Goal: Task Accomplishment & Management: Manage account settings

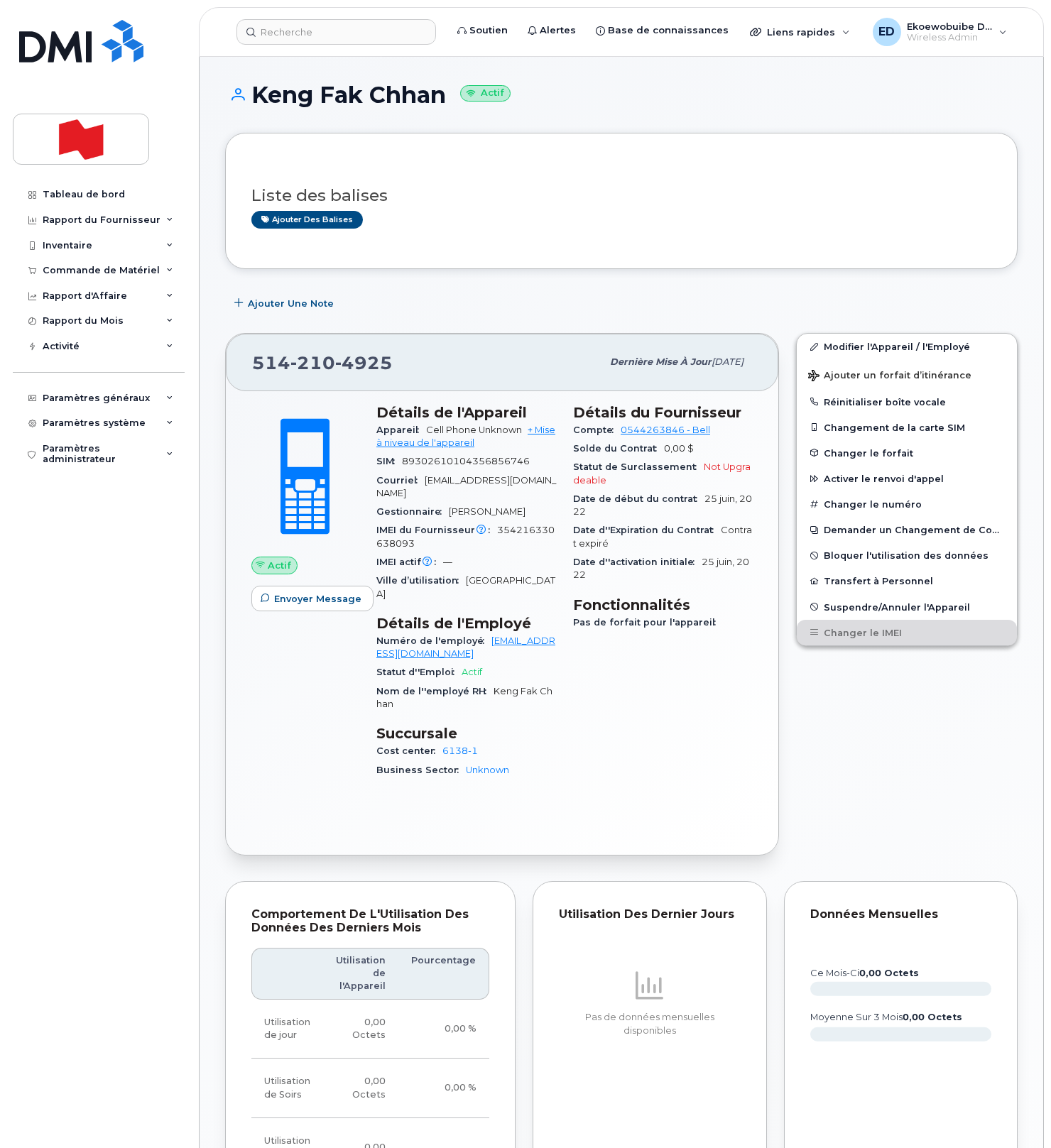
scroll to position [513, 0]
click at [521, 231] on div "Liste des balises Ajouter des balises" at bounding box center [621, 201] width 740 height 84
click at [298, 36] on input at bounding box center [335, 32] width 200 height 26
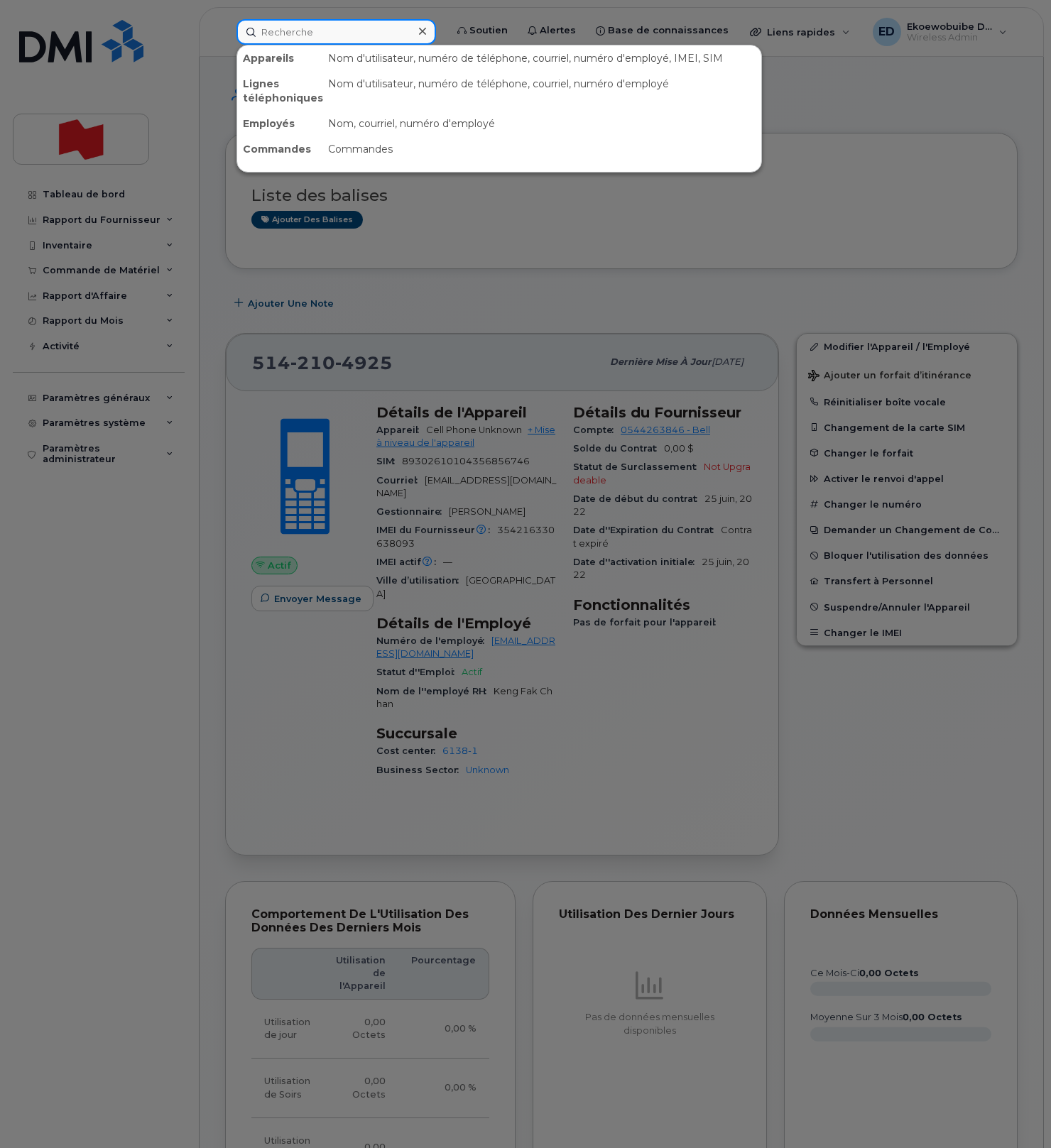
paste input "403.589.8406"
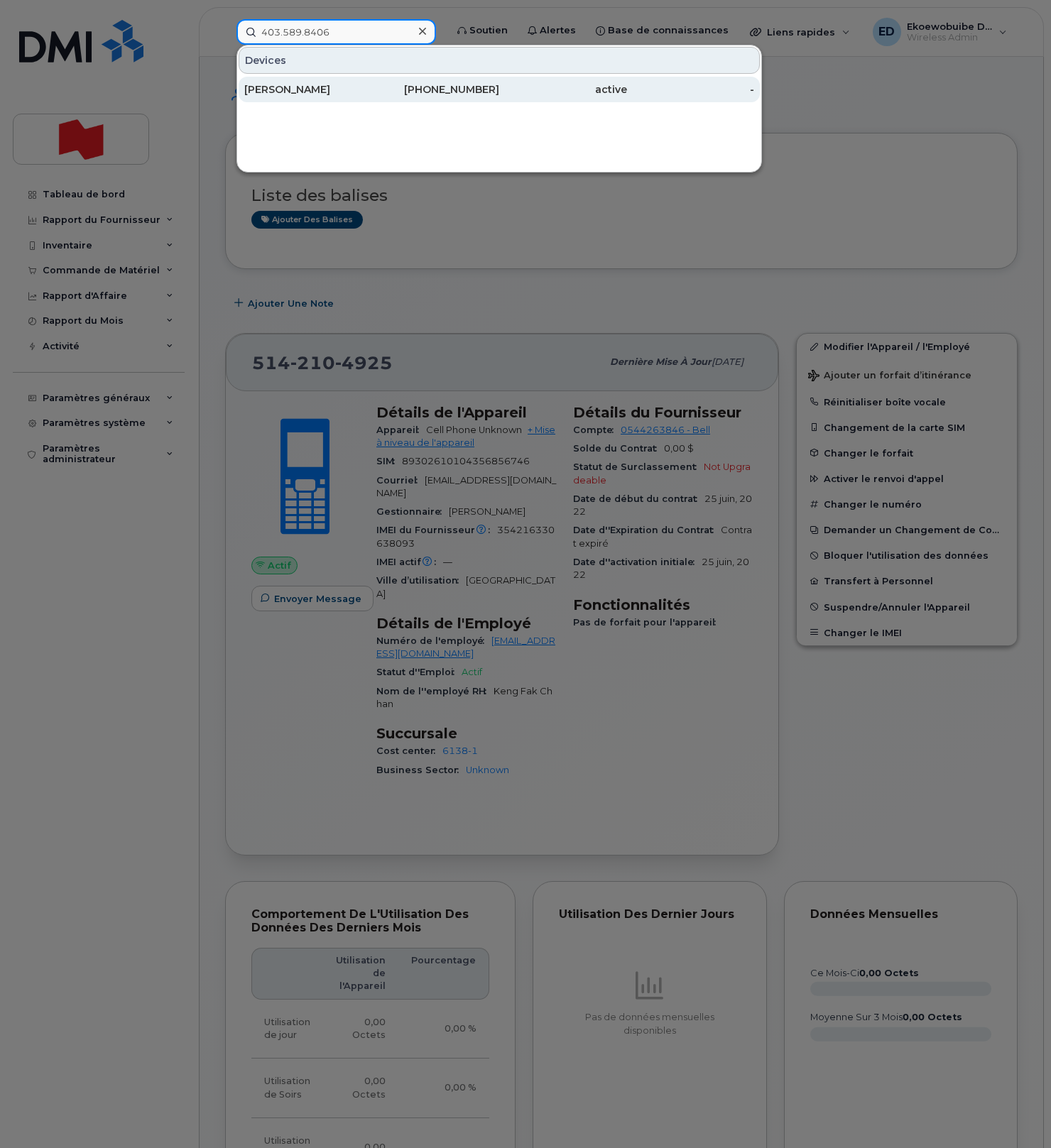
type input "403.589.8406"
click at [307, 92] on div "Arun Chandrasekaran" at bounding box center [309, 89] width 128 height 14
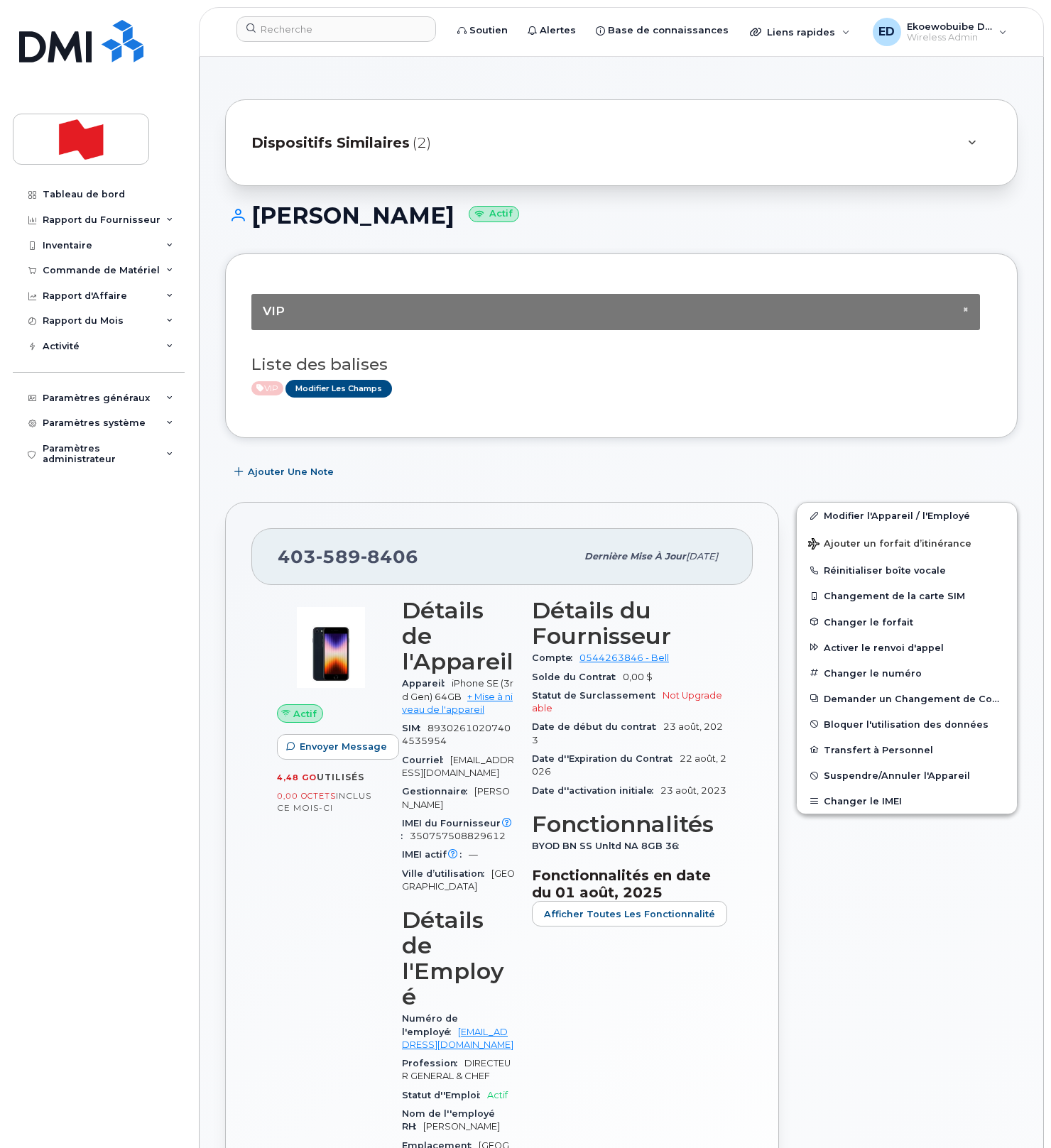
click at [972, 146] on icon at bounding box center [972, 143] width 8 height 10
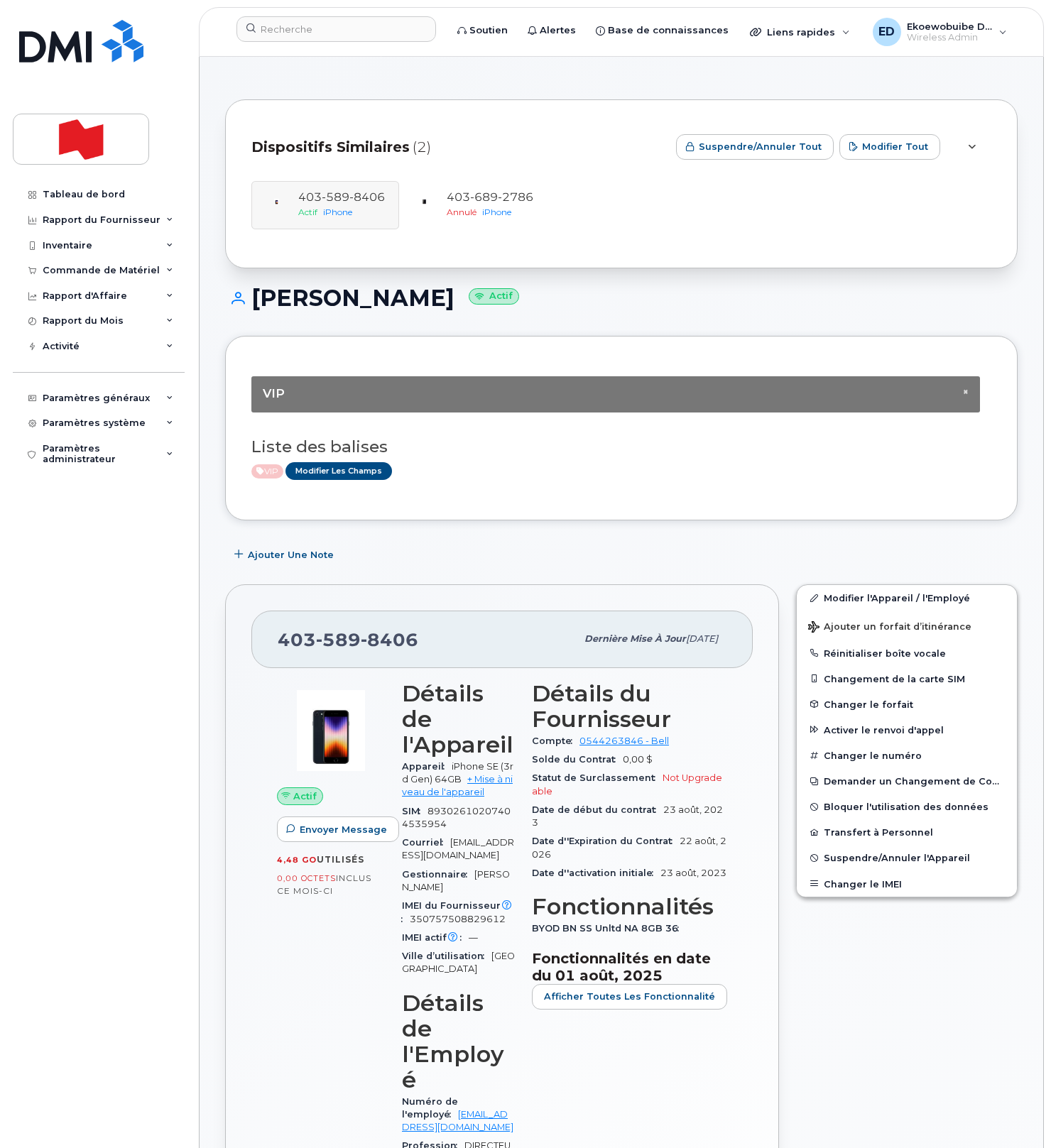
click at [975, 153] on div at bounding box center [972, 147] width 17 height 17
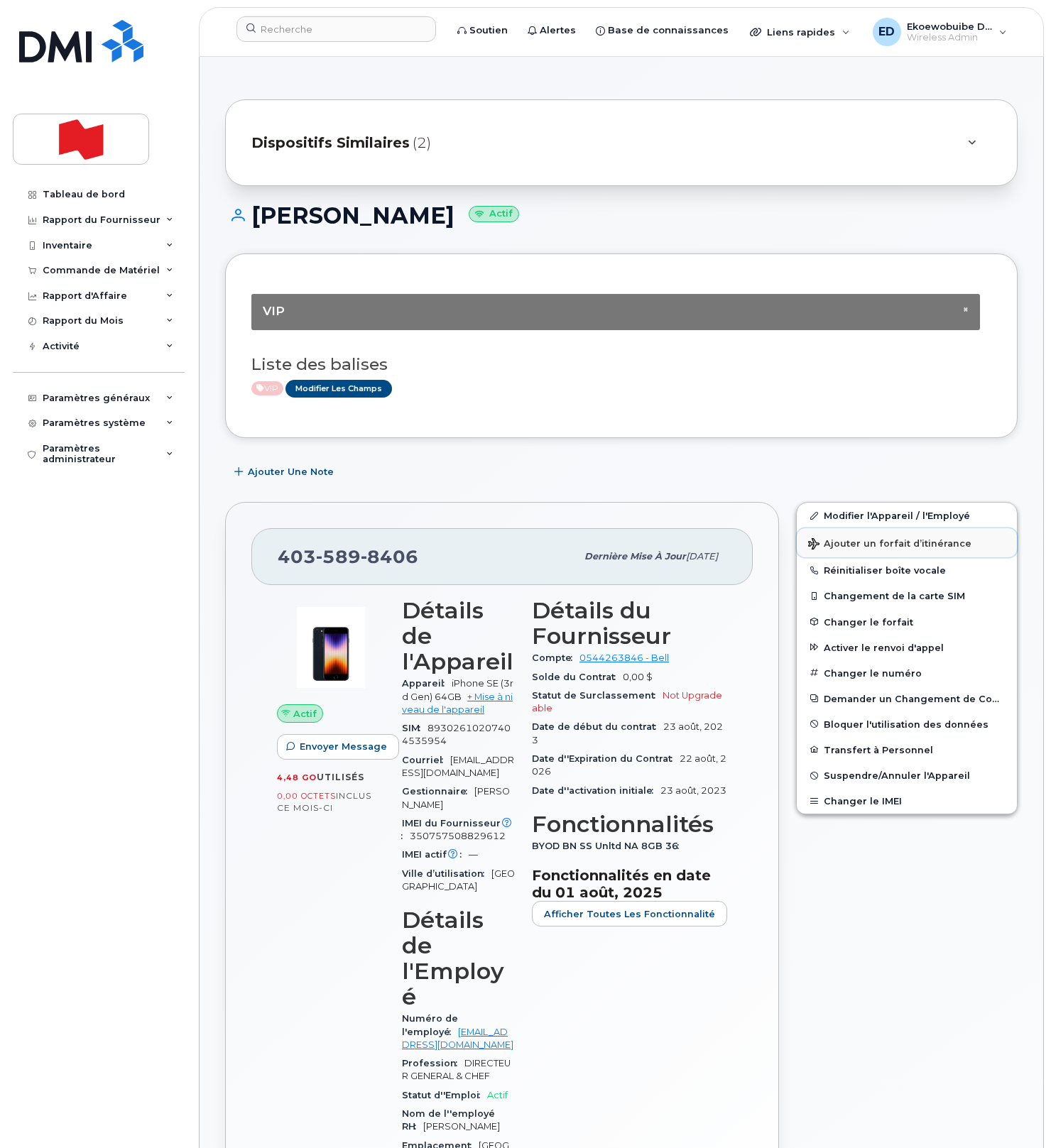
click at [862, 547] on span "Ajouter un forfait d’itinérance" at bounding box center [890, 544] width 163 height 13
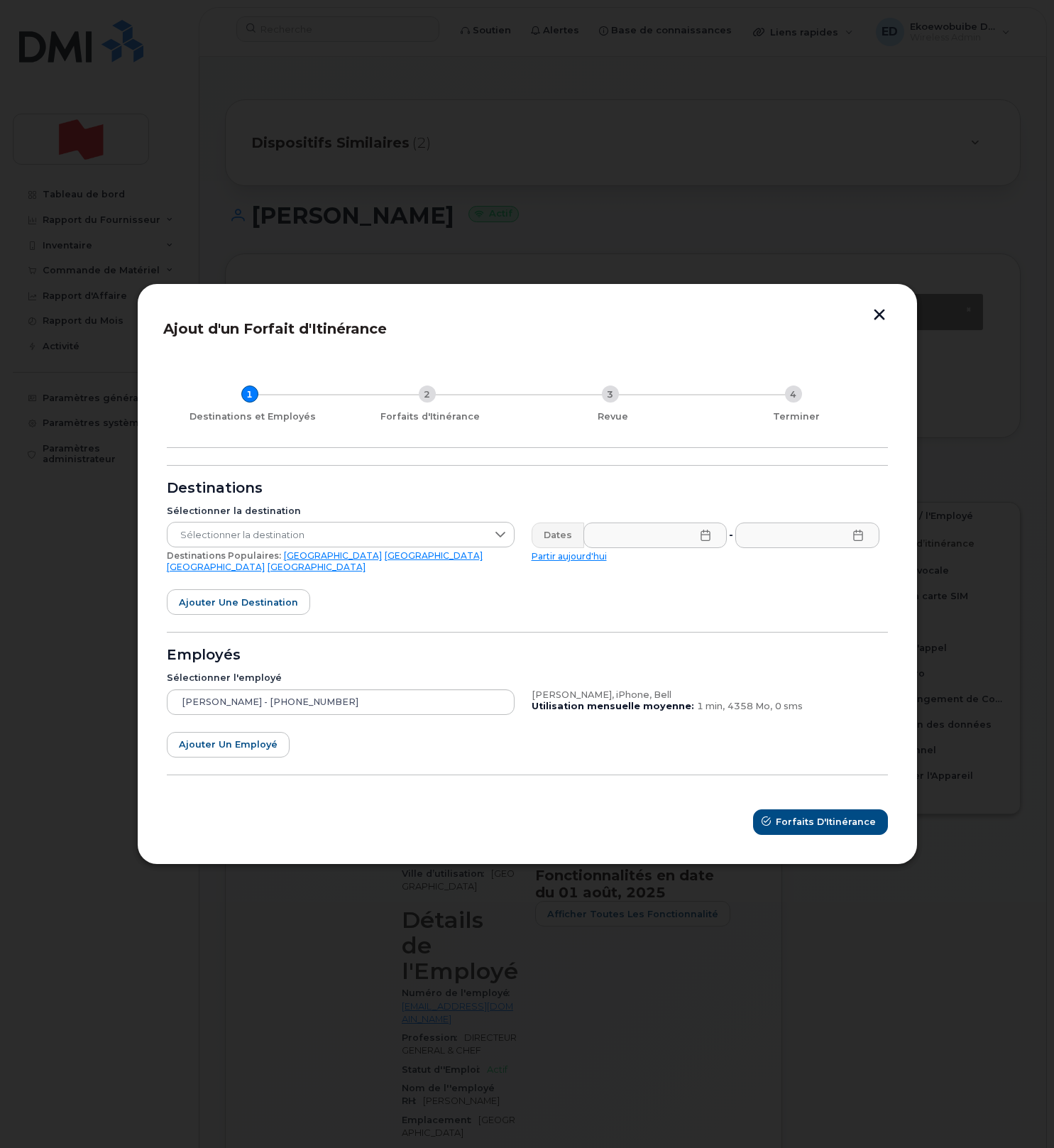
click at [264, 563] on link "Royaume-Uni" at bounding box center [216, 566] width 98 height 11
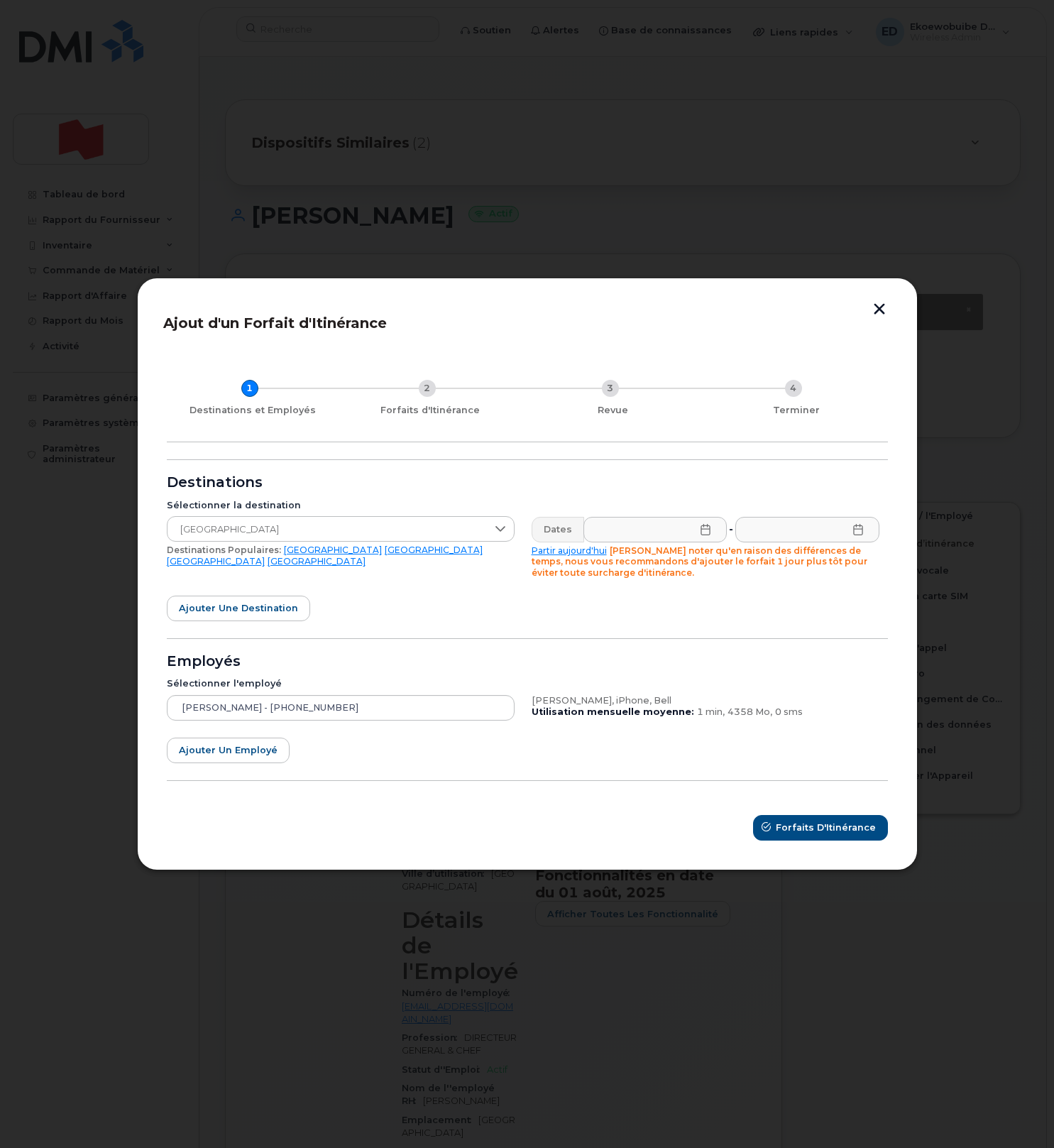
click at [701, 530] on icon at bounding box center [706, 530] width 11 height 11
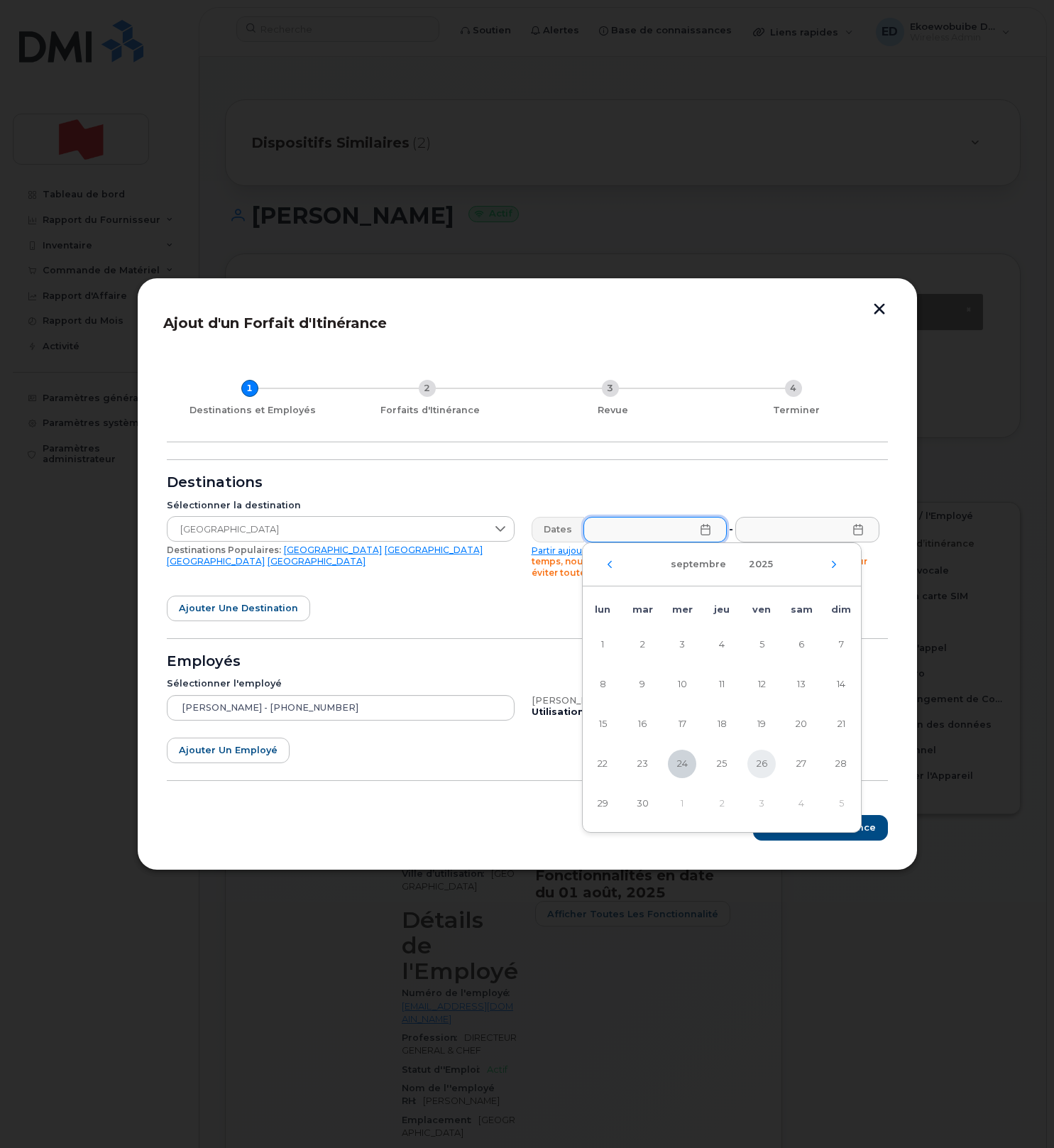
click at [757, 767] on span "26" at bounding box center [762, 764] width 29 height 29
type input "26/09/2025"
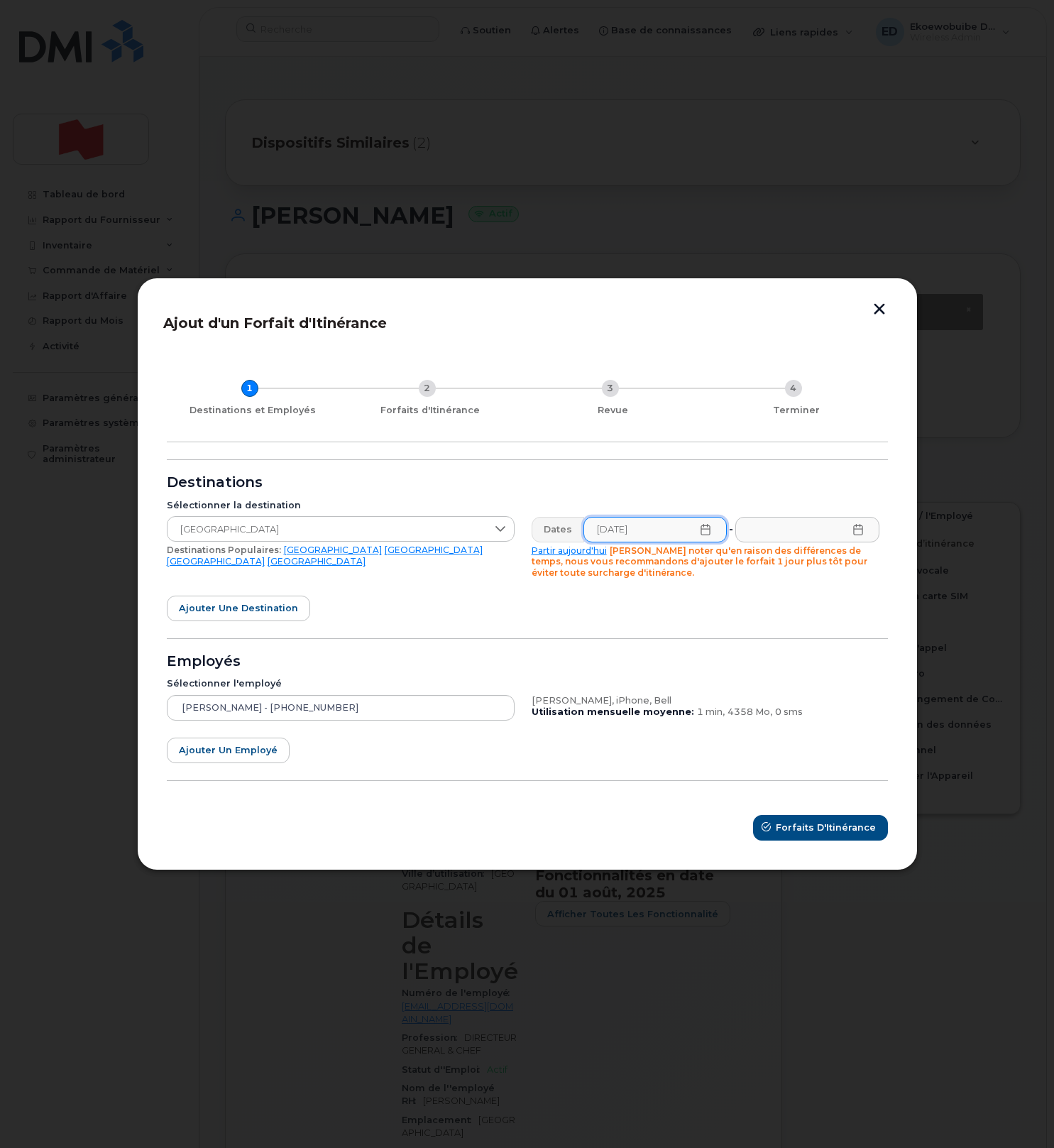
click at [855, 534] on icon at bounding box center [857, 530] width 10 height 11
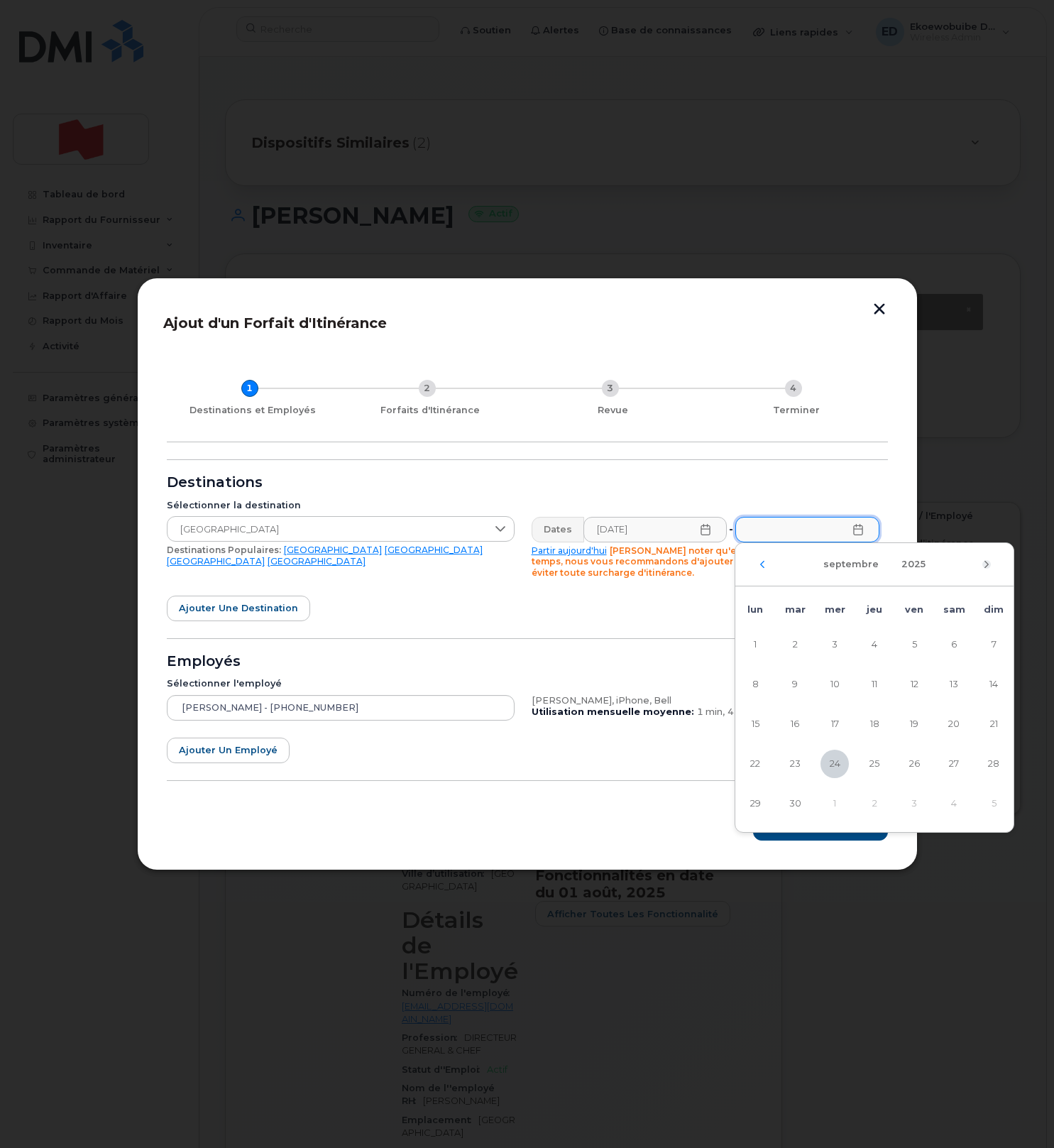
click at [982, 563] on icon "Mois suivant" at bounding box center [986, 564] width 9 height 11
click at [760, 690] on span "6" at bounding box center [755, 685] width 29 height 29
type input "06/10/2025"
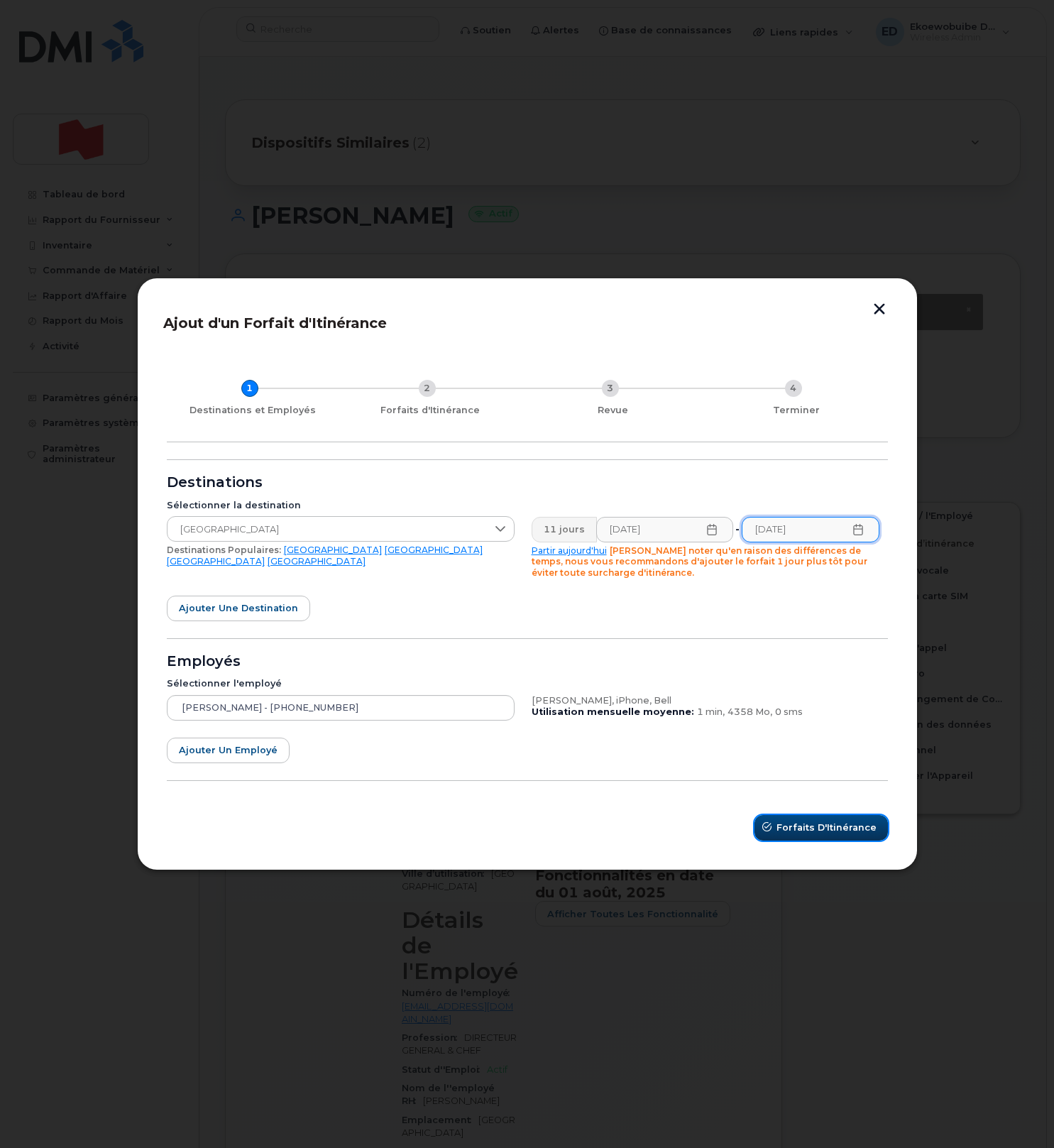
click at [828, 823] on span "Forfaits d'Itinérance" at bounding box center [826, 827] width 100 height 13
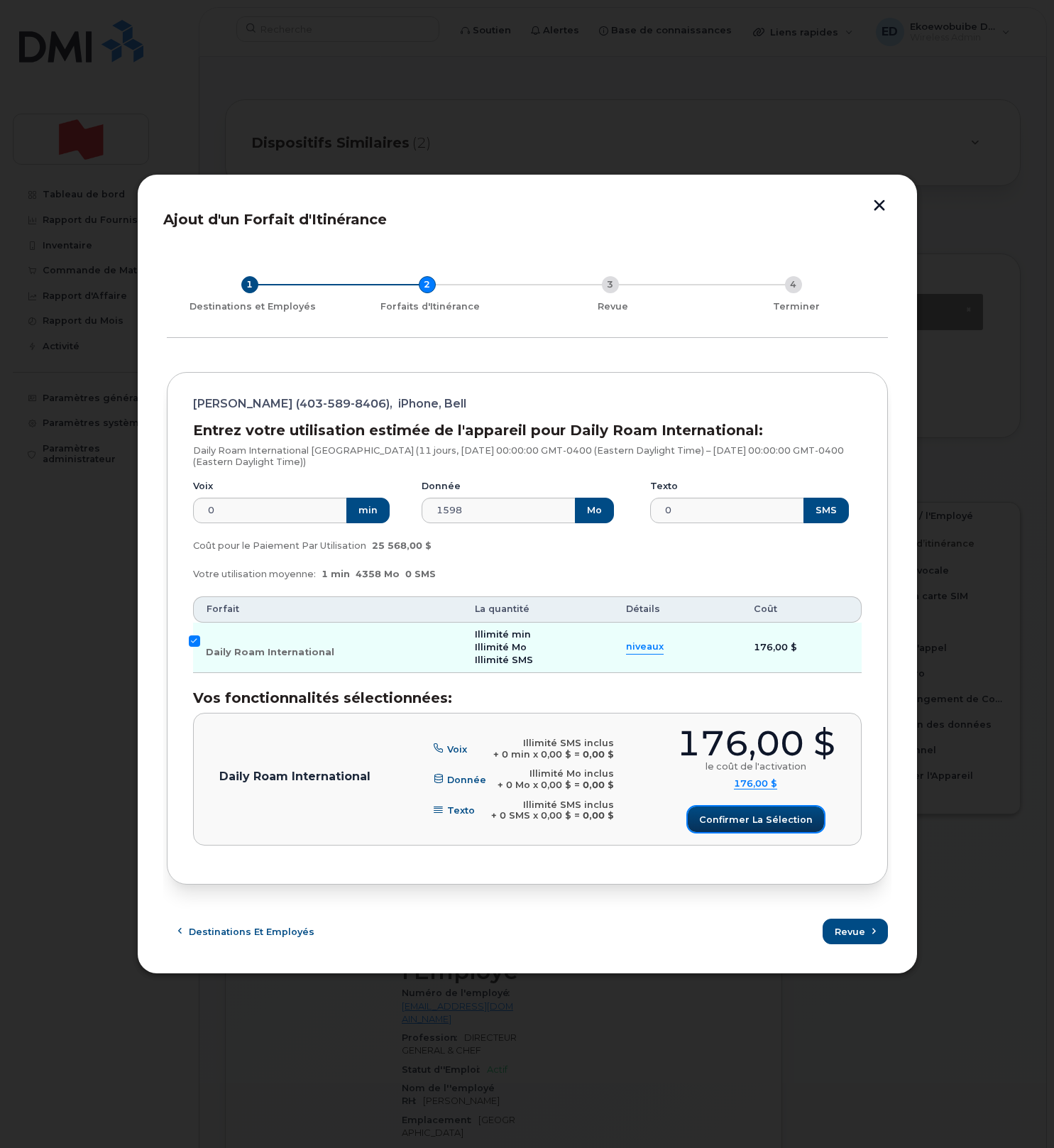
drag, startPoint x: 772, startPoint y: 824, endPoint x: 786, endPoint y: 838, distance: 19.8
click at [772, 824] on span "Confirmer la sélection" at bounding box center [755, 819] width 114 height 13
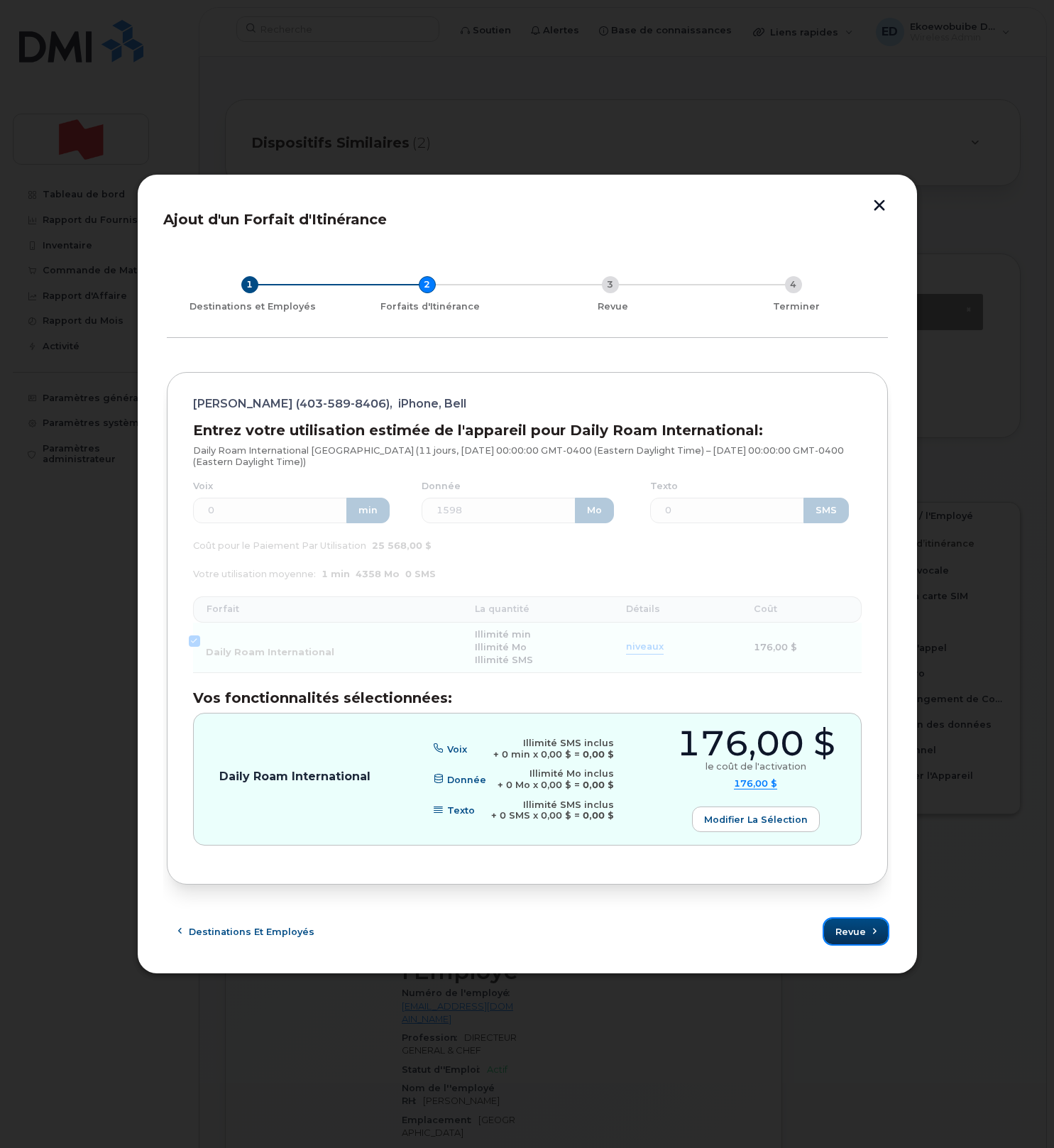
click at [840, 942] on button "Revue" at bounding box center [855, 931] width 64 height 26
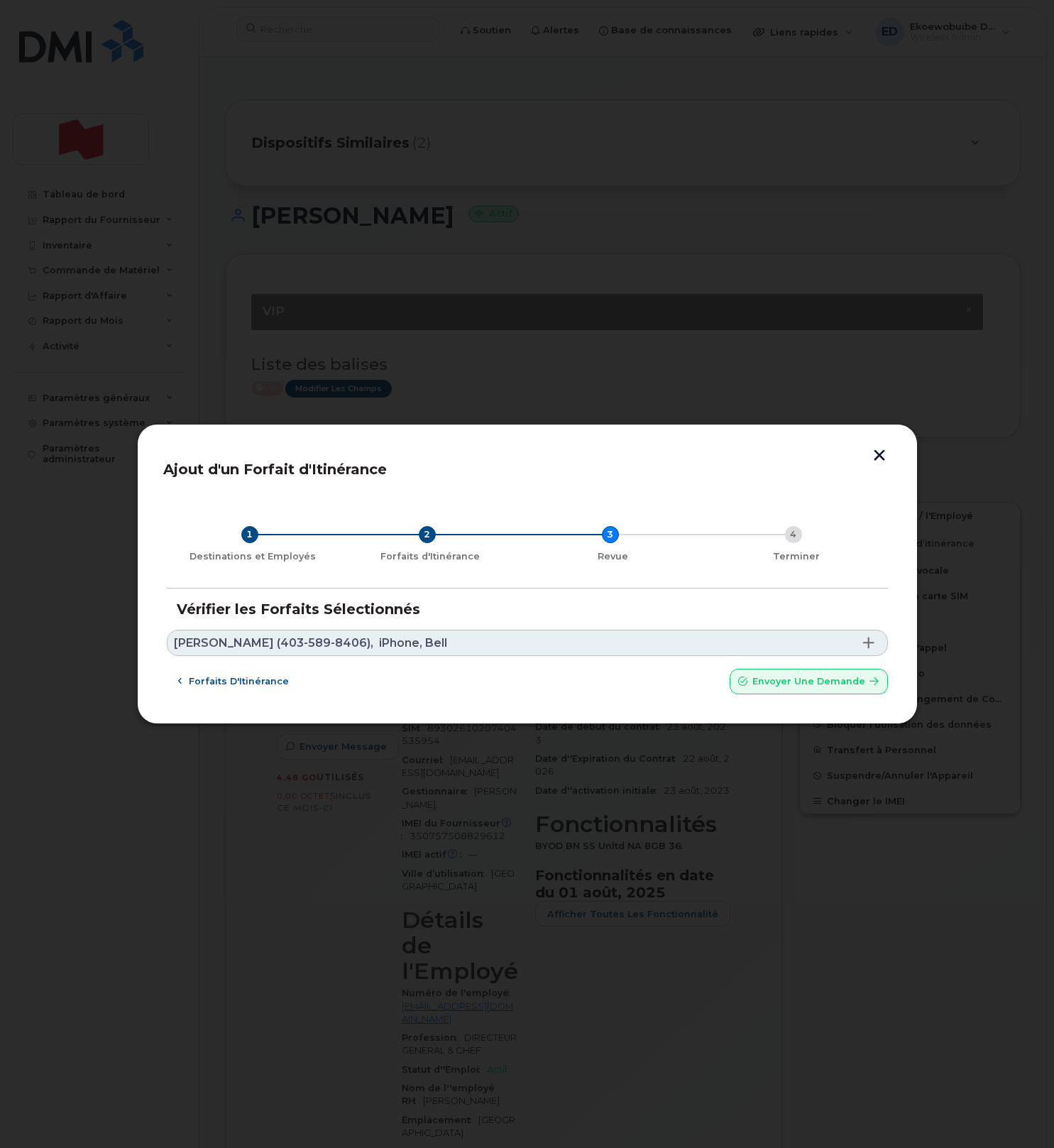
click at [515, 631] on link "Arun Chandrasekaran (403-589-8406), iPhone, Bell" at bounding box center [527, 642] width 721 height 26
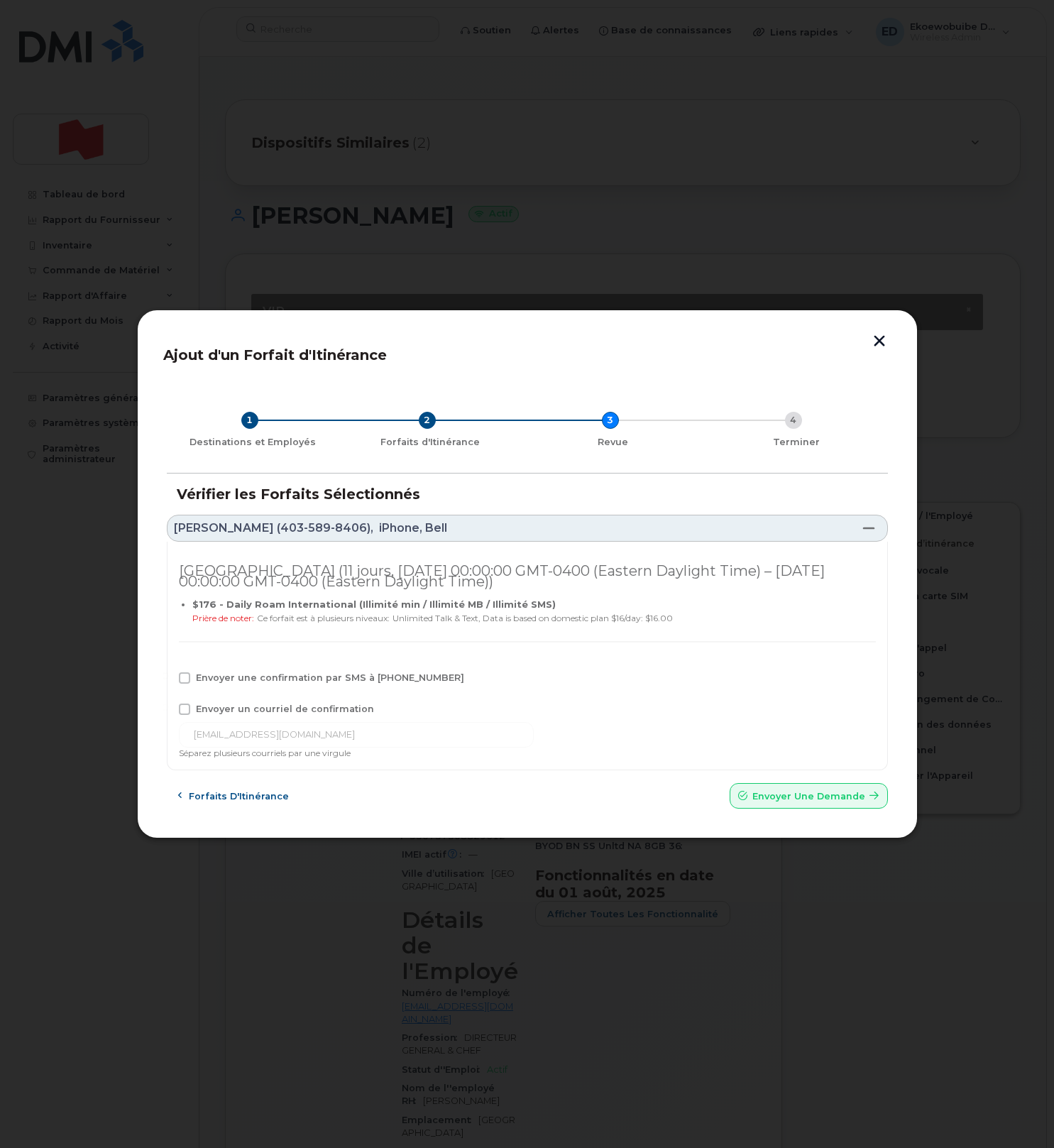
click at [193, 680] on label "Envoyer une confirmation par SMS à 403-589-8406" at bounding box center [321, 678] width 285 height 11
click at [169, 679] on input "Envoyer une confirmation par SMS à 403-589-8406" at bounding box center [164, 675] width 7 height 7
checkbox input "true"
drag, startPoint x: 187, startPoint y: 708, endPoint x: 178, endPoint y: 710, distance: 9.2
click at [187, 708] on span at bounding box center [184, 710] width 11 height 11
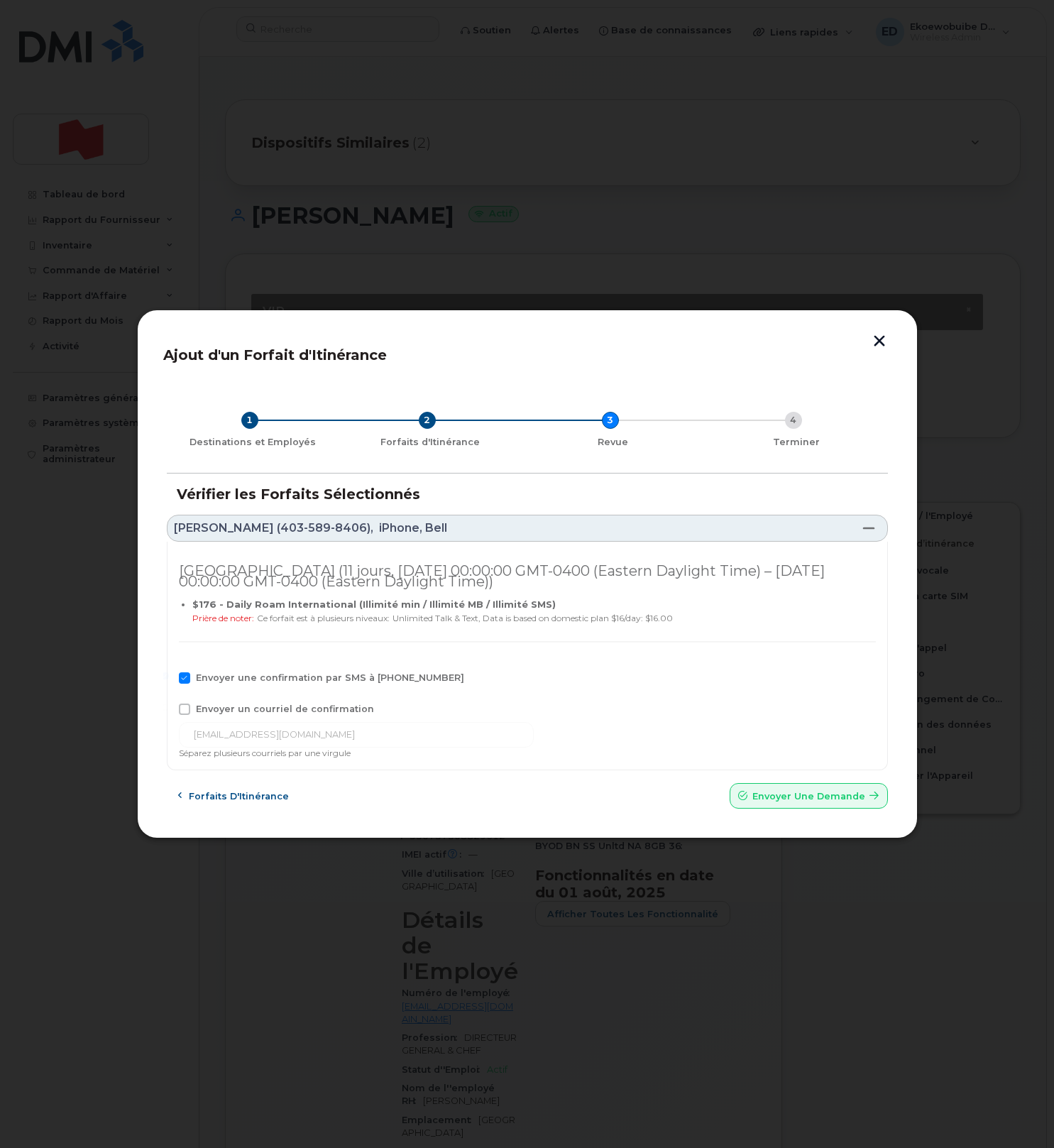
click at [169, 708] on input "Envoyer un courriel de confirmation" at bounding box center [164, 707] width 7 height 7
checkbox input "true"
drag, startPoint x: 386, startPoint y: 735, endPoint x: 148, endPoint y: 739, distance: 238.0
click at [148, 739] on div "Ajout d'un Forfait d'Itinérance 1 Destinations et Employés 2 Forfaits d'Itinéra…" at bounding box center [527, 574] width 781 height 529
paste input "telecom-voix@bnc.ca"
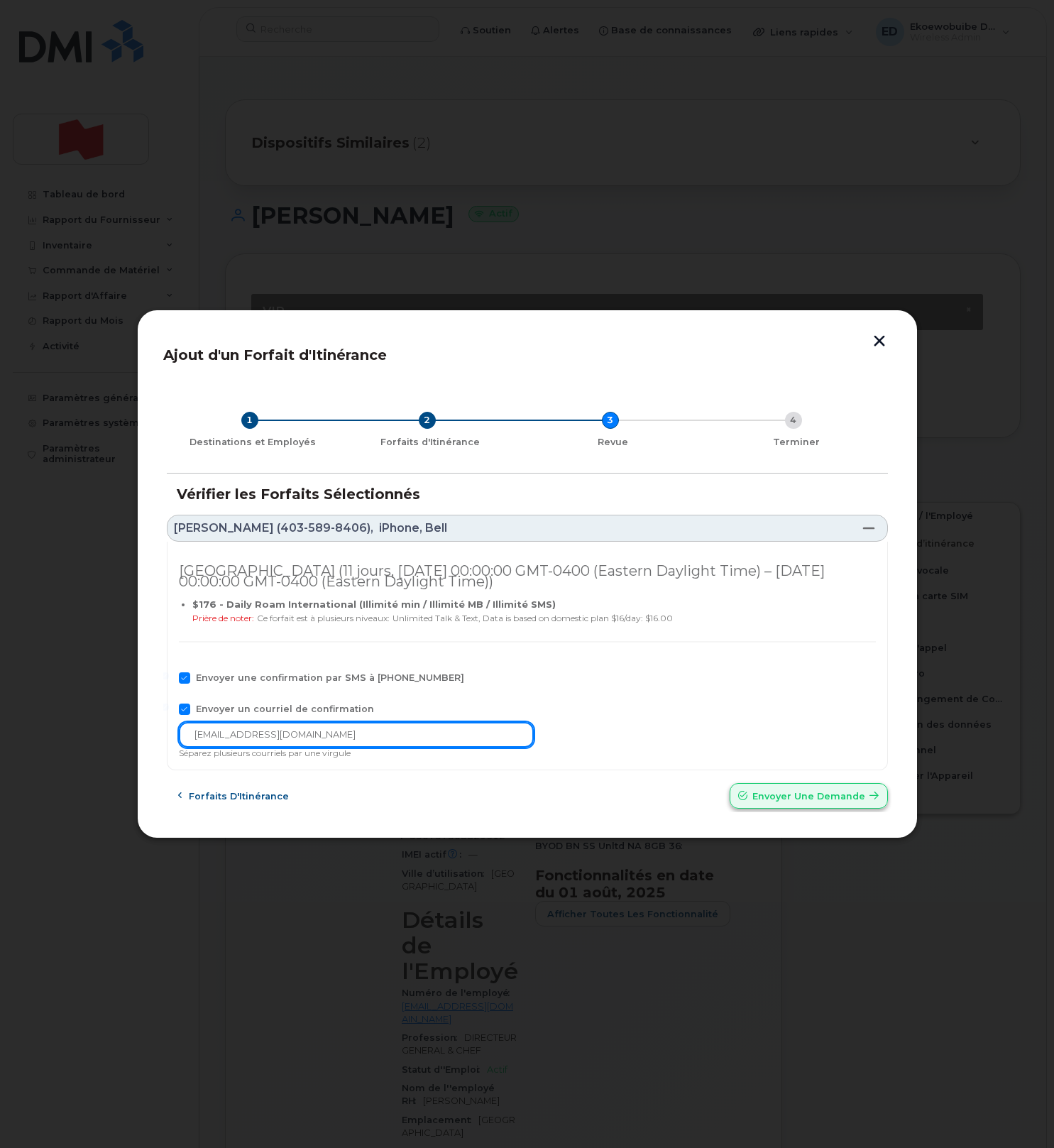
type input "telecom-voix@bnc.ca"
click at [770, 797] on span "Envoyer une Demande" at bounding box center [809, 796] width 113 height 13
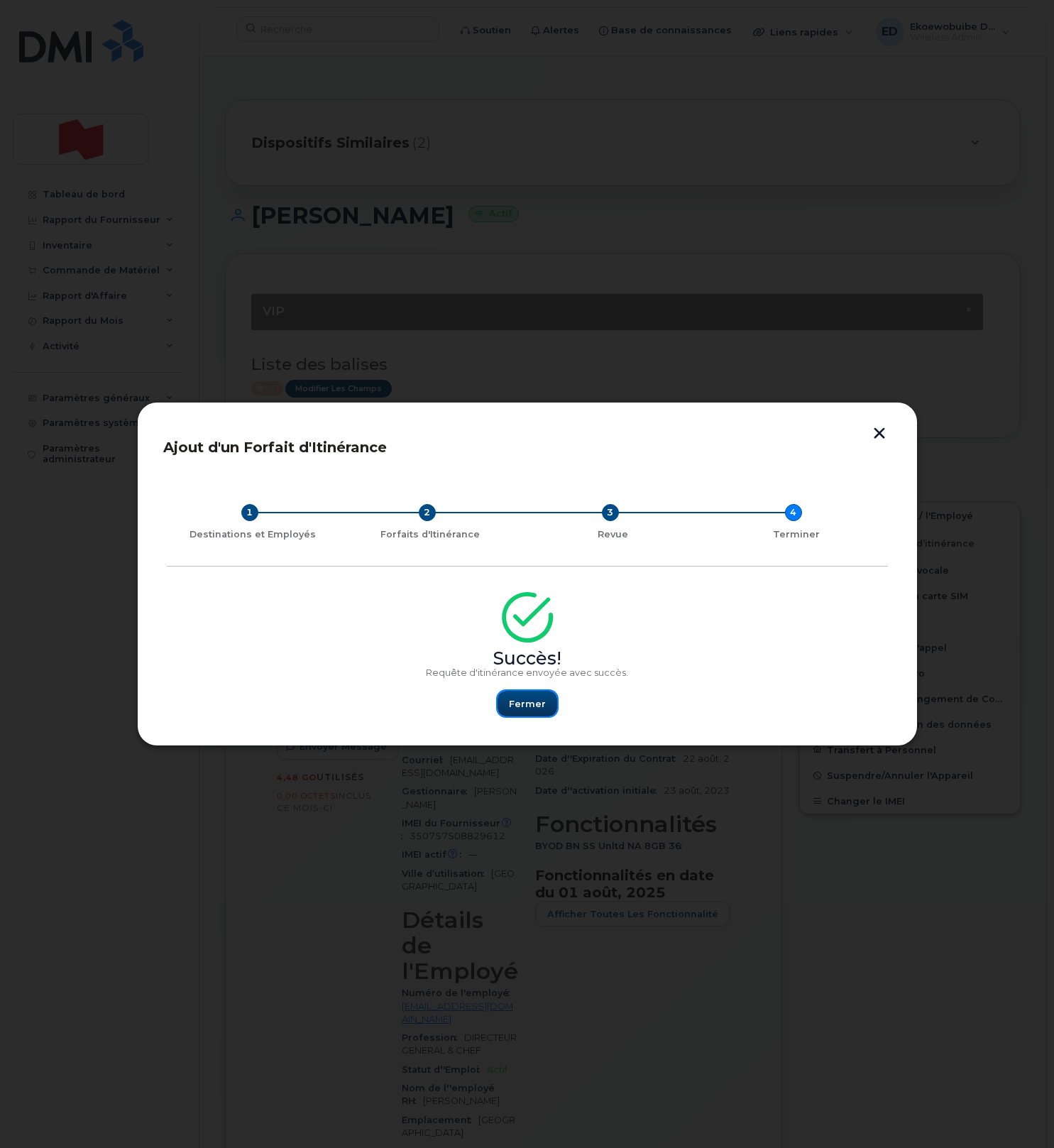
click at [541, 704] on span "Fermer" at bounding box center [527, 704] width 37 height 13
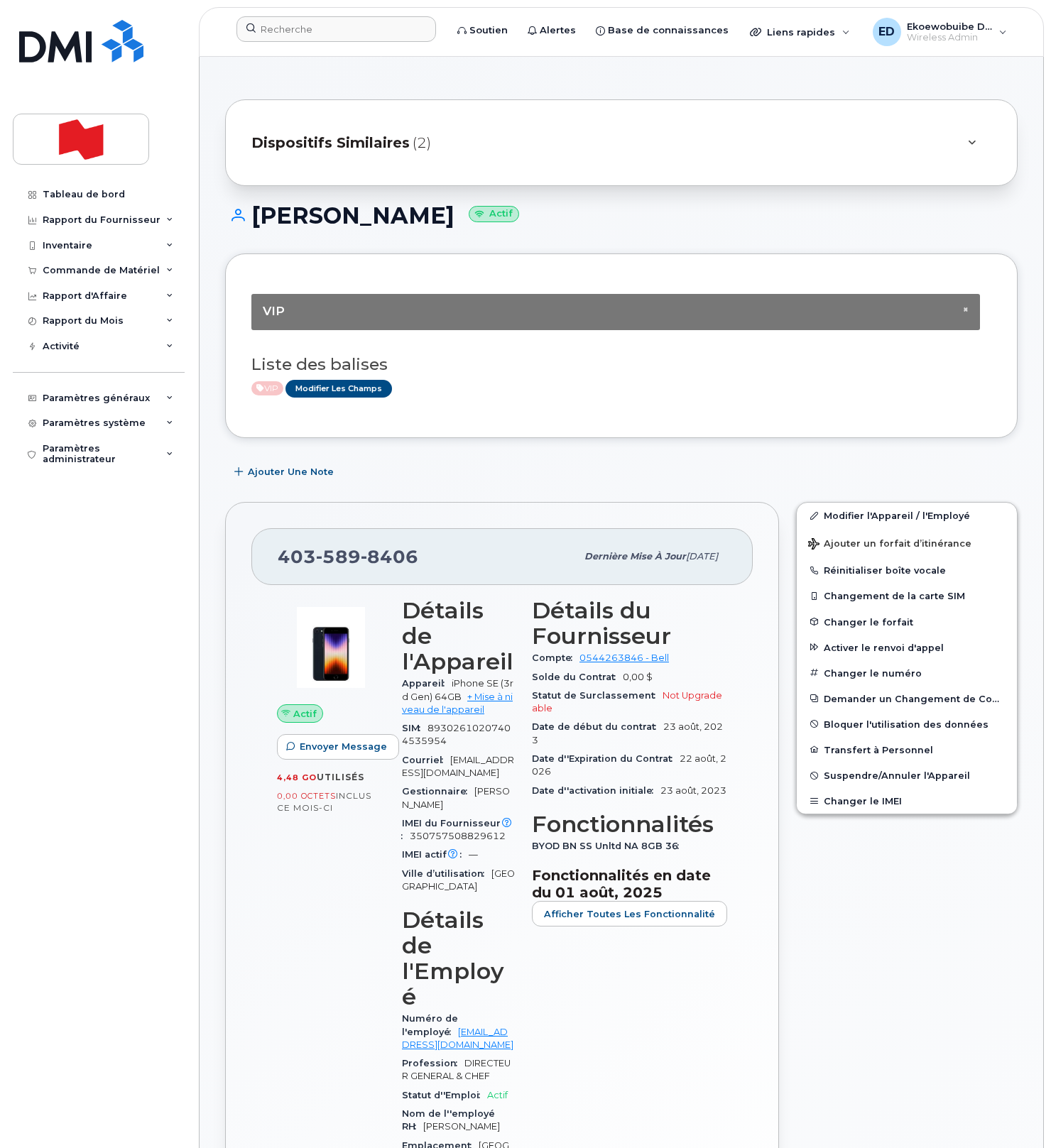
click at [367, 43] on div at bounding box center [336, 32] width 223 height 32
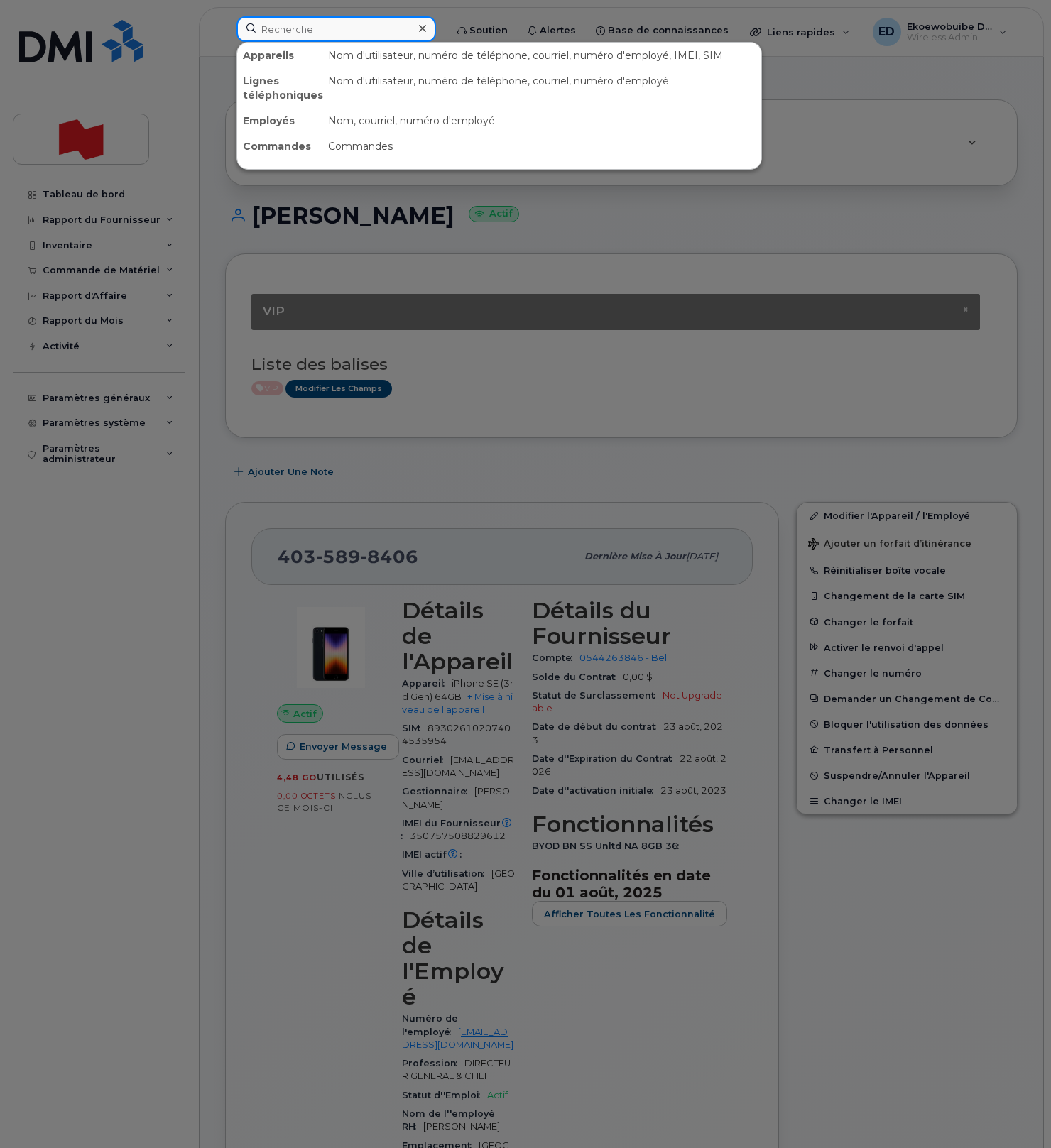
click at [361, 37] on input at bounding box center [335, 29] width 200 height 26
paste input "437-448-4589"
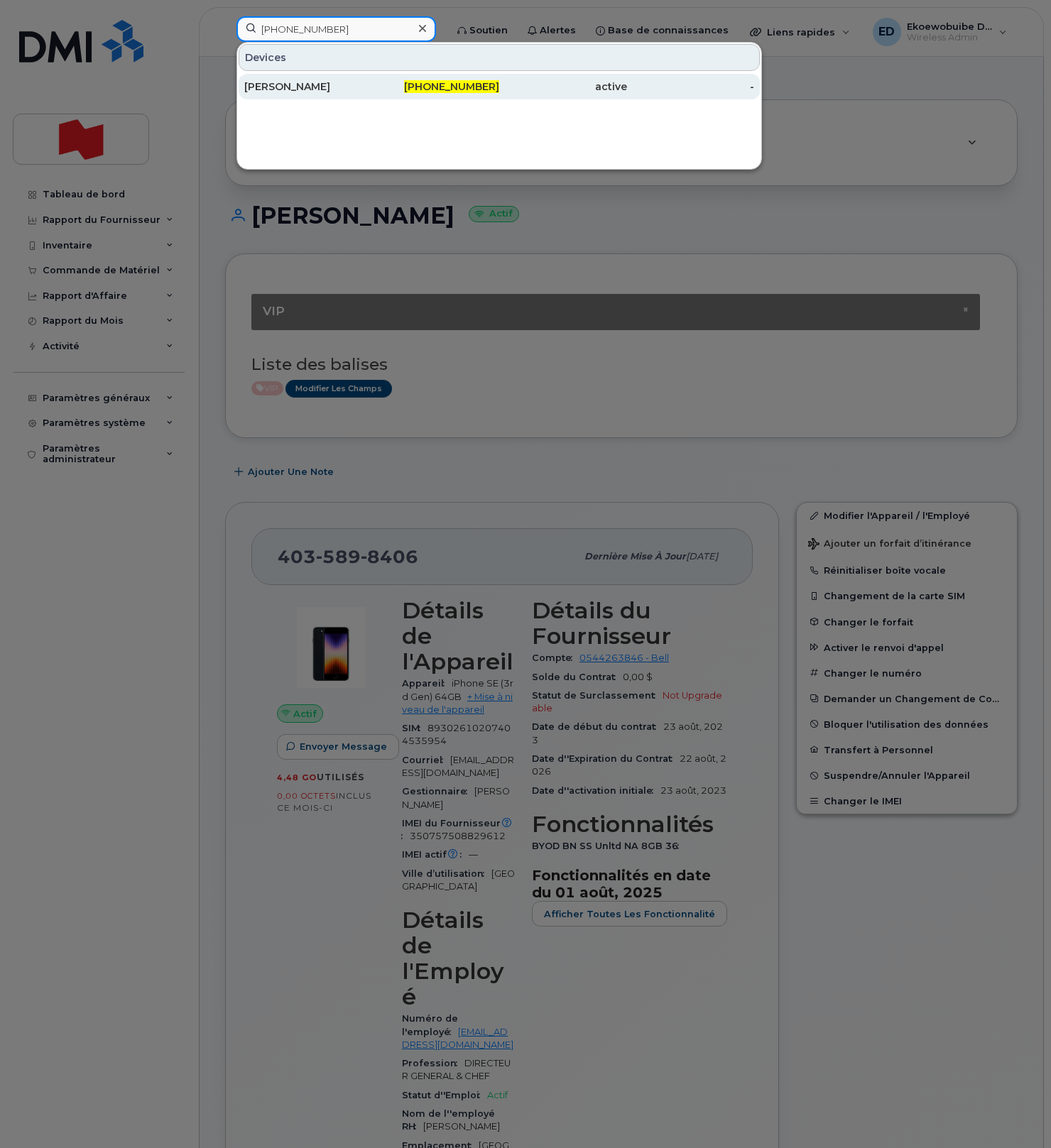
type input "437-448-4589"
click at [311, 87] on div "Olivia Kouang" at bounding box center [309, 86] width 128 height 14
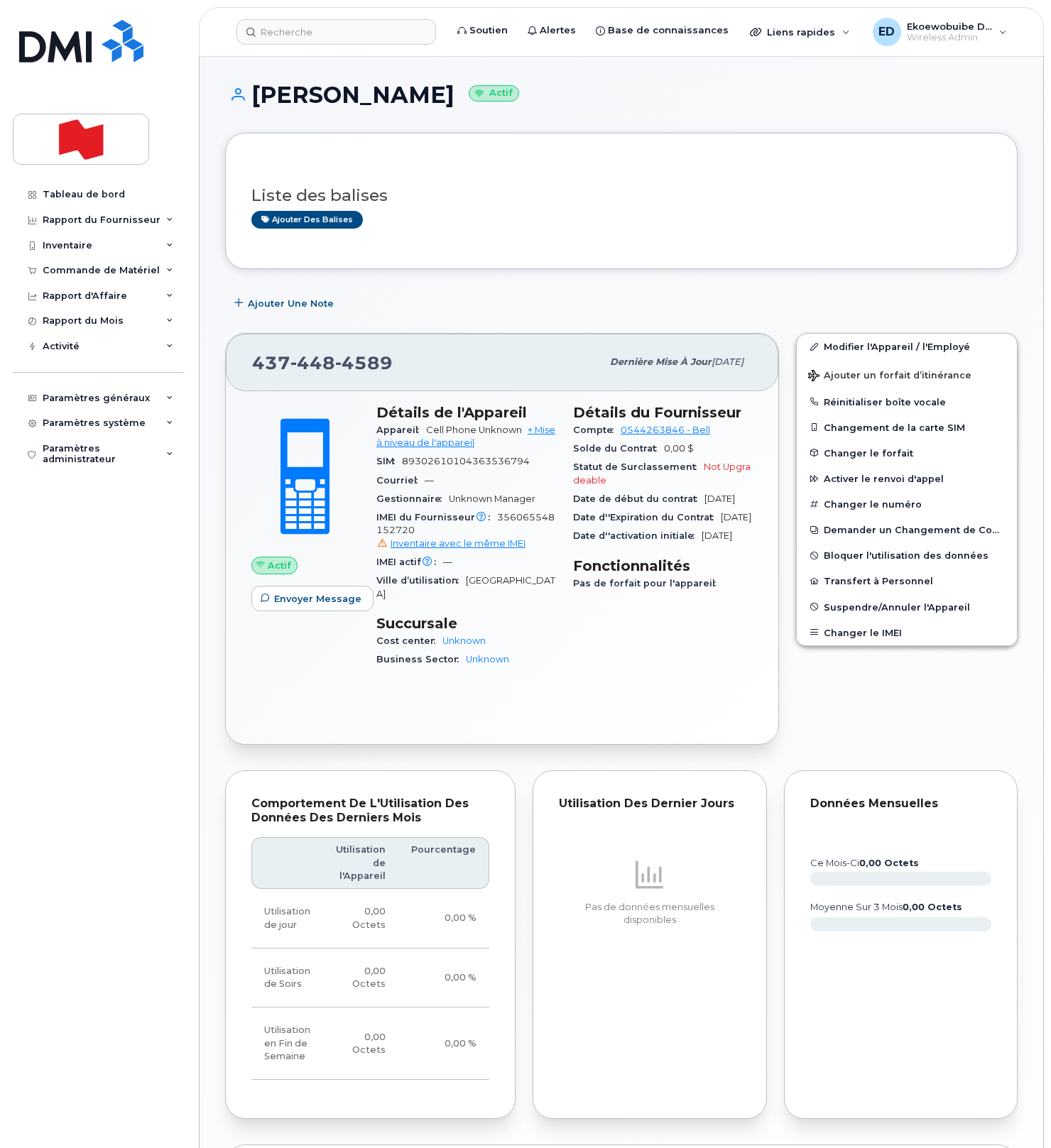
drag, startPoint x: 532, startPoint y: 244, endPoint x: 541, endPoint y: 244, distance: 9.0
click at [532, 244] on div "Liste des balises Ajouter des balises" at bounding box center [621, 201] width 792 height 137
click at [303, 28] on input at bounding box center [335, 32] width 200 height 26
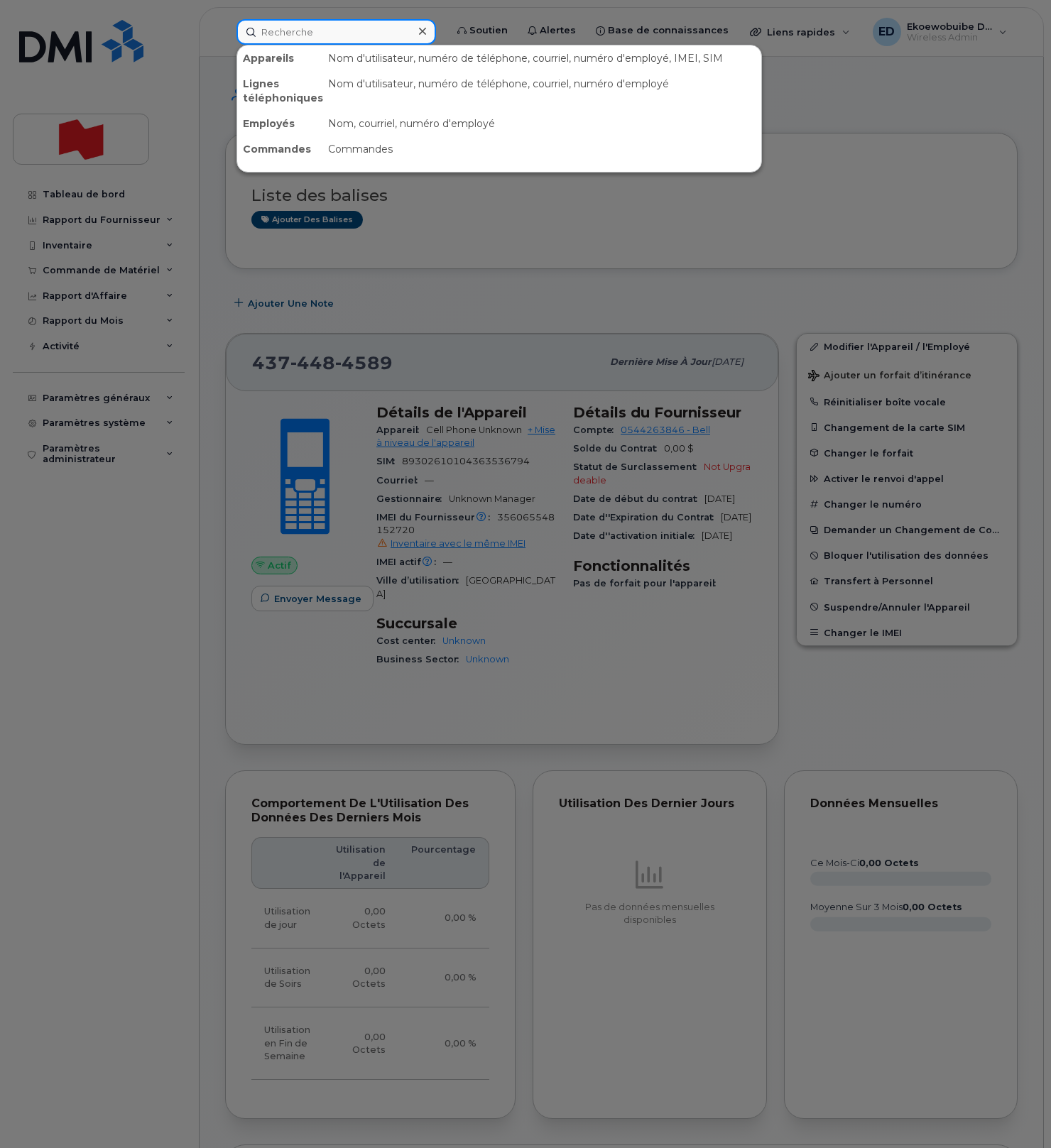
paste input "Joseph Whaley"
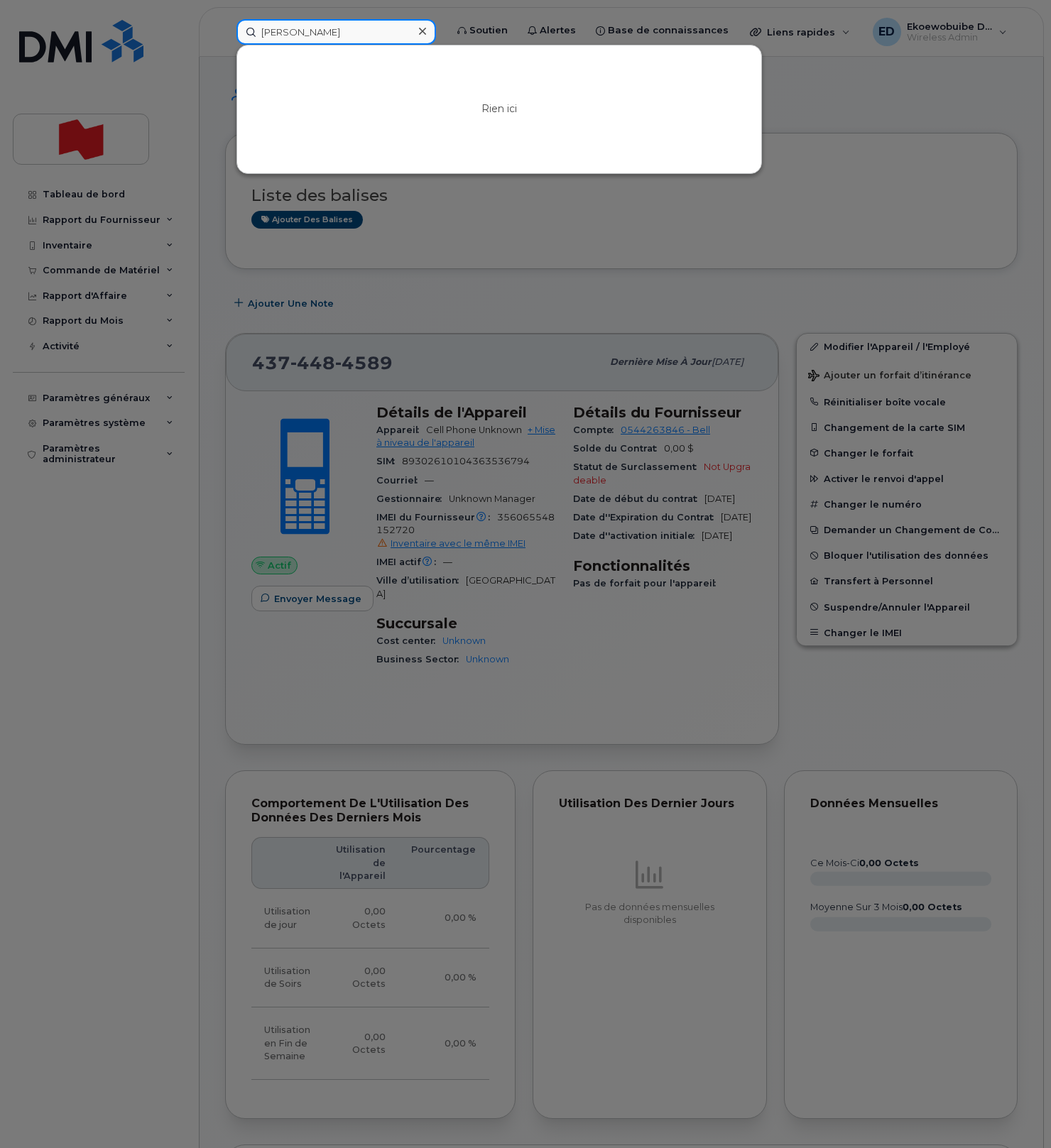
type input "Joseph Whaley"
drag, startPoint x: 863, startPoint y: 106, endPoint x: 850, endPoint y: 109, distance: 13.3
click at [862, 106] on div at bounding box center [526, 574] width 1051 height 1148
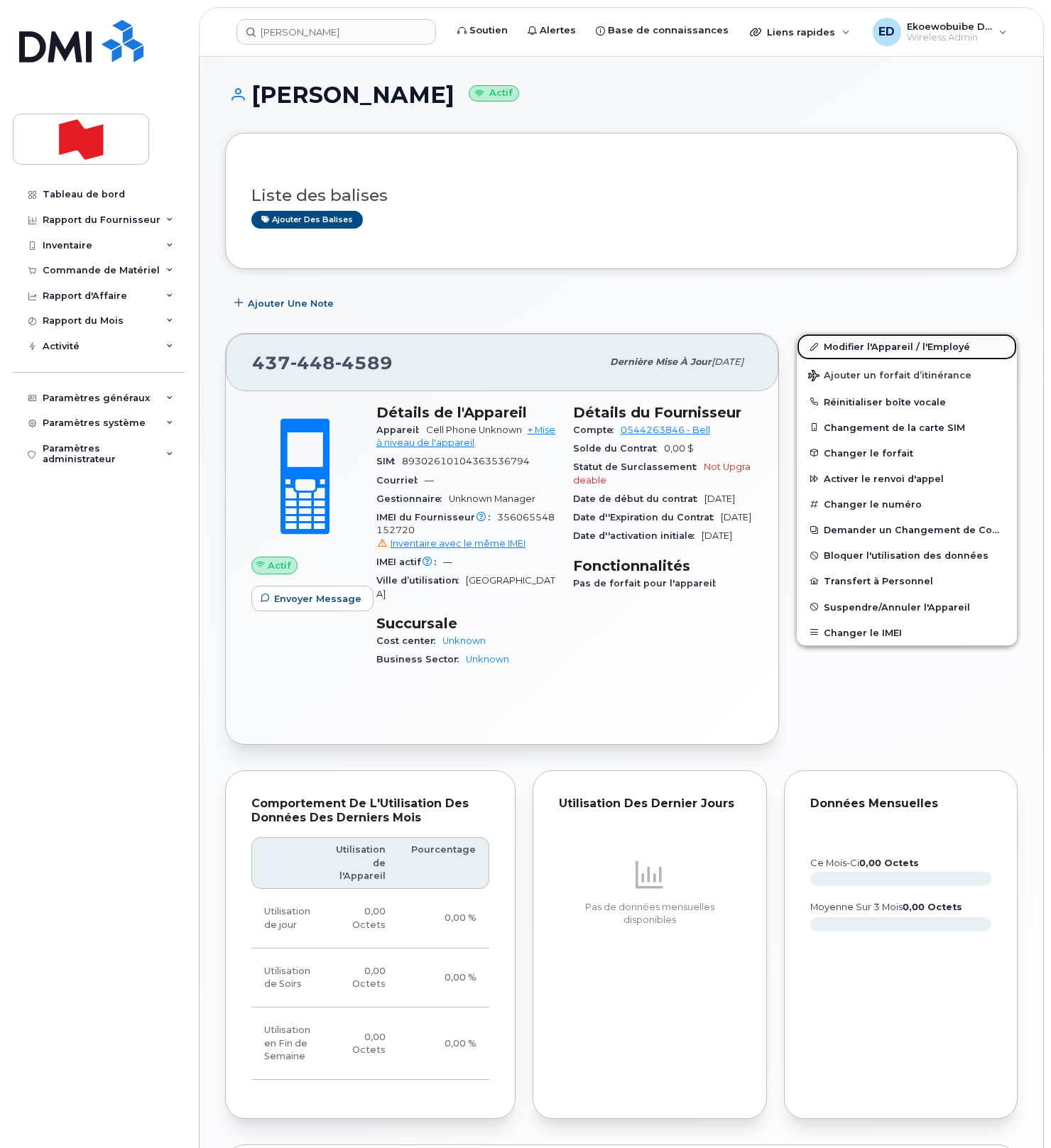
click at [841, 353] on link "Modifier l'Appareil / l'Employé" at bounding box center [907, 346] width 220 height 26
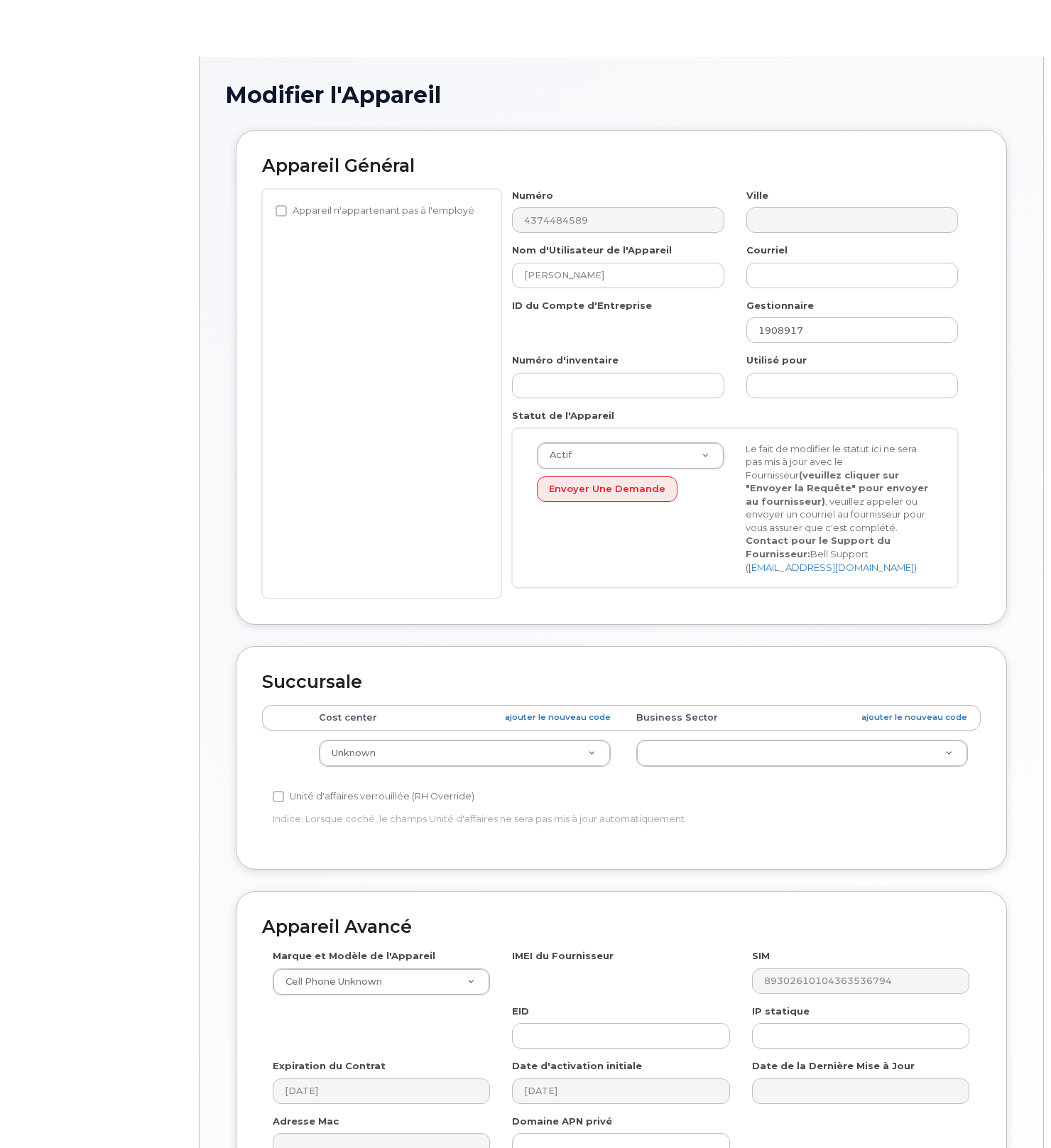
select select "22916206"
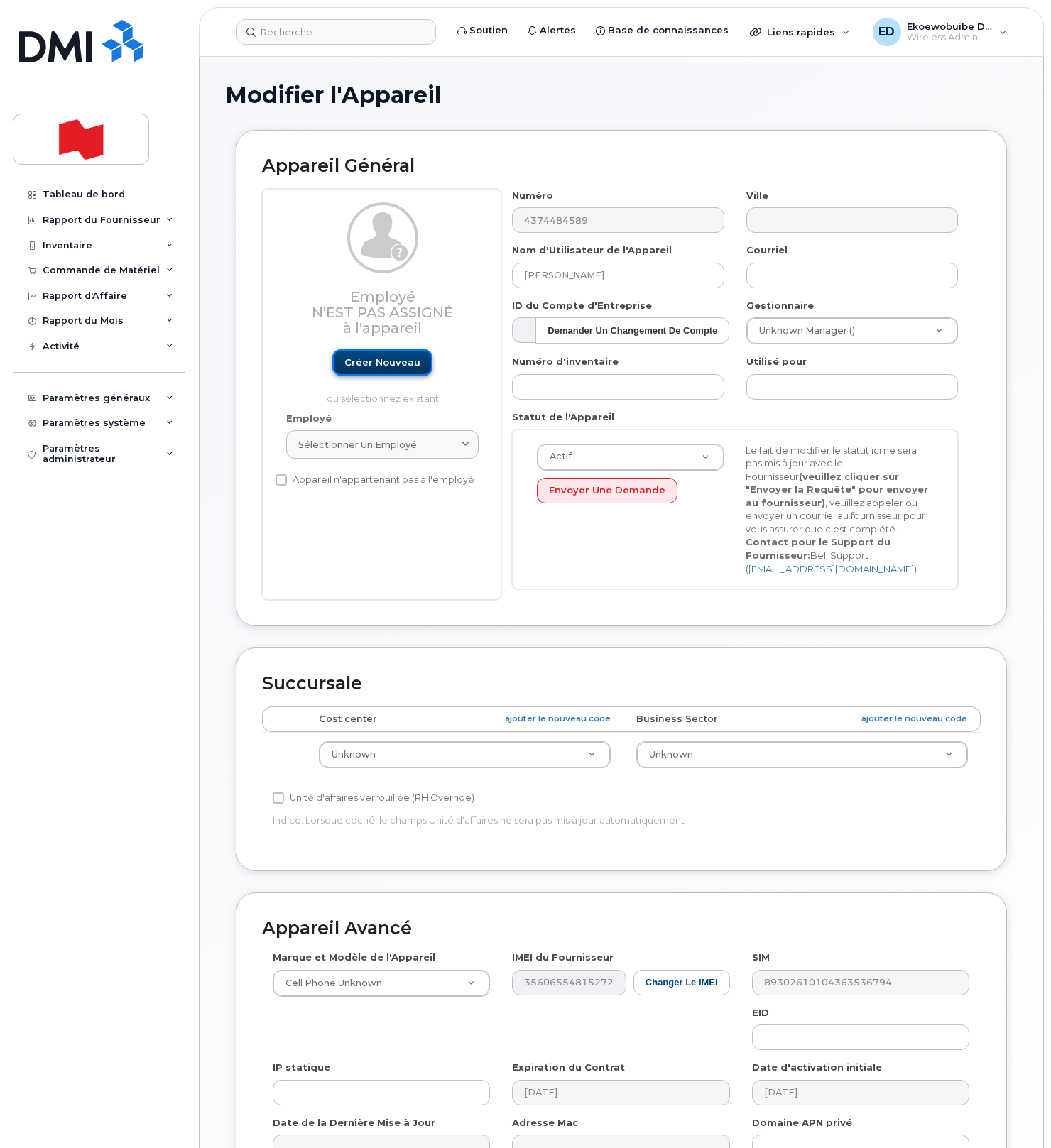
click at [388, 361] on link "Créer nouveau" at bounding box center [382, 362] width 100 height 26
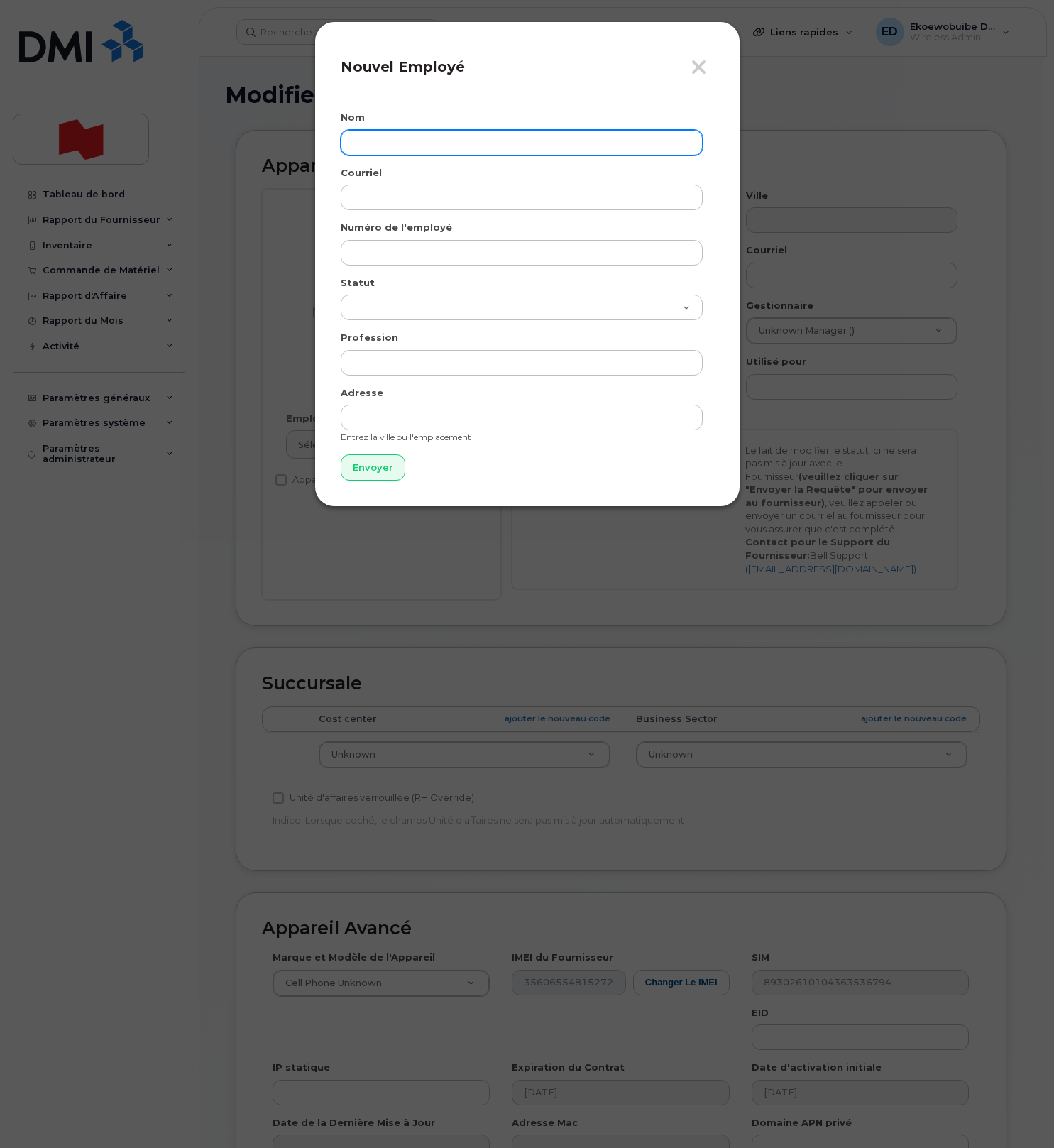
click at [391, 146] on input "text" at bounding box center [521, 142] width 362 height 26
paste input "[PERSON_NAME]"
type input "[PERSON_NAME]"
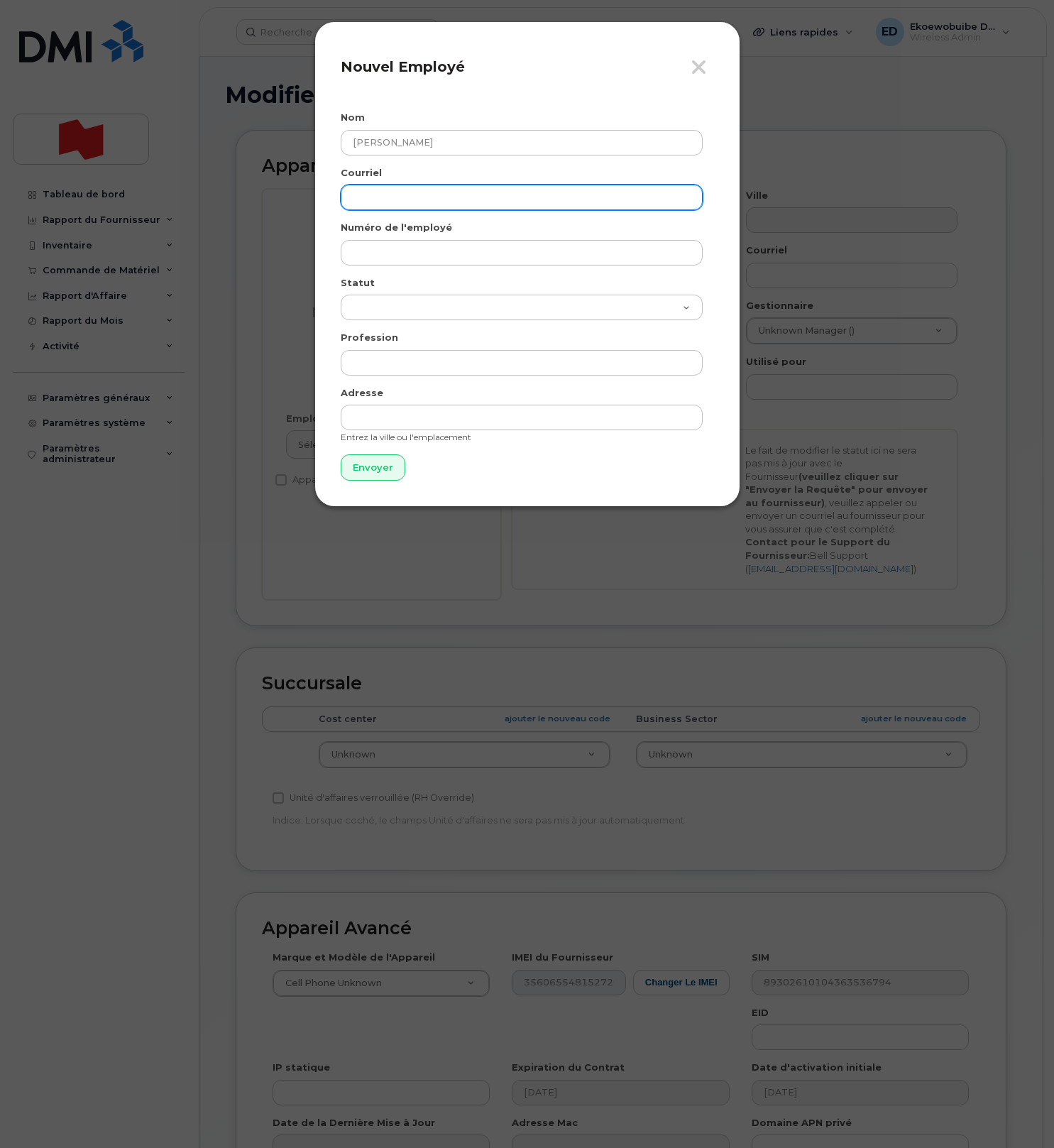
click at [401, 198] on input "email" at bounding box center [521, 197] width 362 height 26
paste input "[PERSON_NAME][EMAIL_ADDRESS][DOMAIN_NAME]"
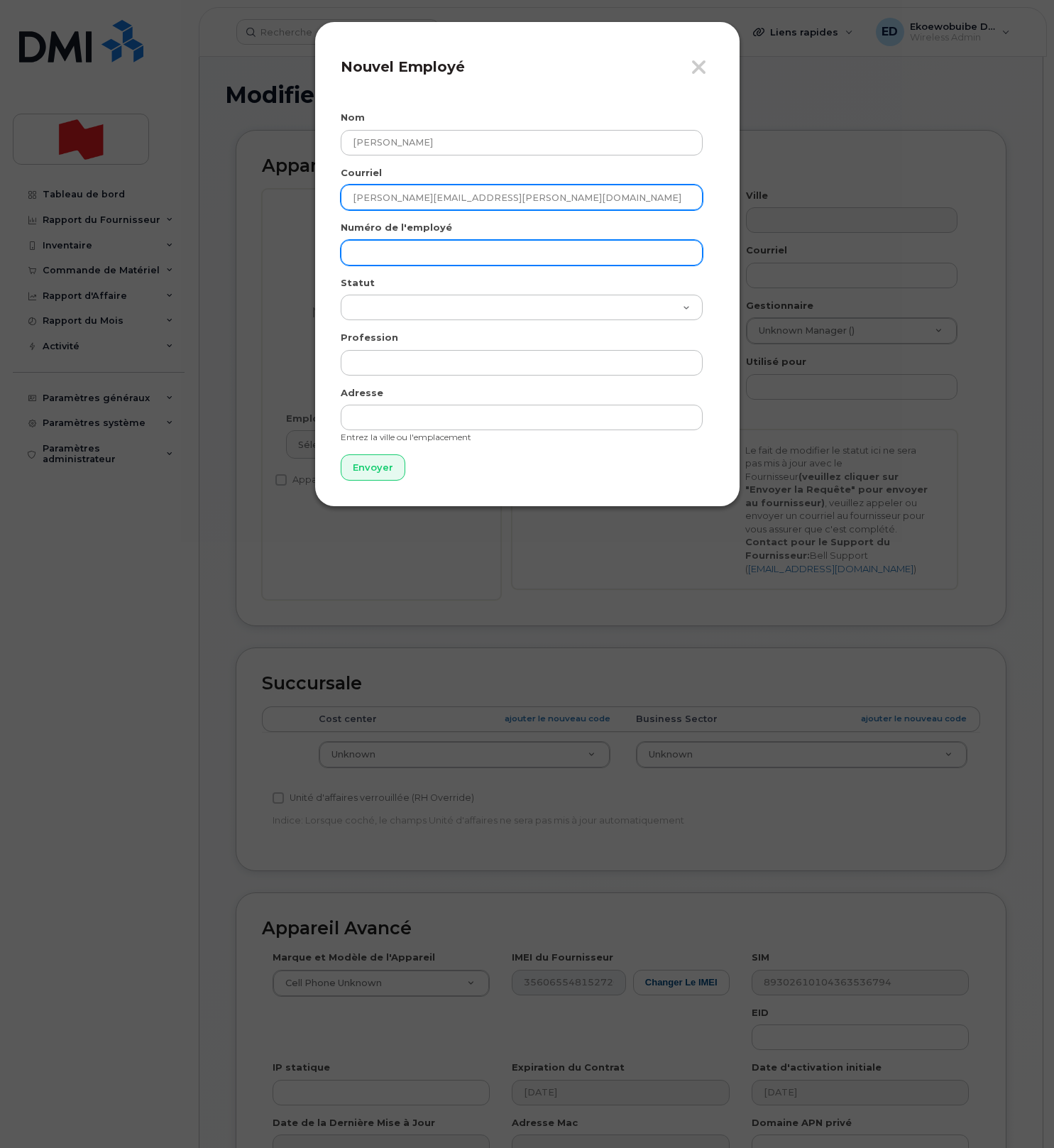
type input "[PERSON_NAME][EMAIL_ADDRESS][DOMAIN_NAME]"
click at [393, 252] on input "text" at bounding box center [521, 252] width 362 height 26
paste input "[PERSON_NAME][EMAIL_ADDRESS][DOMAIN_NAME]"
type input "[PERSON_NAME][EMAIL_ADDRESS][DOMAIN_NAME]"
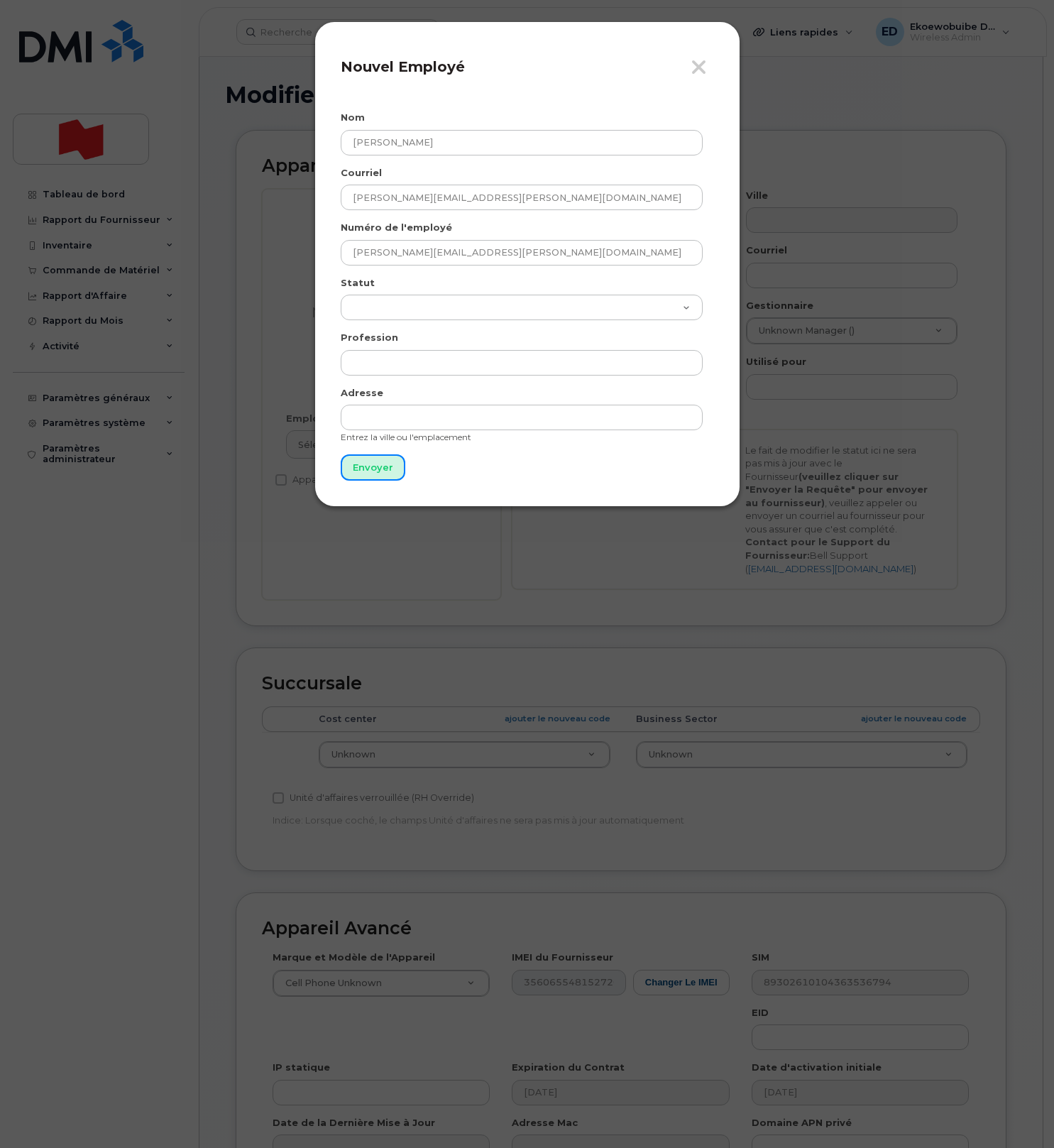
click at [382, 473] on input "Envoyer" at bounding box center [373, 467] width 65 height 26
type input "Envoyer"
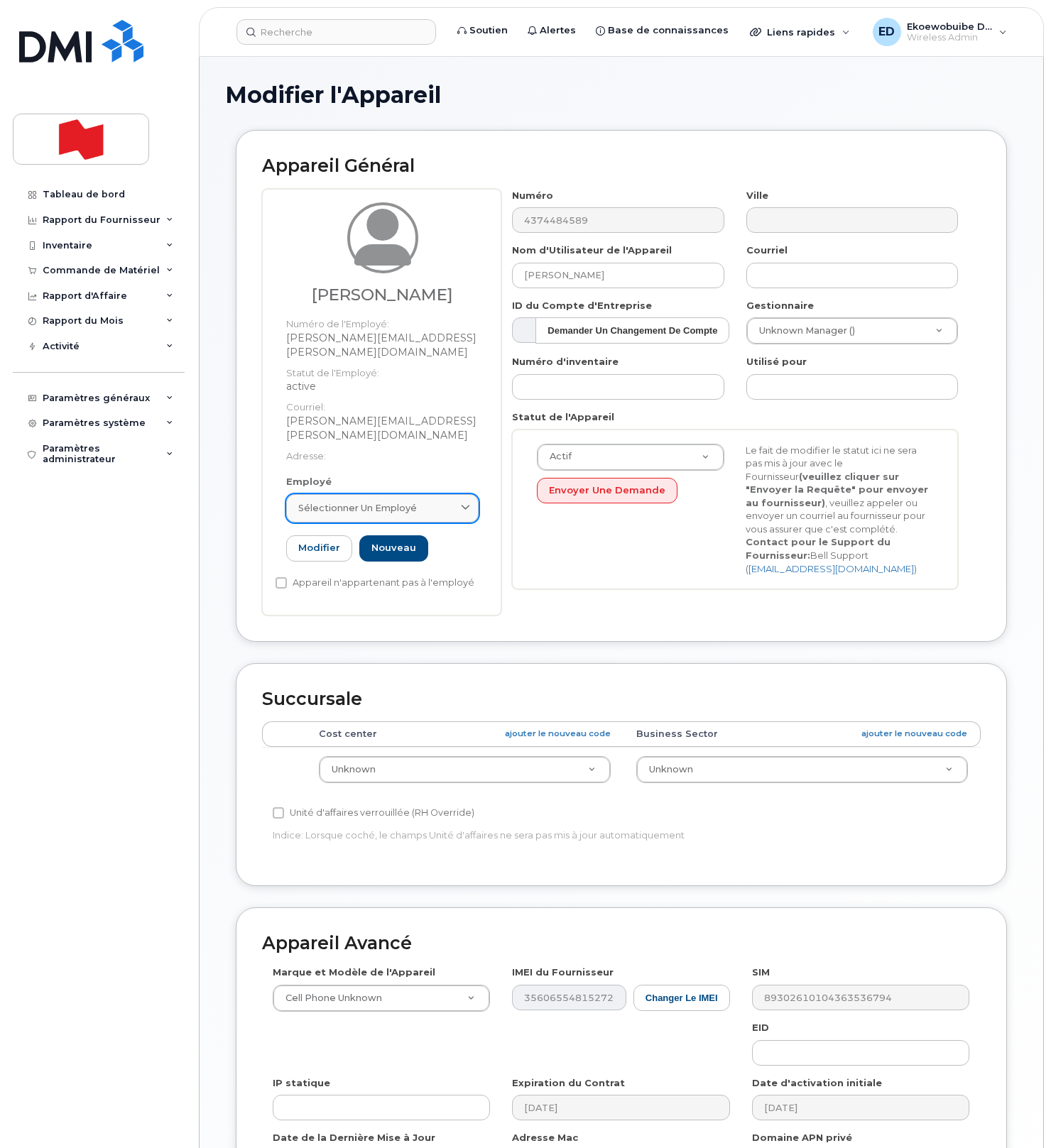
click at [430, 494] on link "Sélectionner un employé" at bounding box center [382, 508] width 192 height 29
paste input "[PERSON_NAME][EMAIL_ADDRESS][DOMAIN_NAME]"
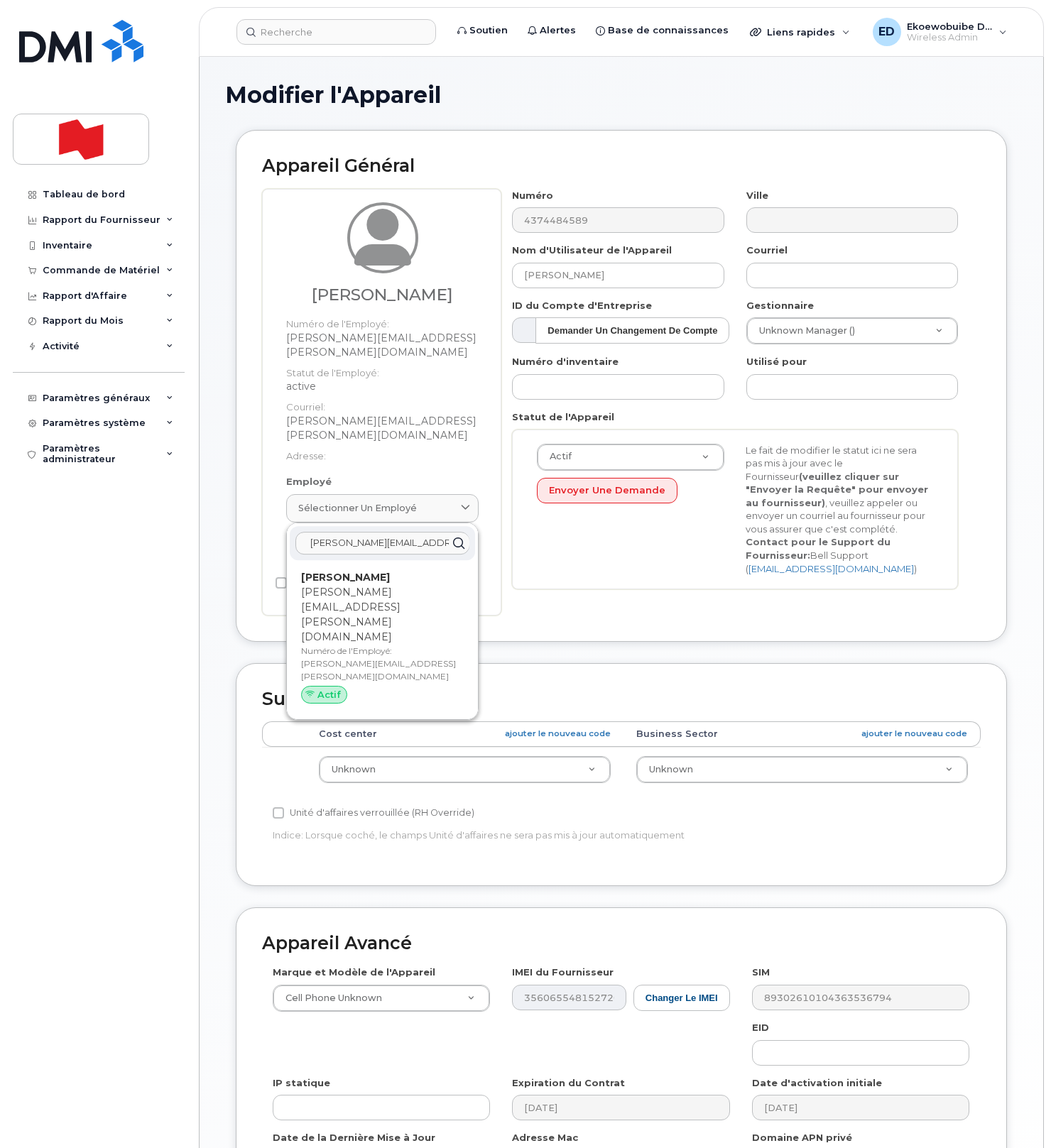
type input "[PERSON_NAME][EMAIL_ADDRESS][DOMAIN_NAME]"
click at [344, 645] on p "Numéro de l'Employé: joseph.whaley@nbc.ca" at bounding box center [382, 664] width 162 height 38
type input "[PERSON_NAME]"
type input "[PERSON_NAME][EMAIL_ADDRESS][DOMAIN_NAME]"
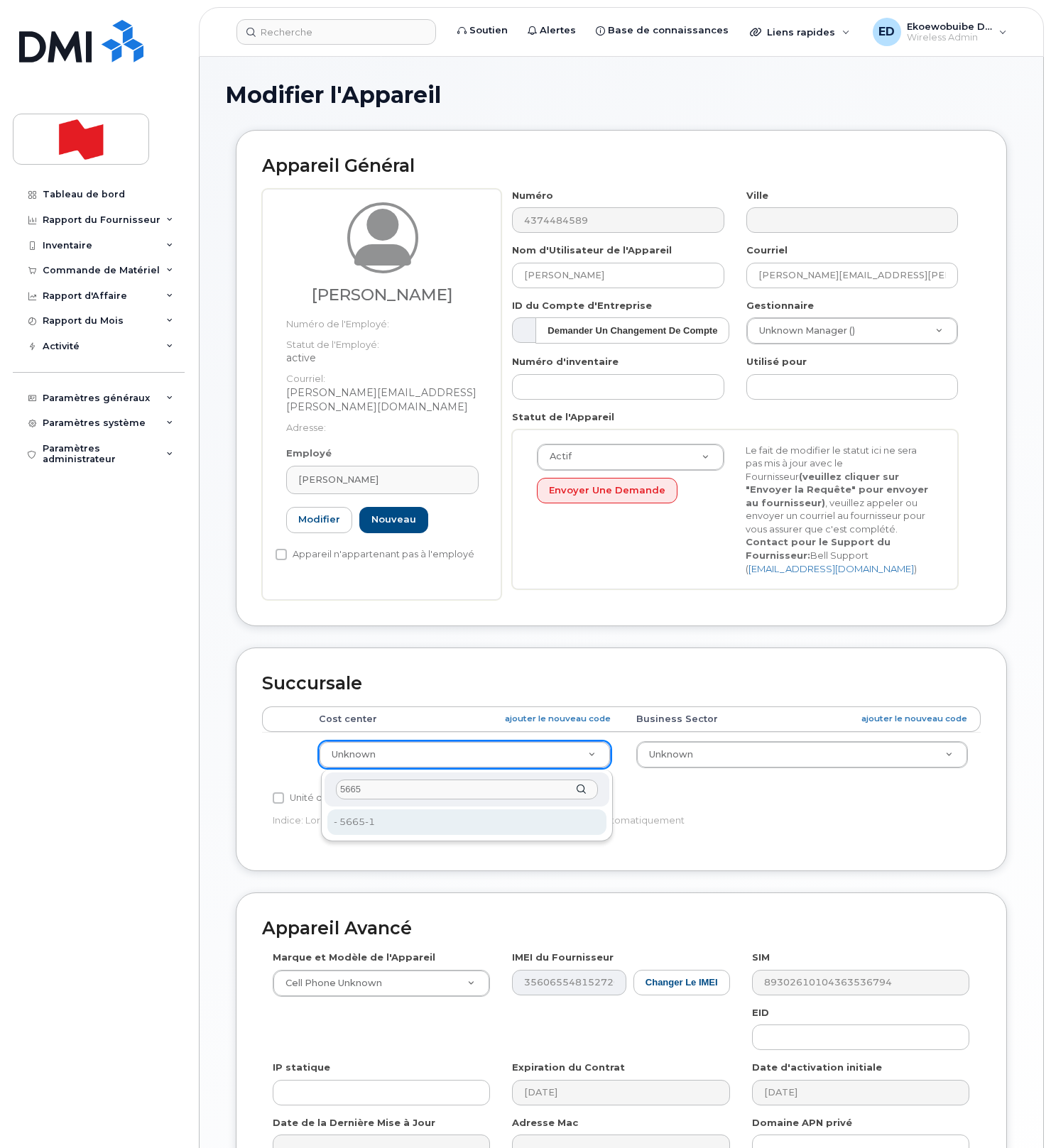
type input "5665"
type input "22916475"
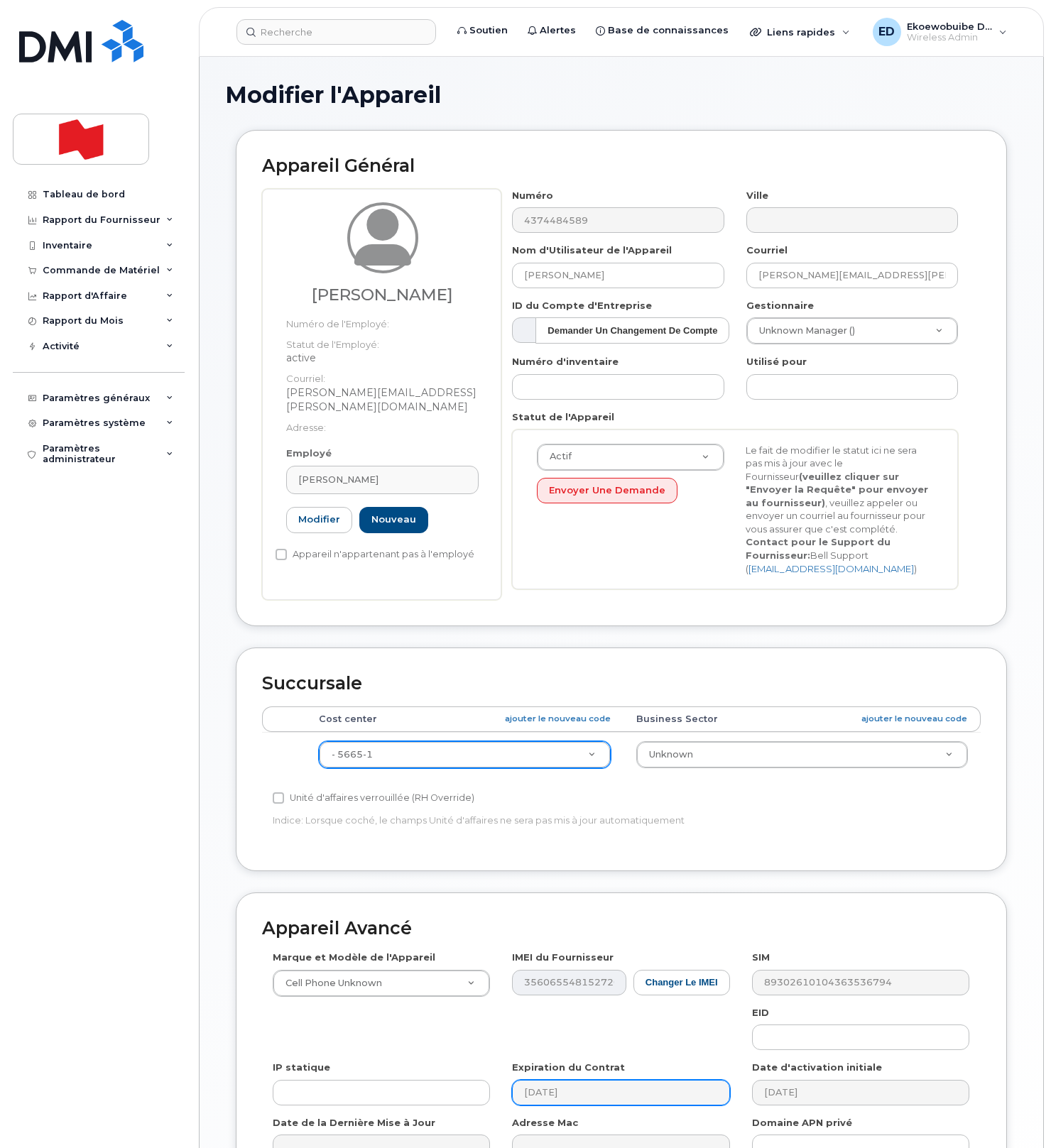
scroll to position [12, 0]
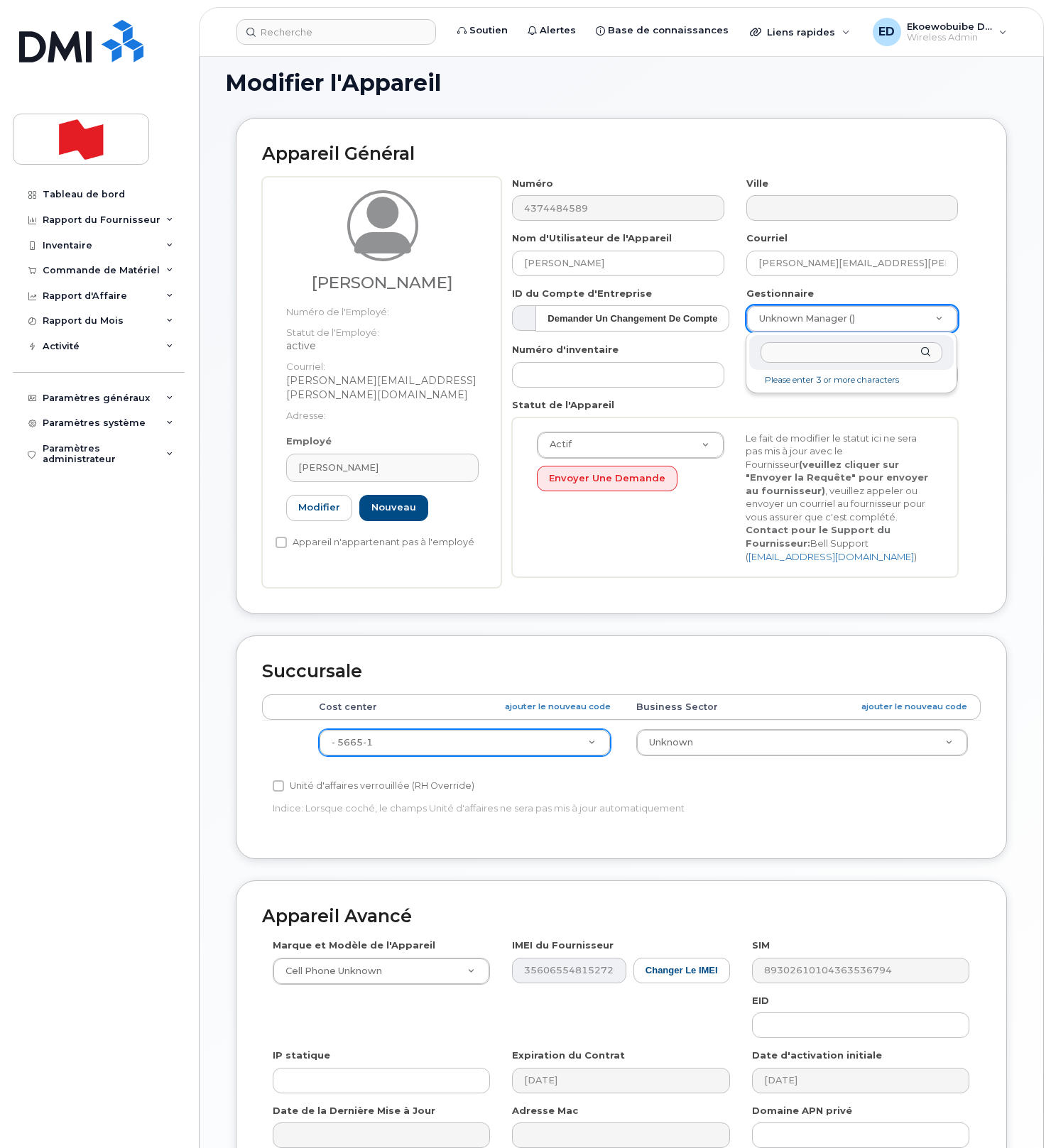
drag, startPoint x: 925, startPoint y: 322, endPoint x: 899, endPoint y: 331, distance: 27.5
type input "Gareth Barnett"
drag, startPoint x: 810, startPoint y: 387, endPoint x: 831, endPoint y: 393, distance: 21.8
type input "1920591"
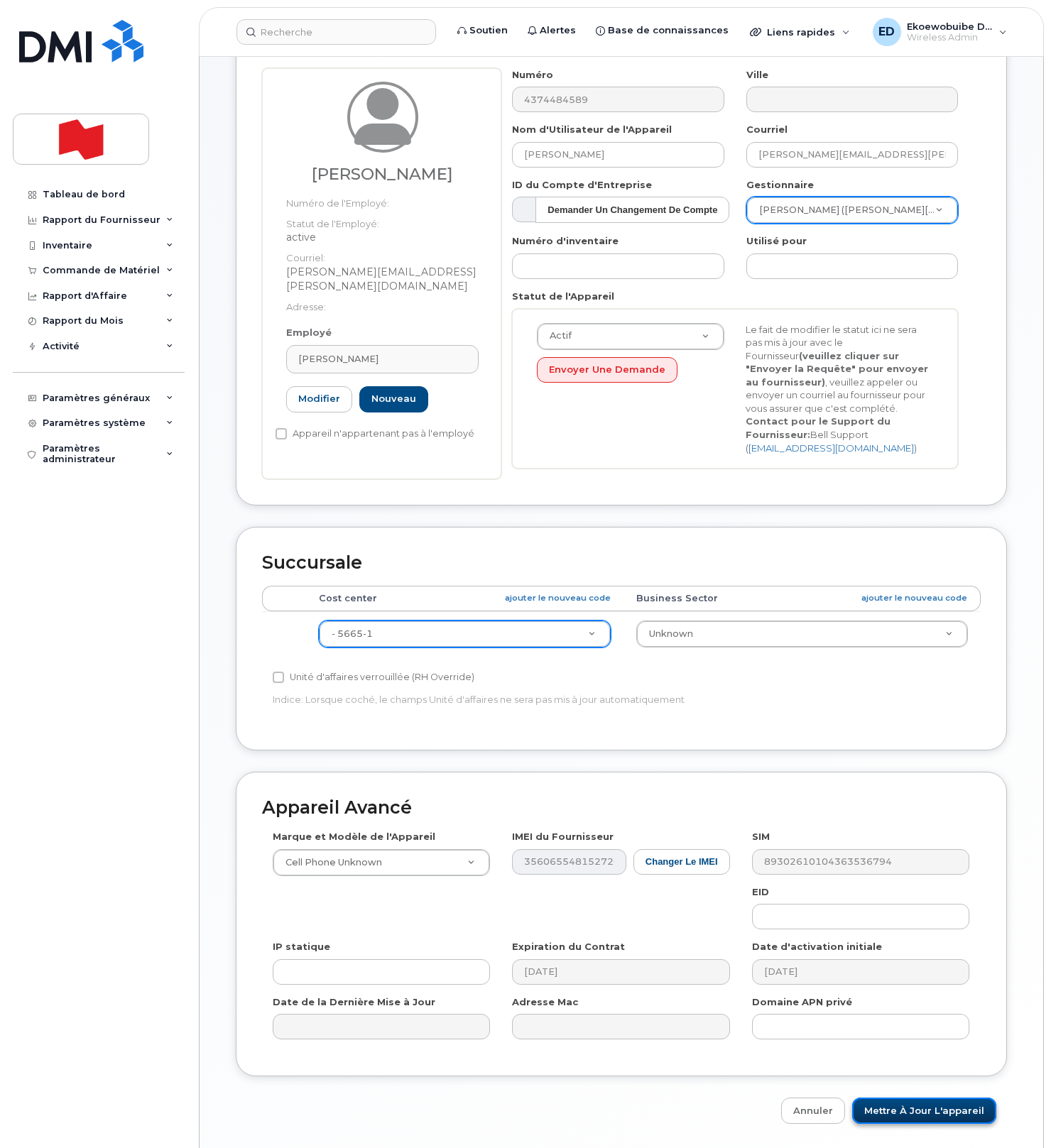
scroll to position [119, 0]
click at [900, 1113] on input "Mettre à jour l'appareil" at bounding box center [924, 1112] width 144 height 26
type input "Sauvegarde..."
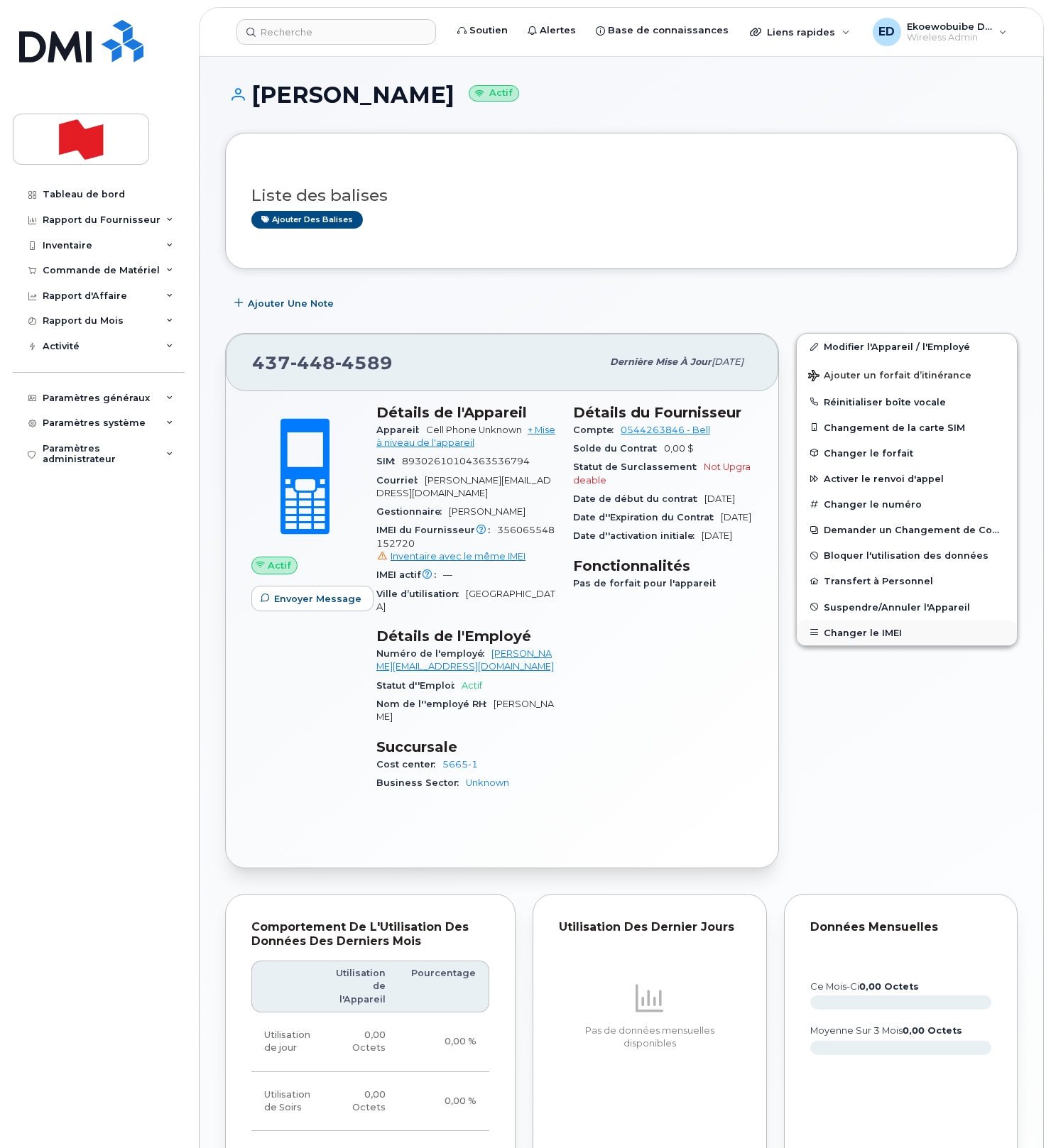
click at [862, 637] on button "Changer le IMEI" at bounding box center [907, 632] width 220 height 26
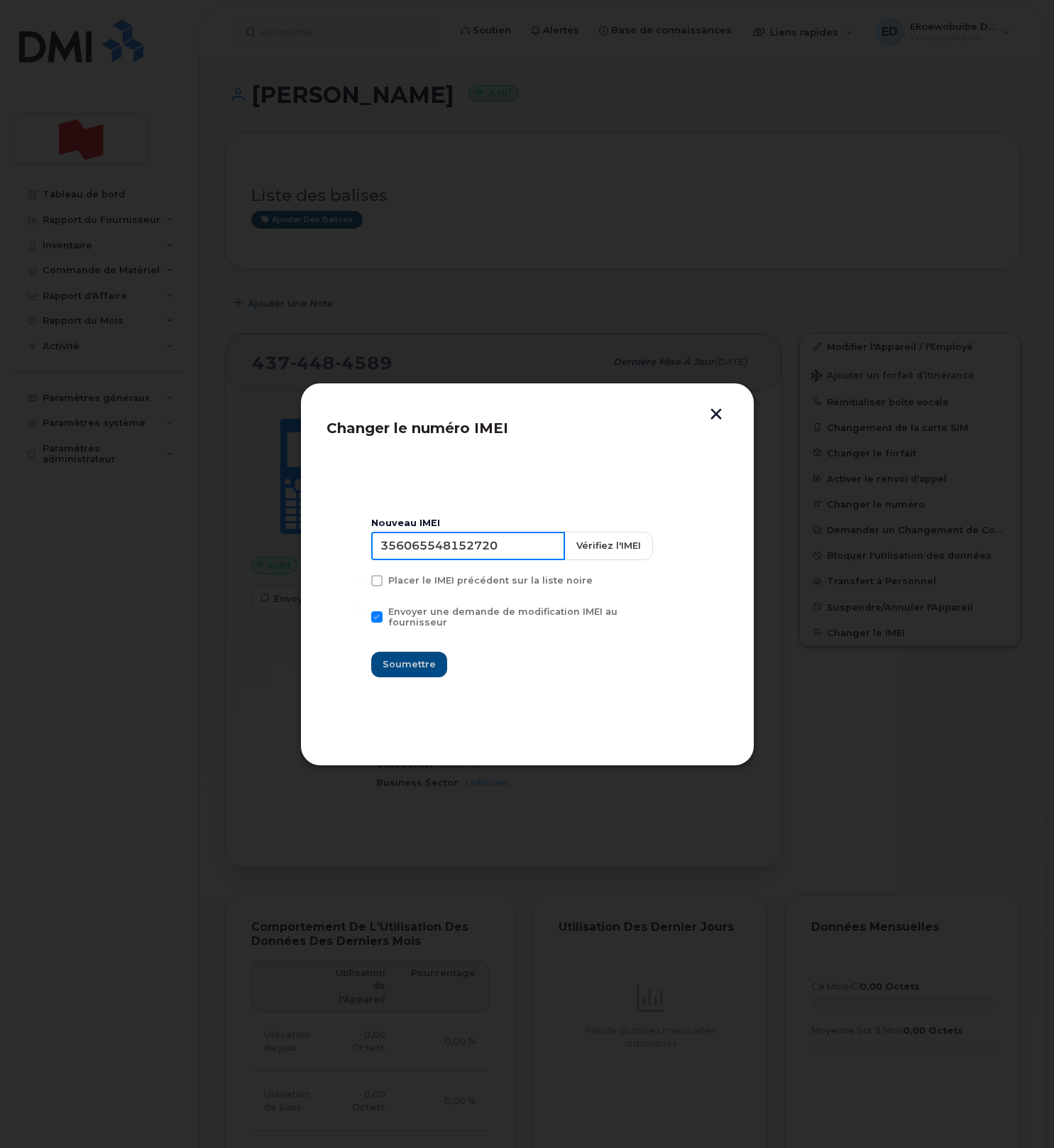
click at [487, 559] on input "356065548152720" at bounding box center [468, 546] width 194 height 29
click at [488, 559] on input "356065548152720" at bounding box center [468, 546] width 194 height 29
type input "354216331103840"
click at [430, 659] on span "Soumettre" at bounding box center [410, 664] width 53 height 13
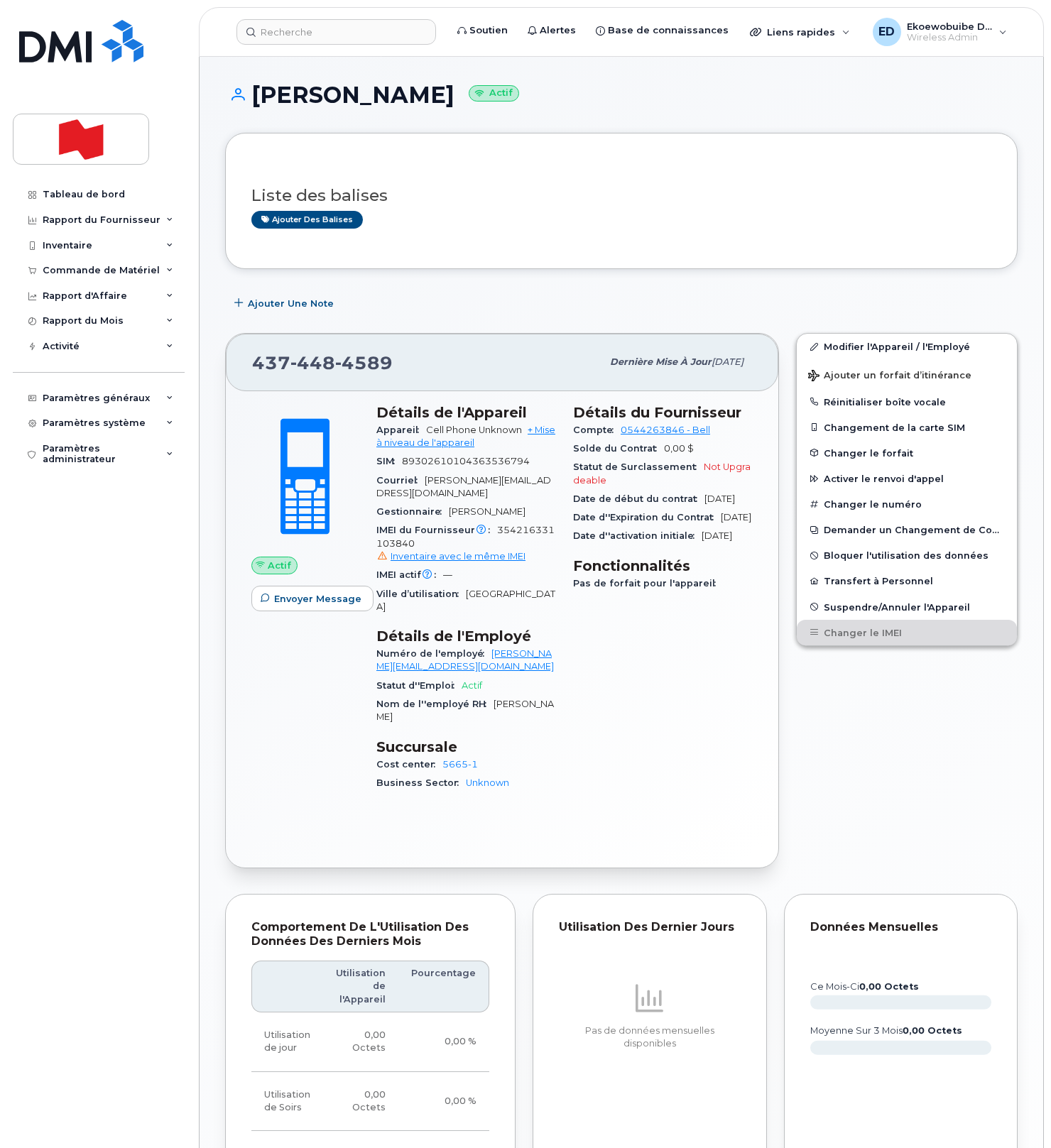
drag, startPoint x: 472, startPoint y: 272, endPoint x: 436, endPoint y: 378, distance: 111.9
click at [471, 272] on div "Liste des balises Ajouter des balises Ajouter une Note 437 448 4589 Dernière mi…" at bounding box center [621, 843] width 792 height 1422
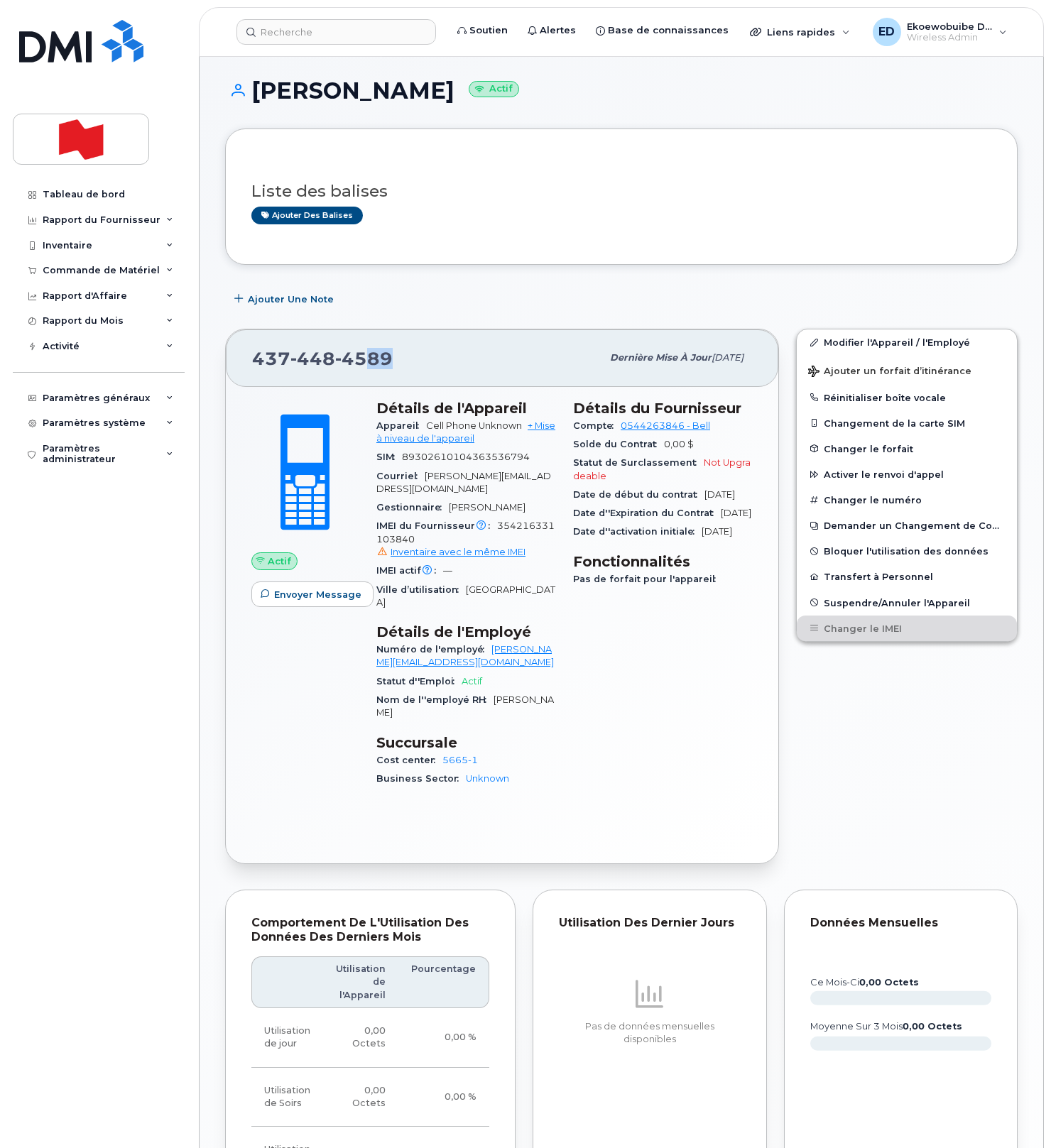
drag, startPoint x: 424, startPoint y: 369, endPoint x: 372, endPoint y: 370, distance: 52.0
click at [372, 370] on div "437 448 4589" at bounding box center [427, 357] width 350 height 30
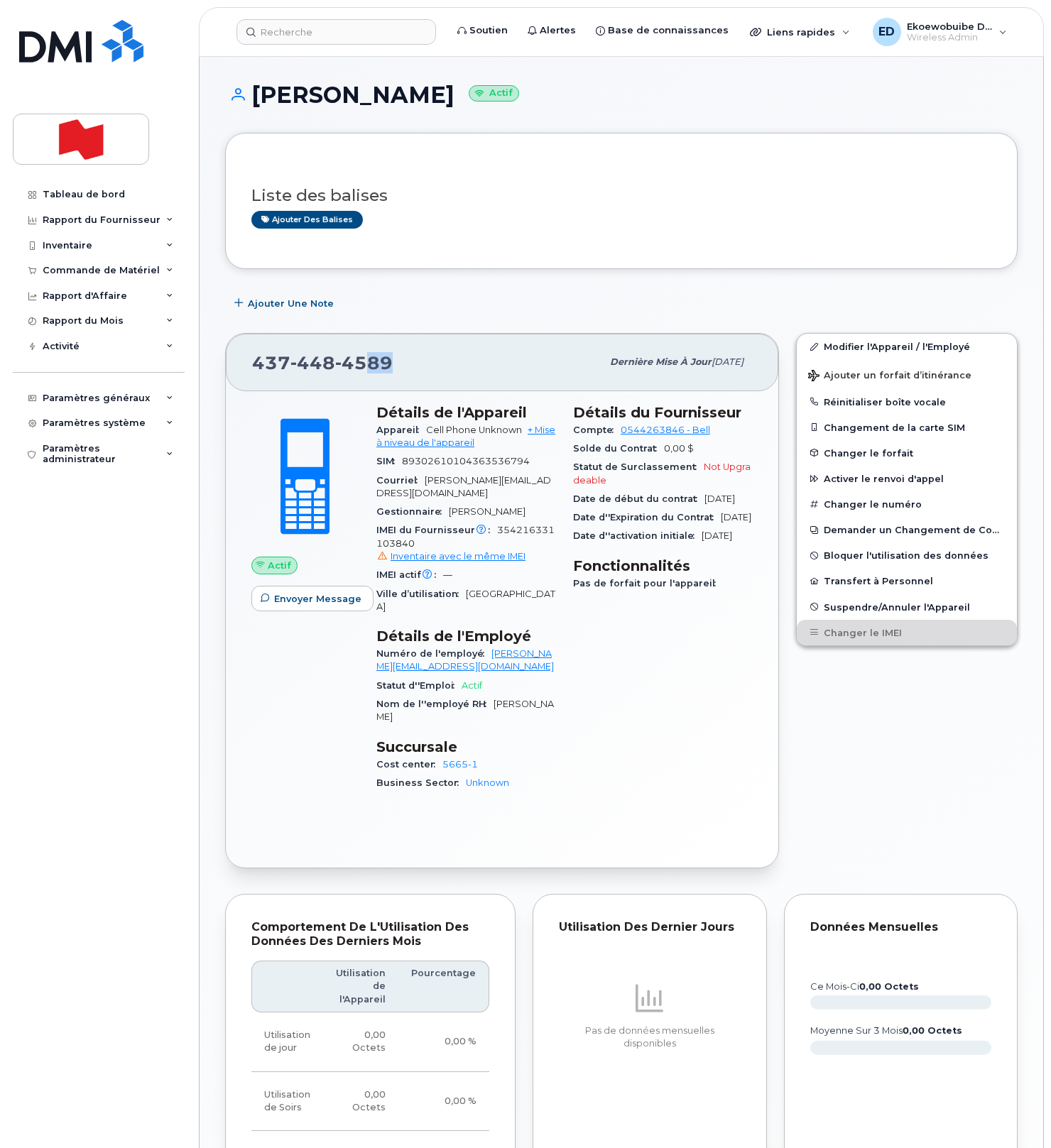
click at [434, 355] on div "437 448 4589" at bounding box center [427, 361] width 350 height 30
drag, startPoint x: 421, startPoint y: 361, endPoint x: 256, endPoint y: 367, distance: 165.1
click at [256, 367] on div "437 448 4589" at bounding box center [427, 361] width 350 height 30
copy span "437 448 4589"
click at [318, 32] on input at bounding box center [335, 32] width 200 height 26
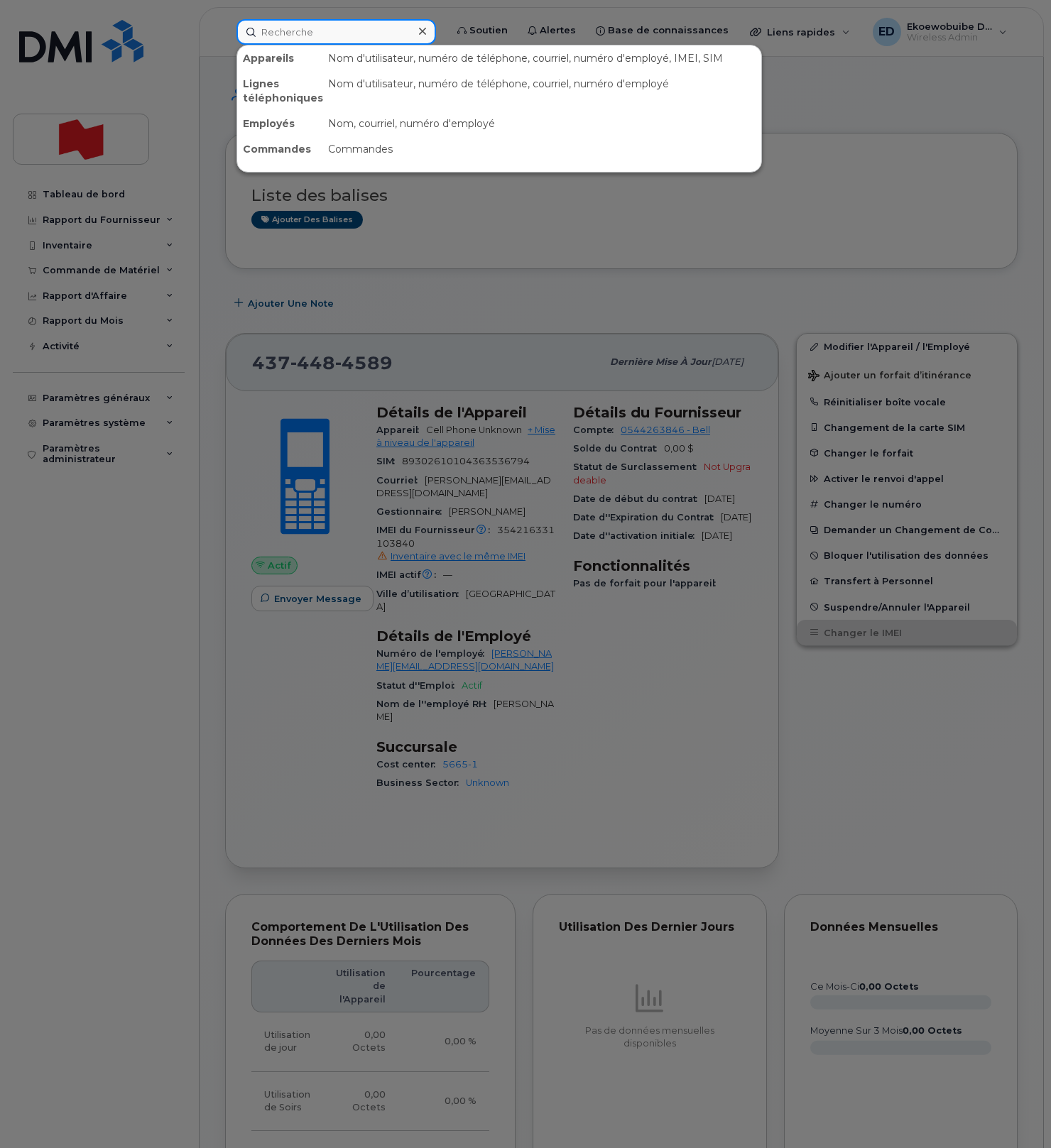
paste input "Sonia Filiatrault"
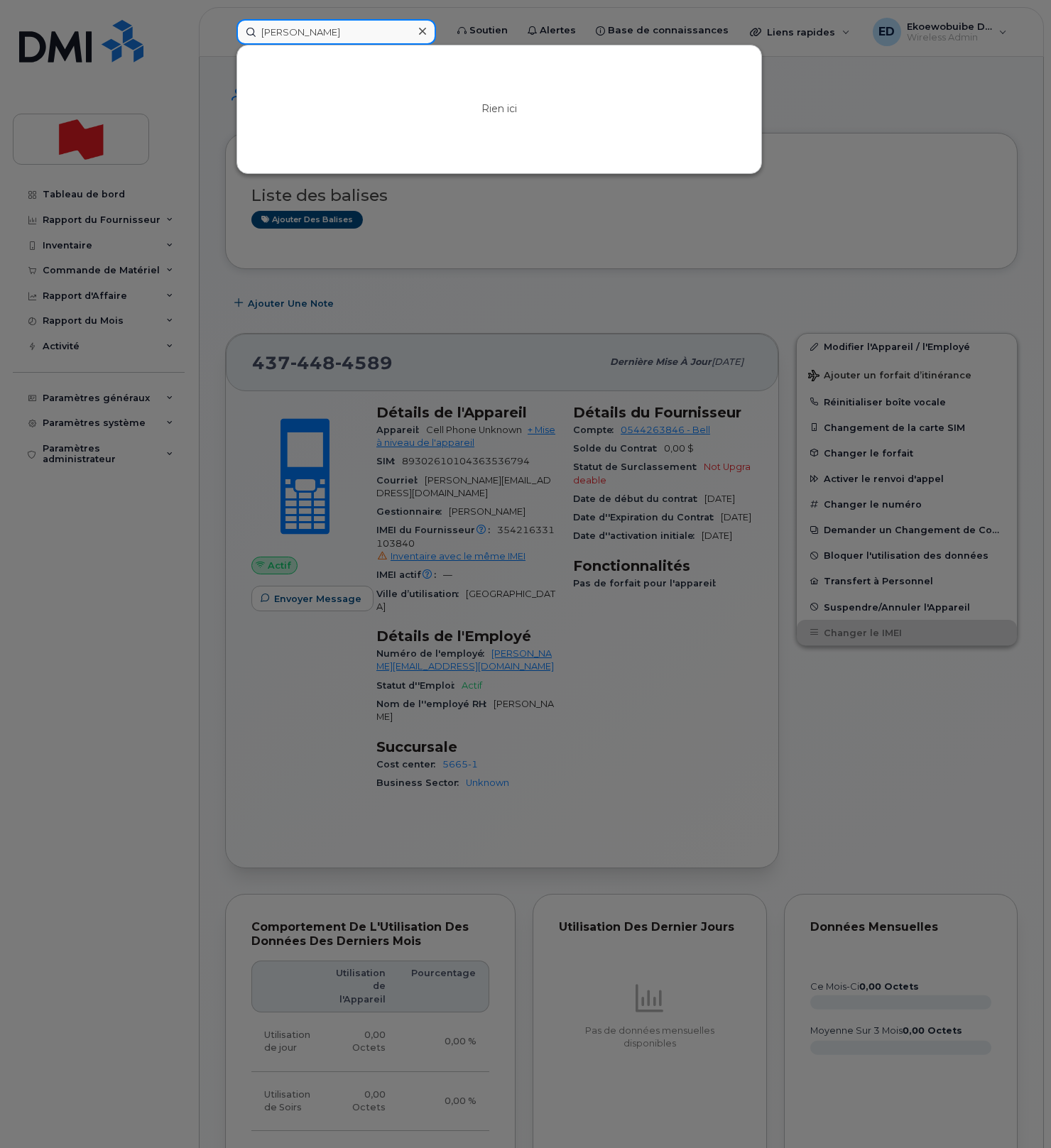
type input "Sonia Filiatrault"
click at [426, 32] on icon at bounding box center [422, 31] width 7 height 7
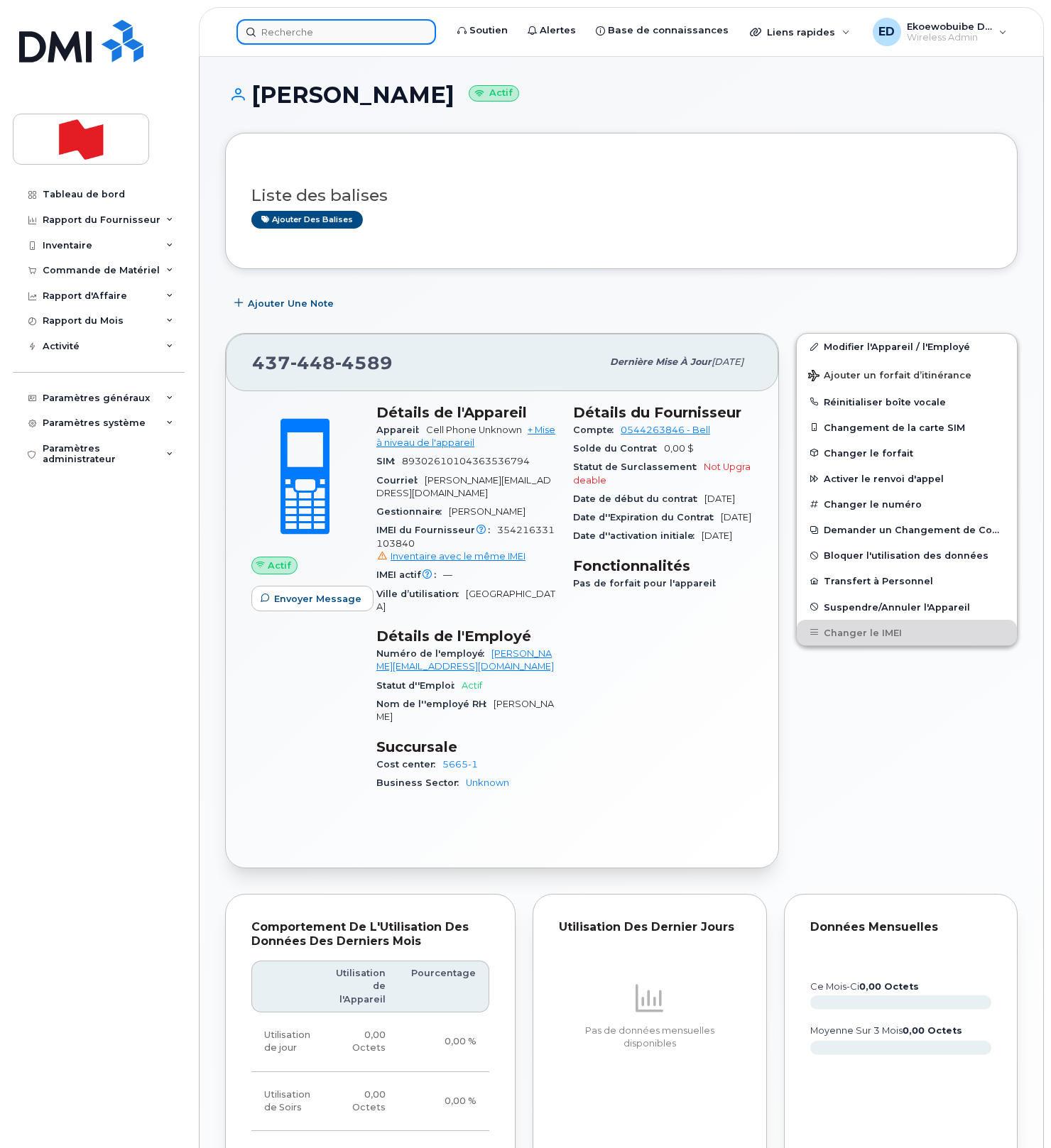
click at [305, 30] on input at bounding box center [335, 32] width 200 height 26
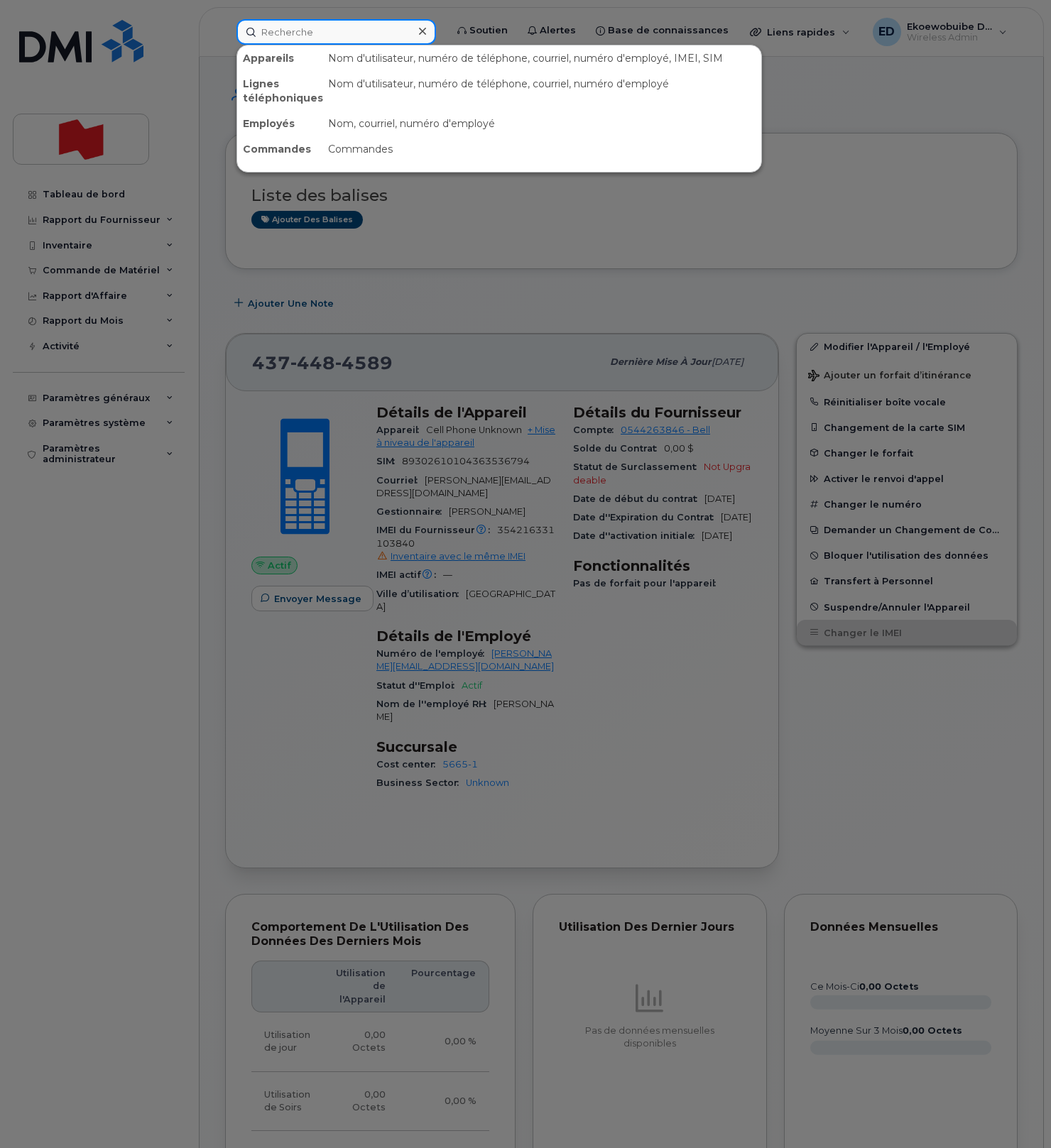
paste input "438-336-6230"
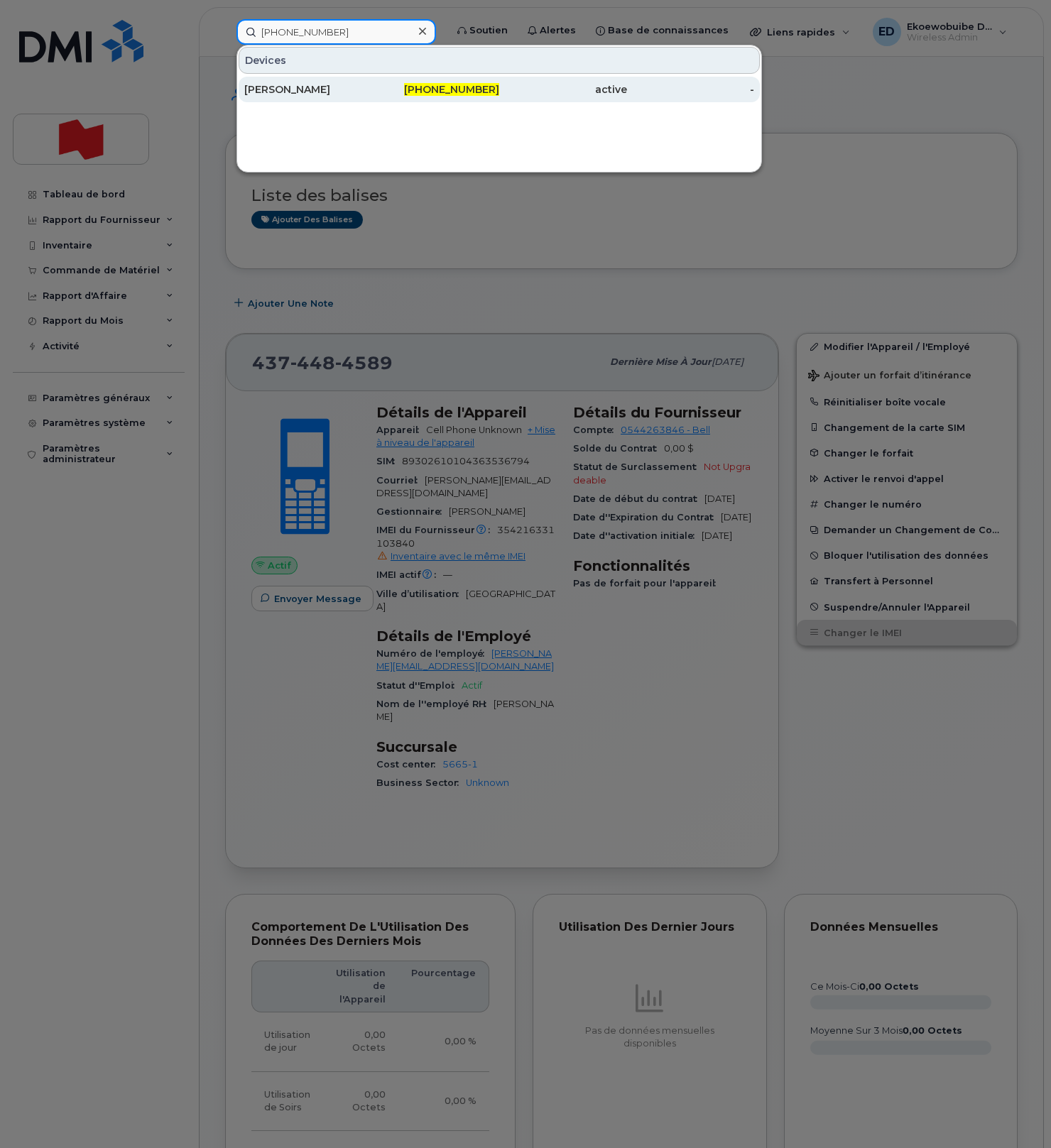
type input "438-336-6230"
click at [306, 92] on div "Roxana Toca" at bounding box center [309, 89] width 128 height 14
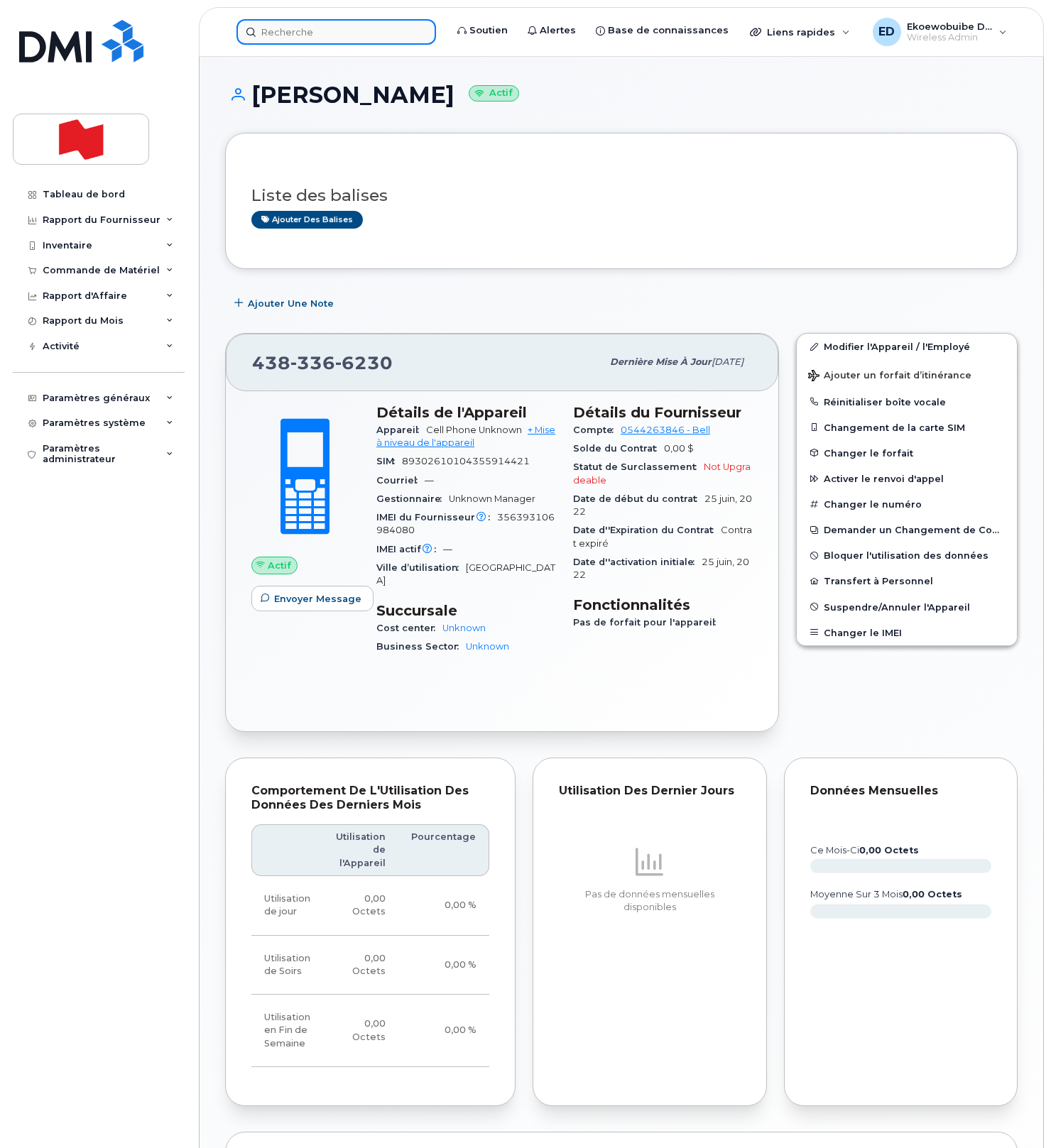
click at [306, 32] on input at bounding box center [335, 32] width 200 height 26
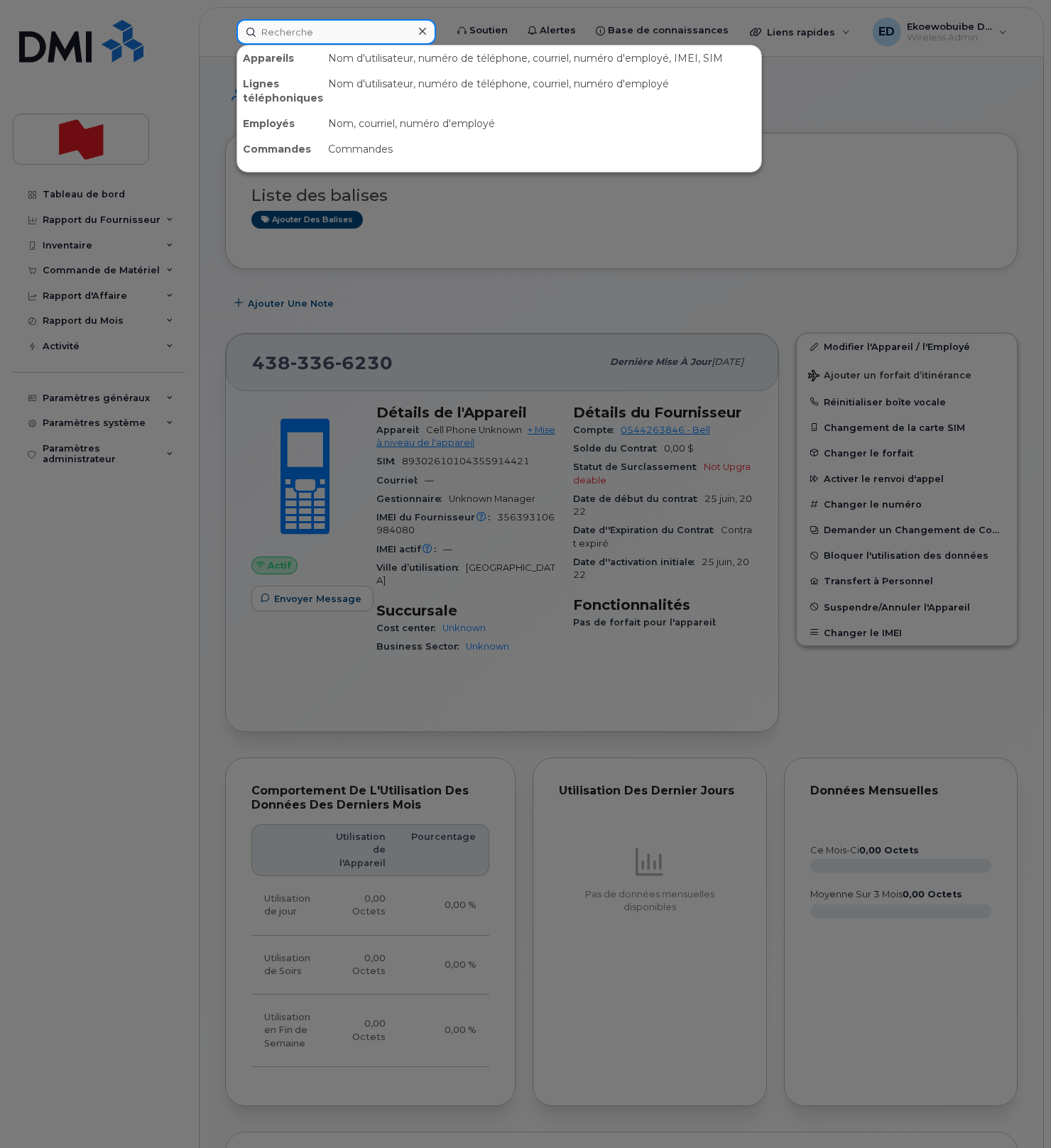
paste input "[PHONE_NUMBER]"
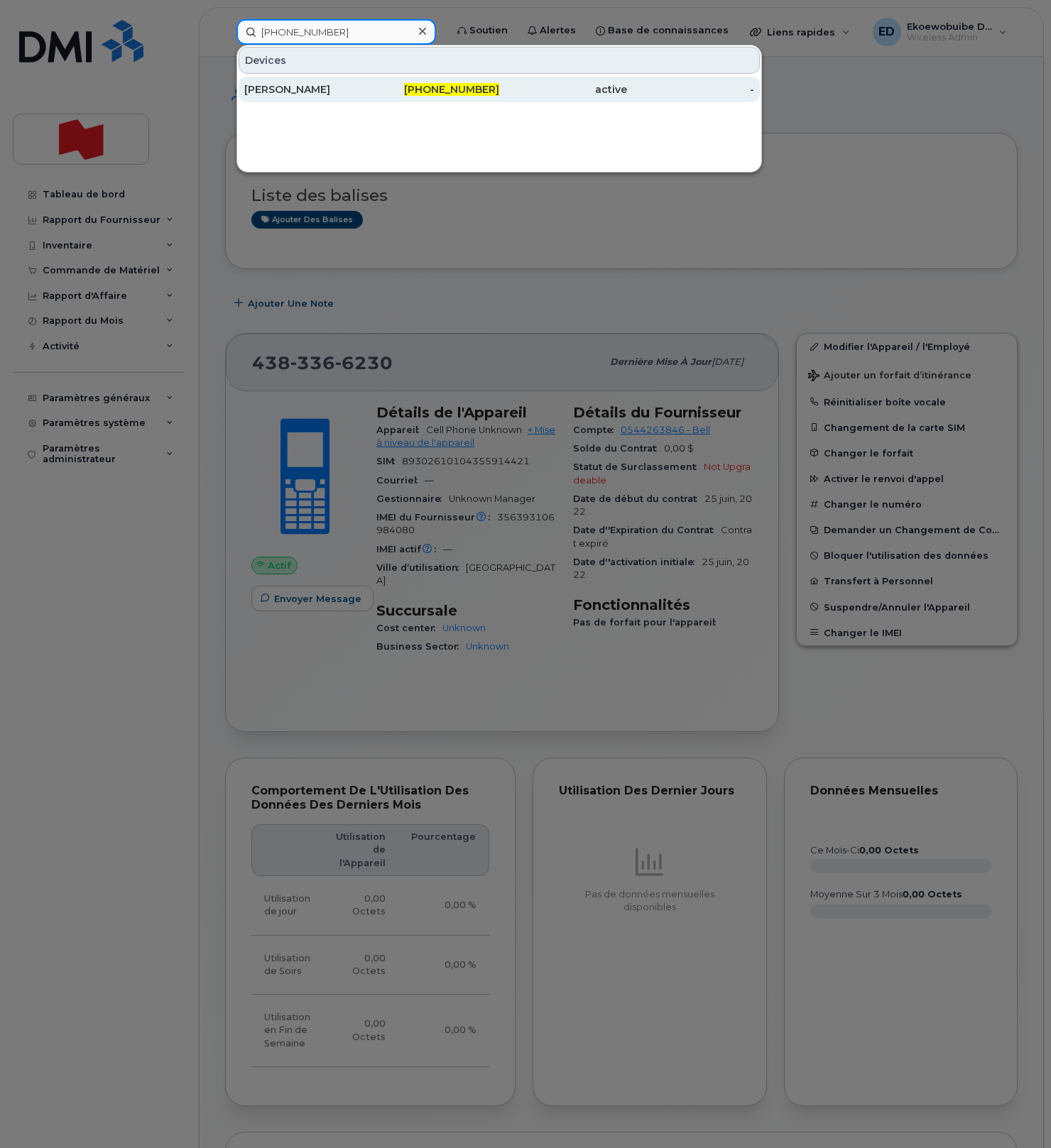
type input "[PHONE_NUMBER]"
click at [291, 96] on div "[PERSON_NAME]" at bounding box center [309, 89] width 128 height 26
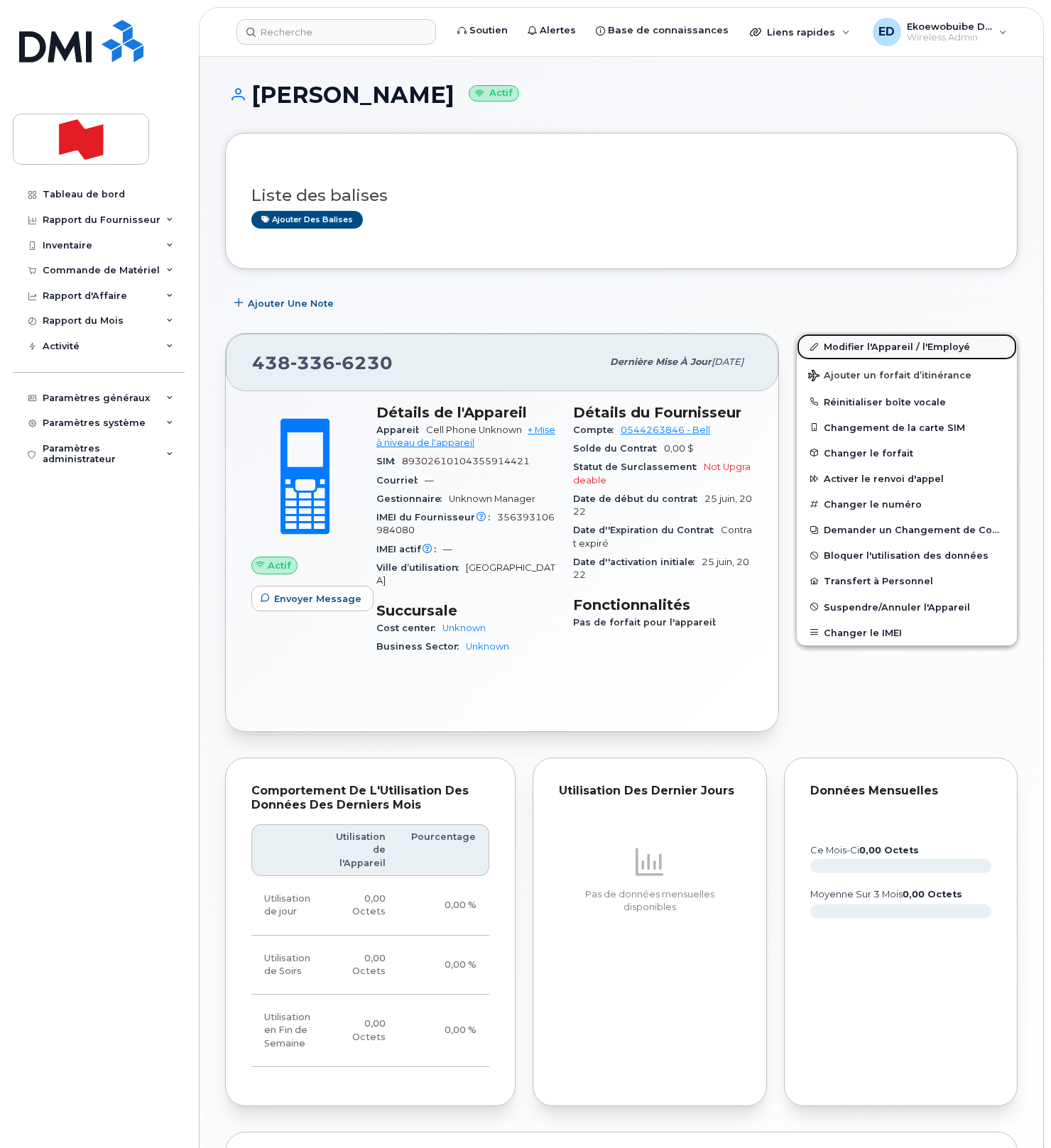
drag, startPoint x: 843, startPoint y: 350, endPoint x: 870, endPoint y: 357, distance: 27.9
click at [843, 350] on link "Modifier l'Appareil / l'Employé" at bounding box center [907, 346] width 220 height 26
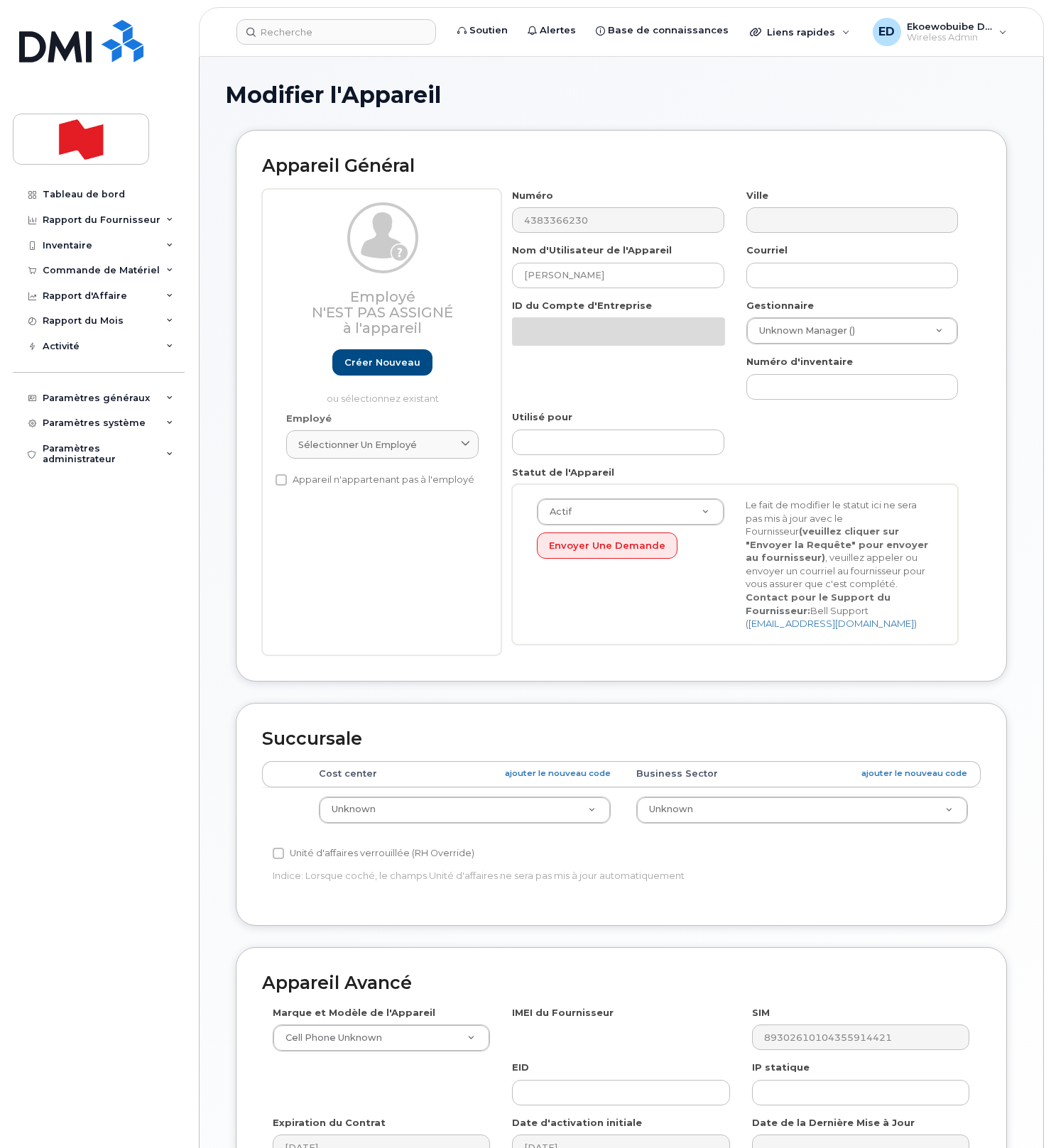
select select "22916206"
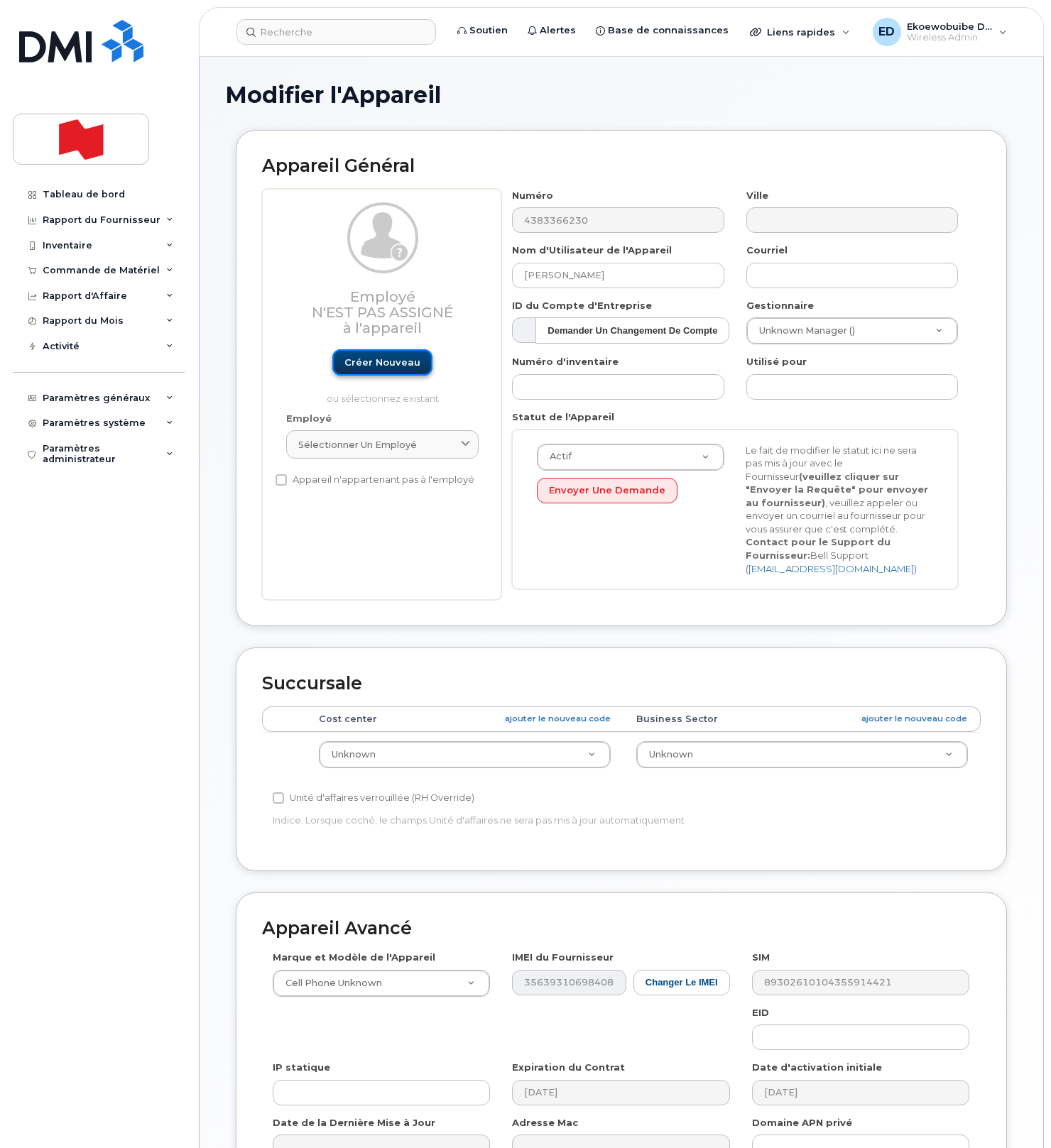
click at [372, 367] on link "Créer nouveau" at bounding box center [382, 362] width 100 height 26
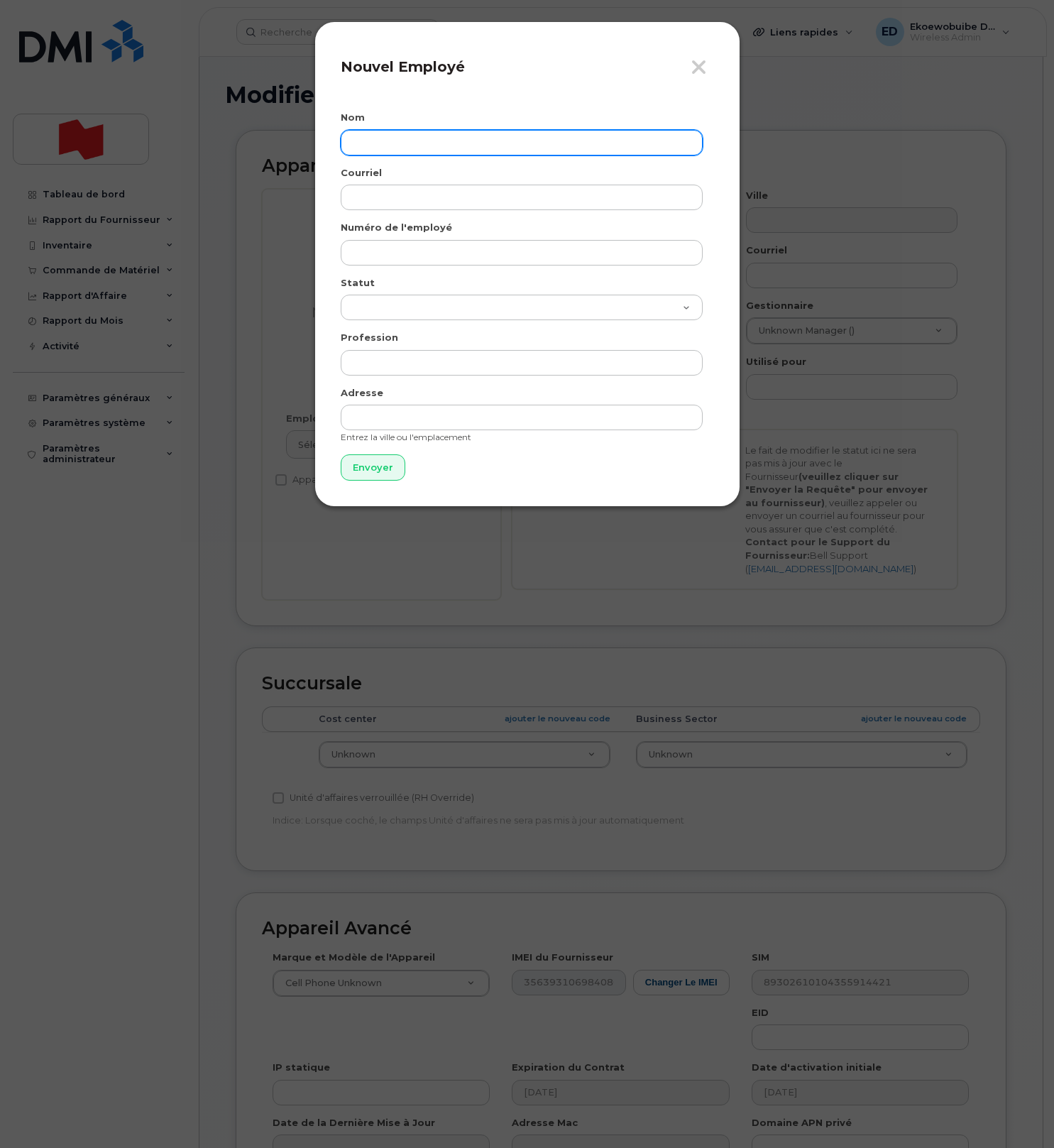
click at [396, 149] on input "text" at bounding box center [521, 142] width 362 height 26
paste input "[PERSON_NAME]"
type input "[PERSON_NAME]"
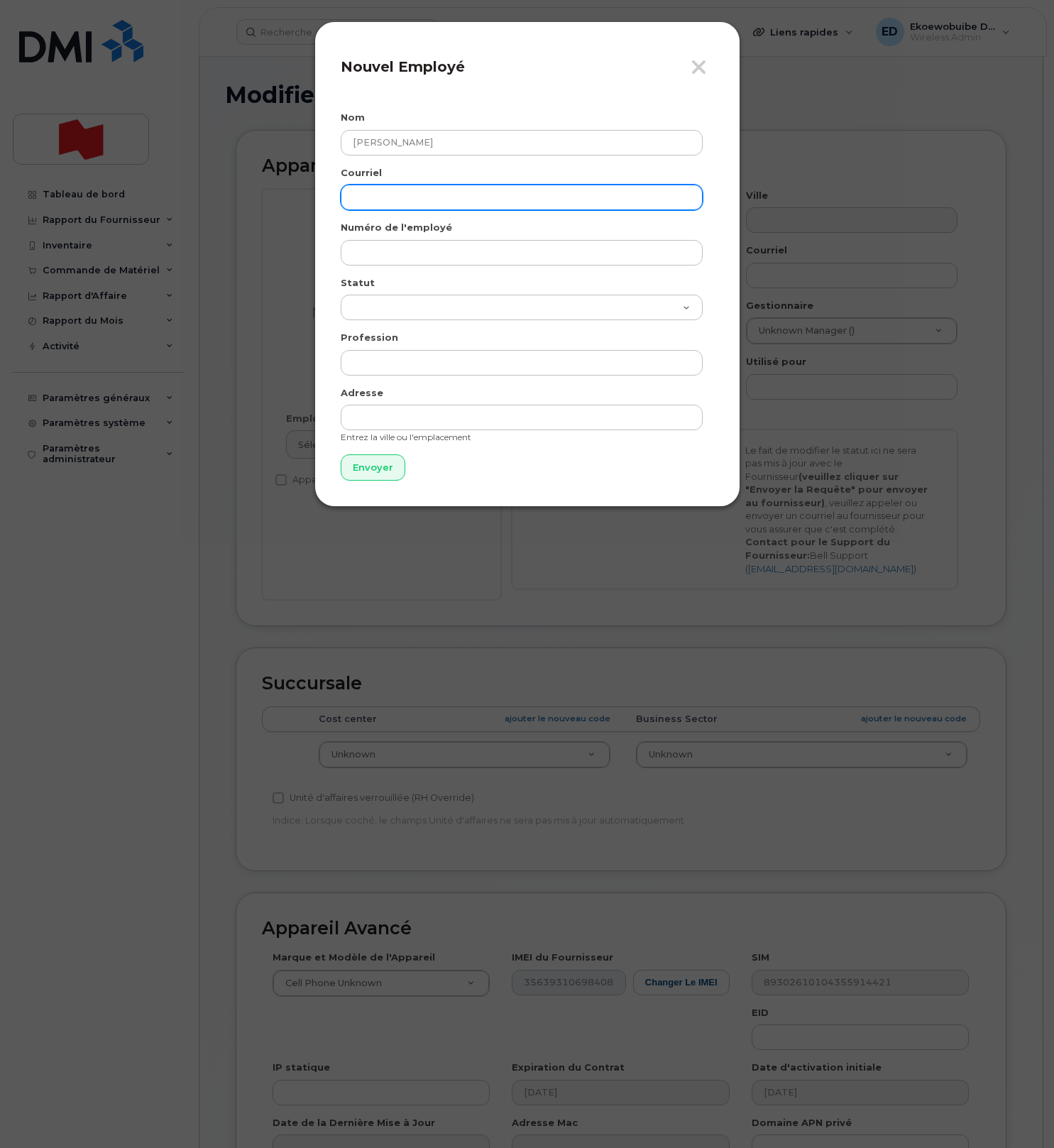
click at [385, 200] on input "email" at bounding box center [521, 197] width 362 height 26
paste input "[PERSON_NAME][EMAIL_ADDRESS][PERSON_NAME][DOMAIN_NAME]"
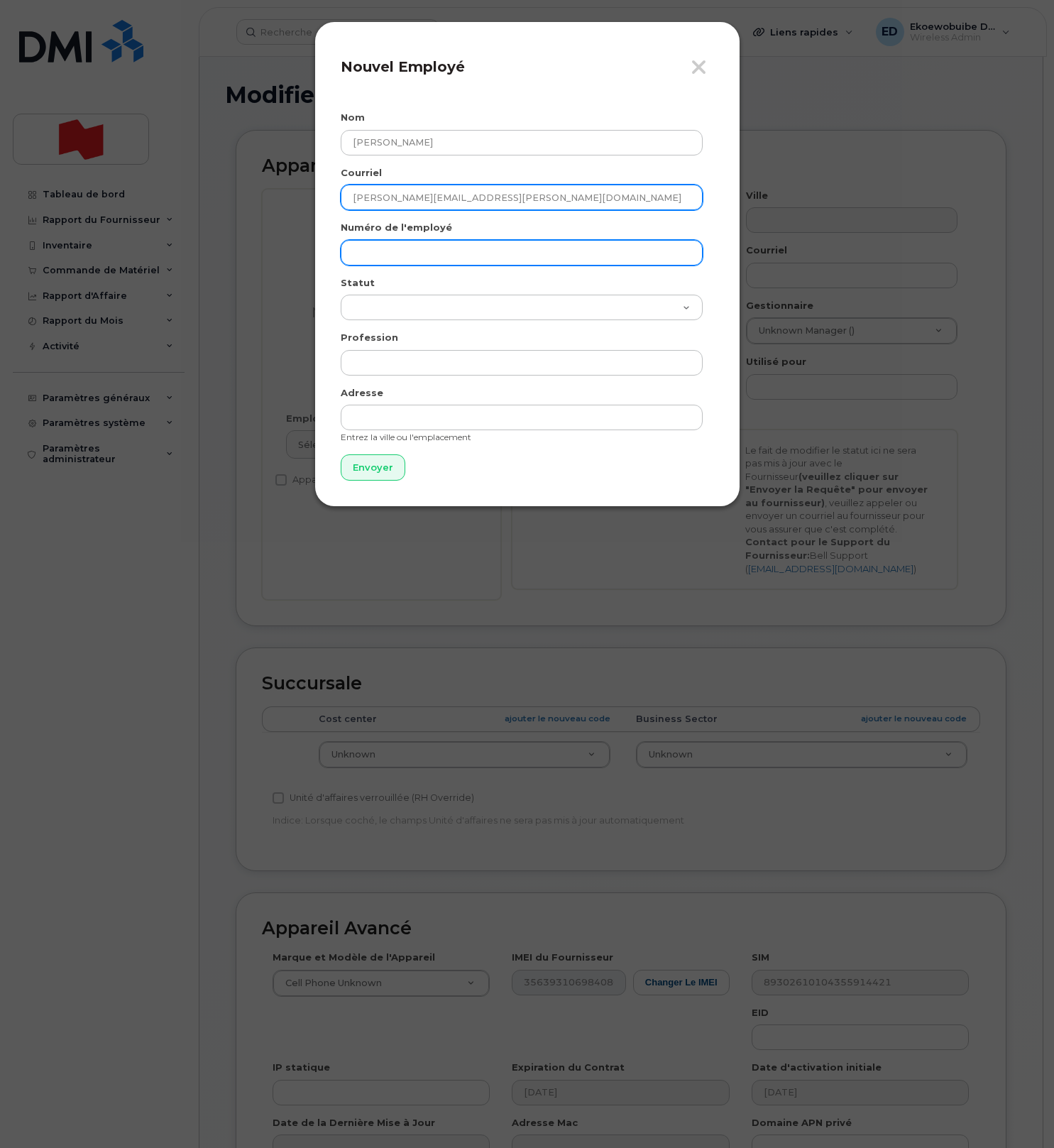
type input "[PERSON_NAME][EMAIL_ADDRESS][PERSON_NAME][DOMAIN_NAME]"
click at [389, 256] on input "text" at bounding box center [521, 252] width 362 height 26
paste input "sonia.filiatrault@bnc.ca"
type input "sonia.filiatrault@bnc.ca"
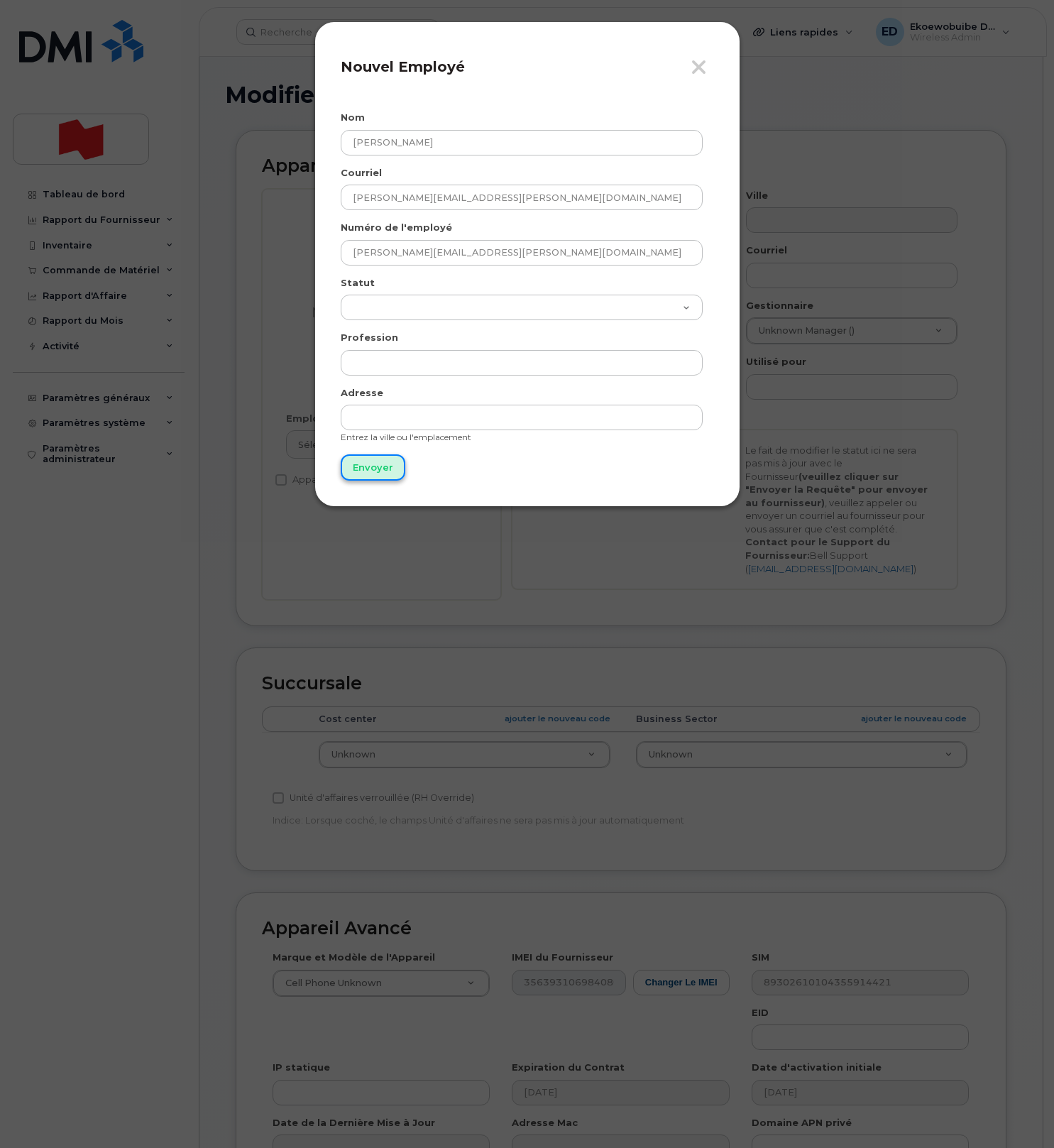
click at [371, 475] on input "Envoyer" at bounding box center [373, 467] width 65 height 26
type input "Envoyer"
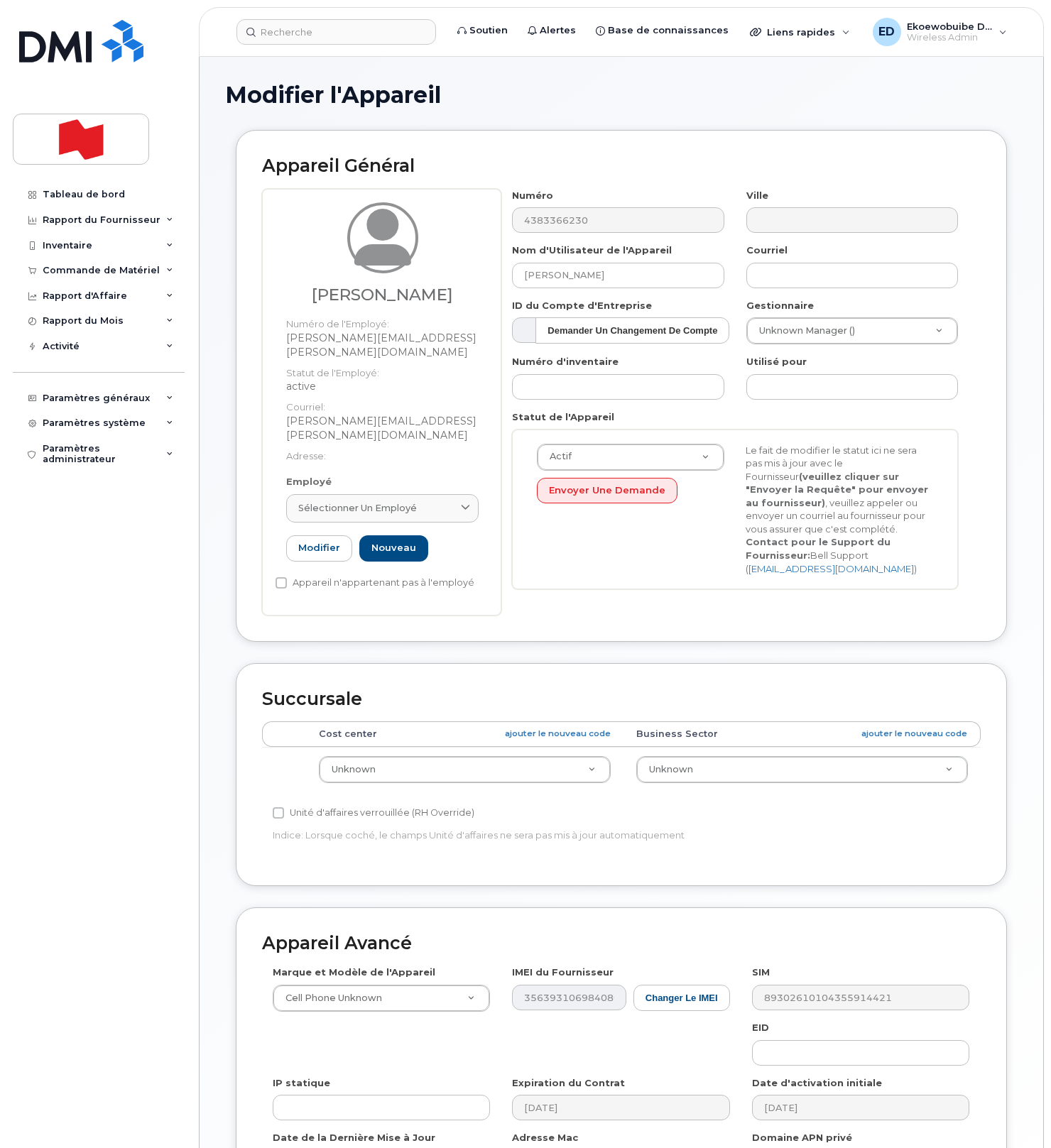
drag, startPoint x: 455, startPoint y: 480, endPoint x: 427, endPoint y: 521, distance: 49.6
click at [455, 501] on div "Sélectionner un employé" at bounding box center [382, 508] width 168 height 13
paste input "sonia.filiatrault@bnc.ca"
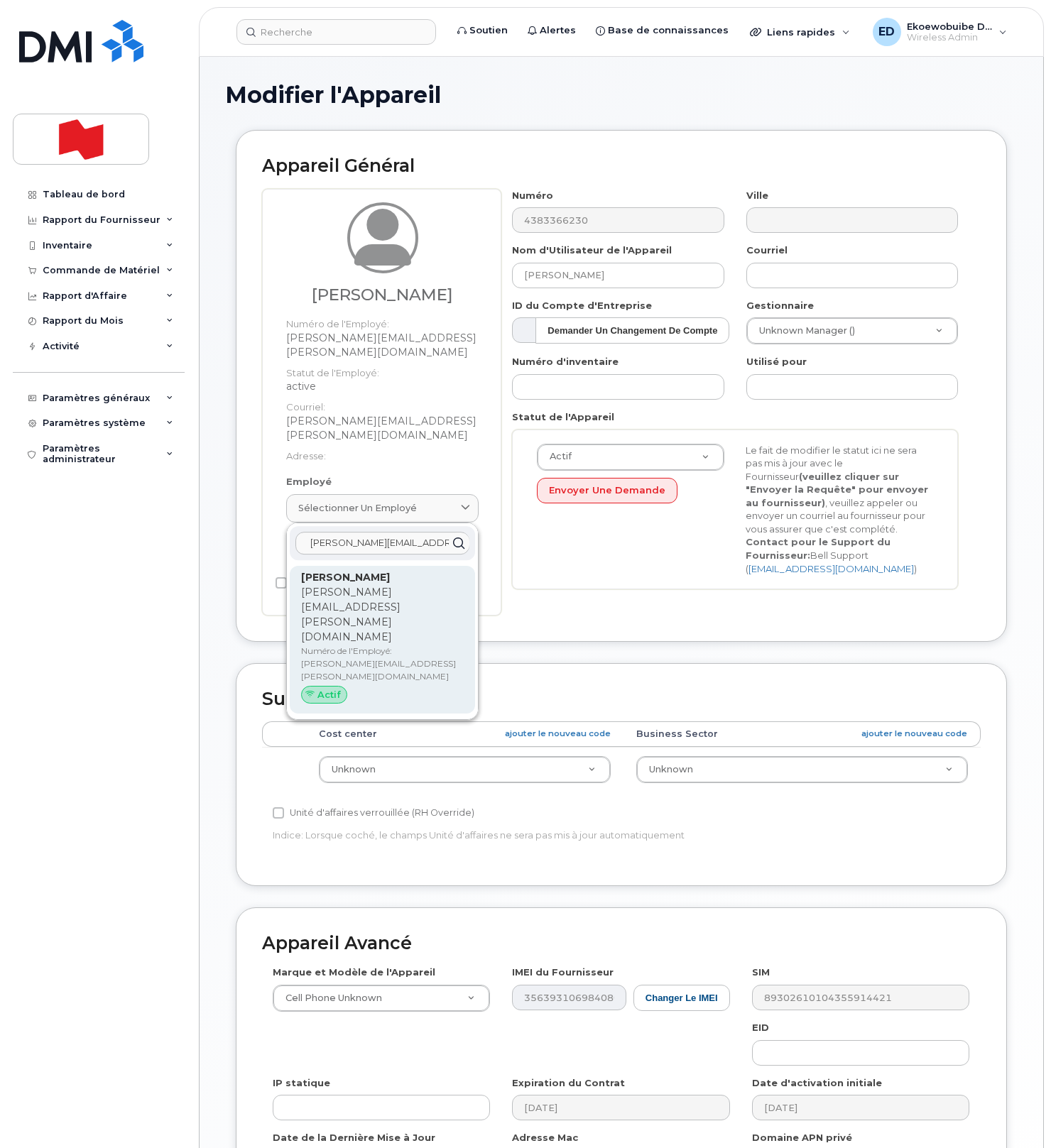
type input "sonia.filiatrault@bnc.ca"
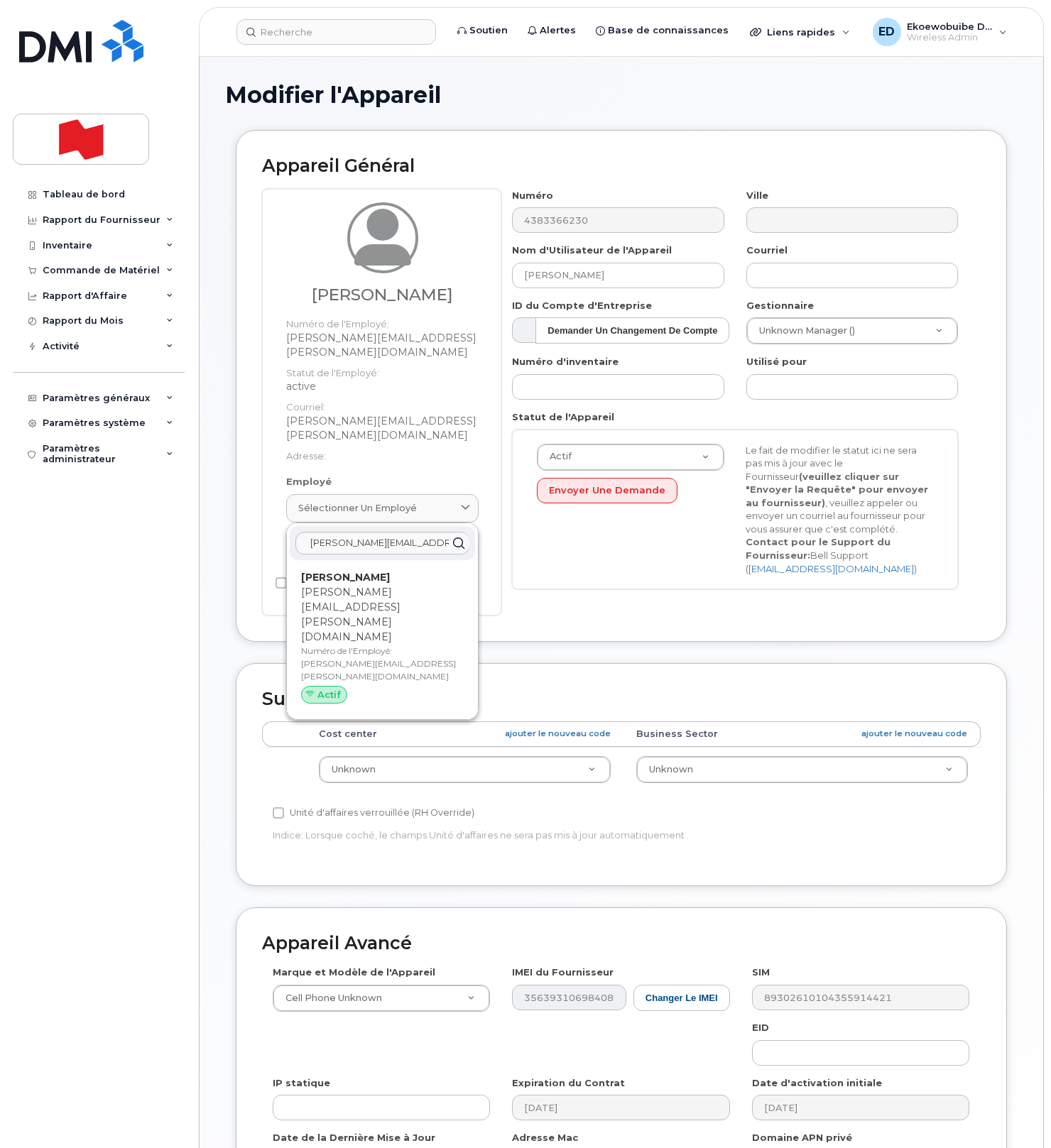
click at [356, 645] on p "Numéro de l'Employé: sonia.filiatrault@bnc.ca" at bounding box center [382, 664] width 162 height 38
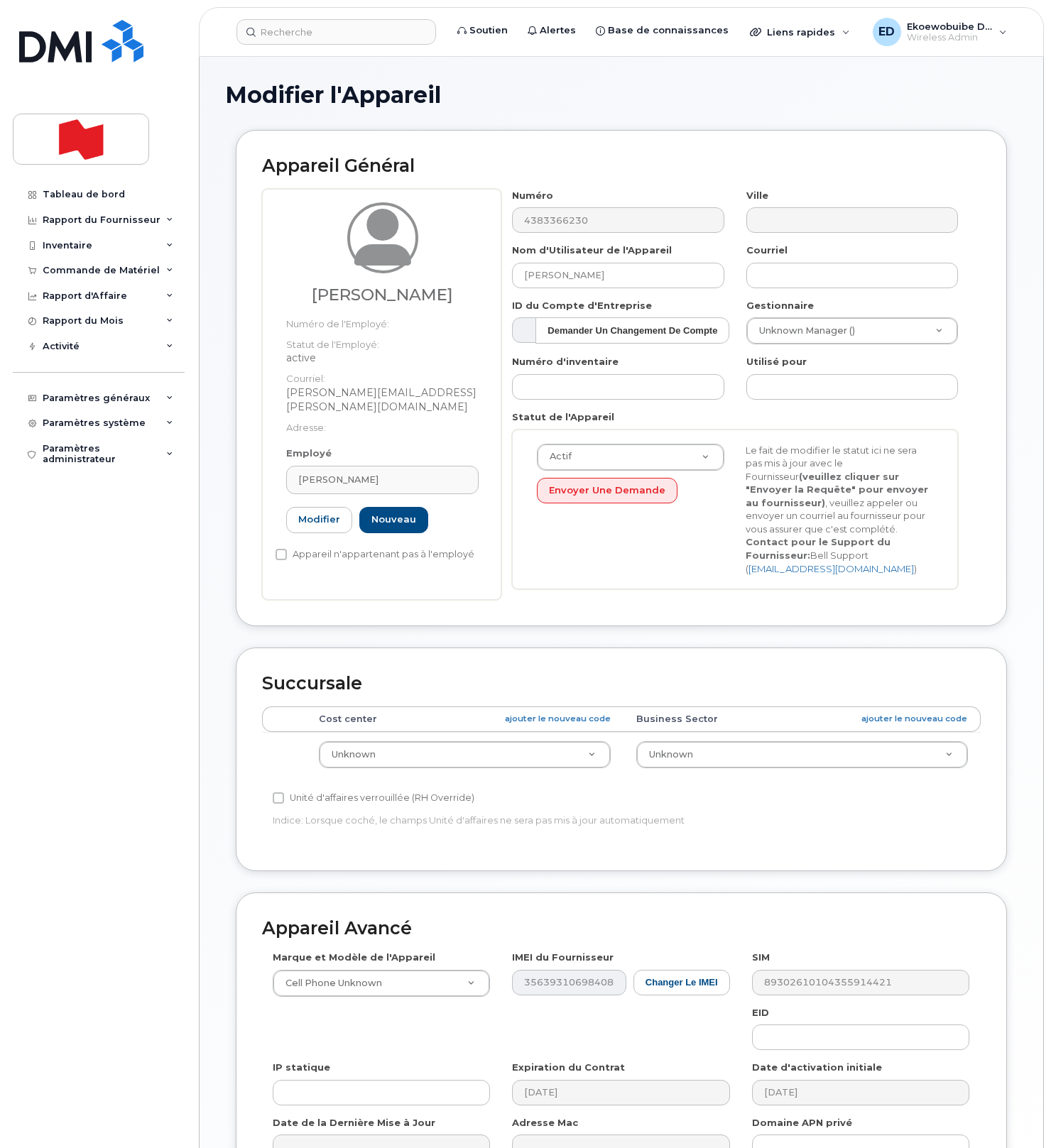
type input "sonia.filiatrault@bnc.ca"
type input "Sonia Filiatrault"
type input "sonia.filiatrault@bnc.ca"
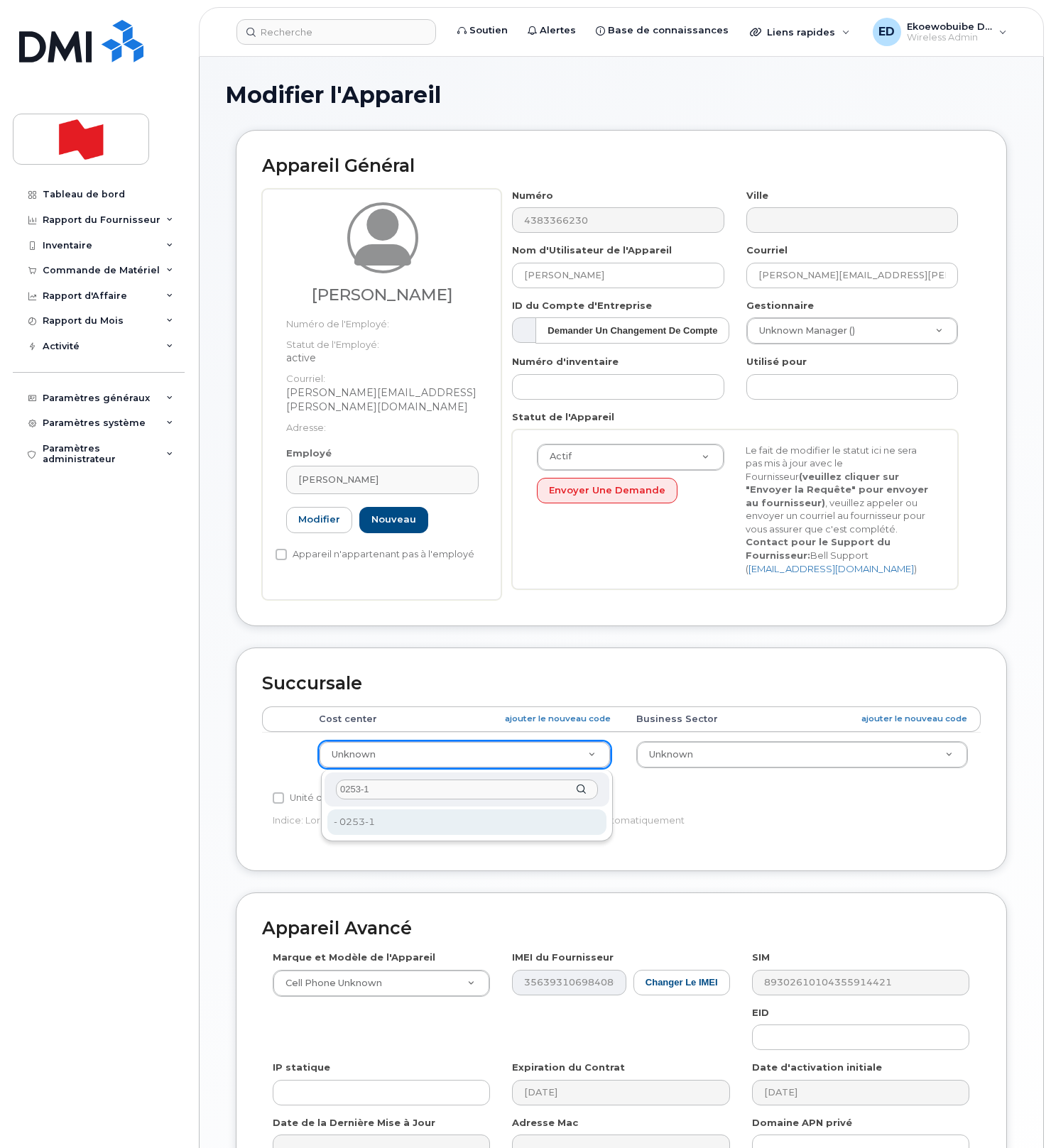
type input "0253-1"
type input "22916588"
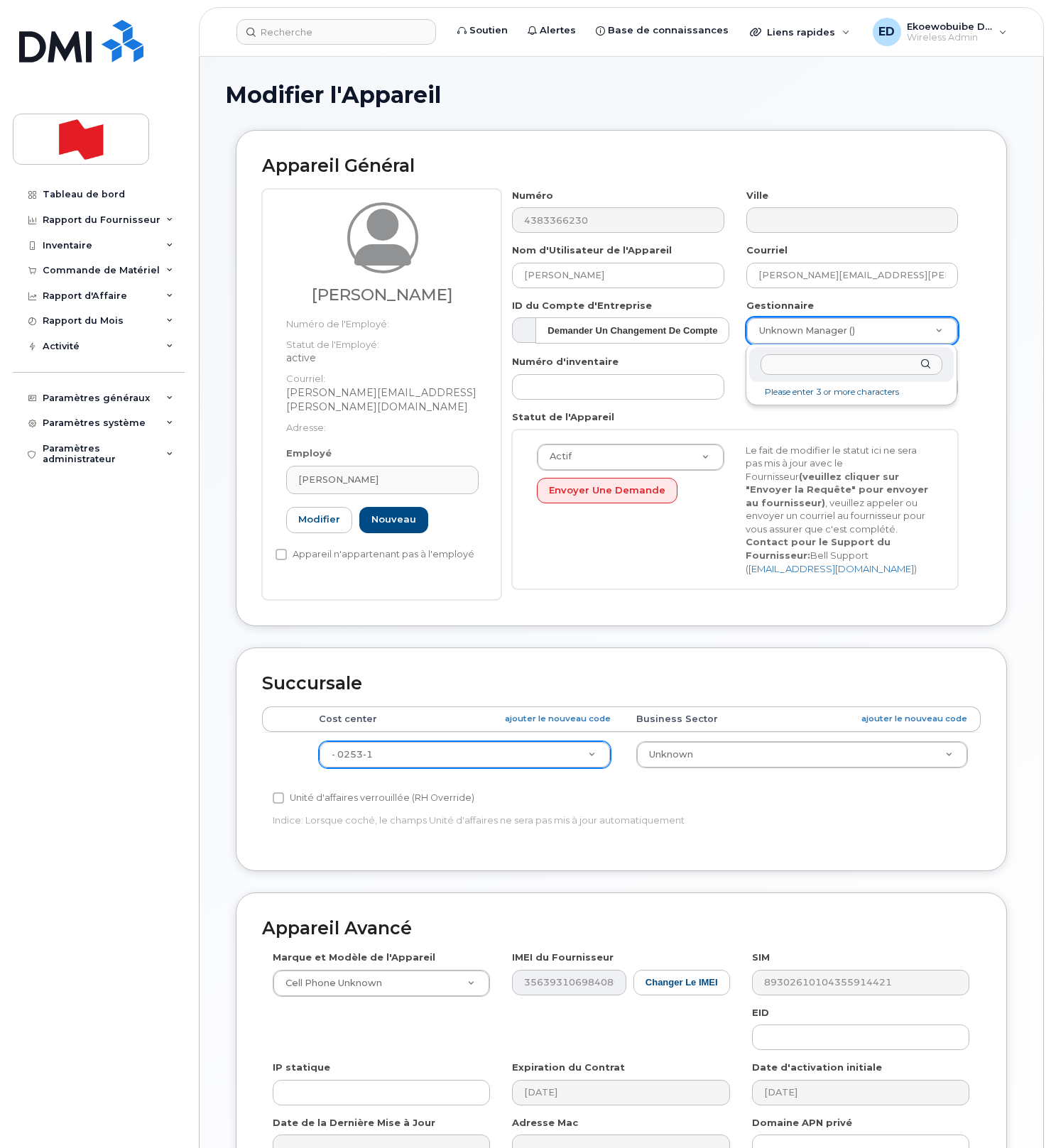
paste input "Maxime Tessier"
type input "Maxime Tessier"
type input "1920942"
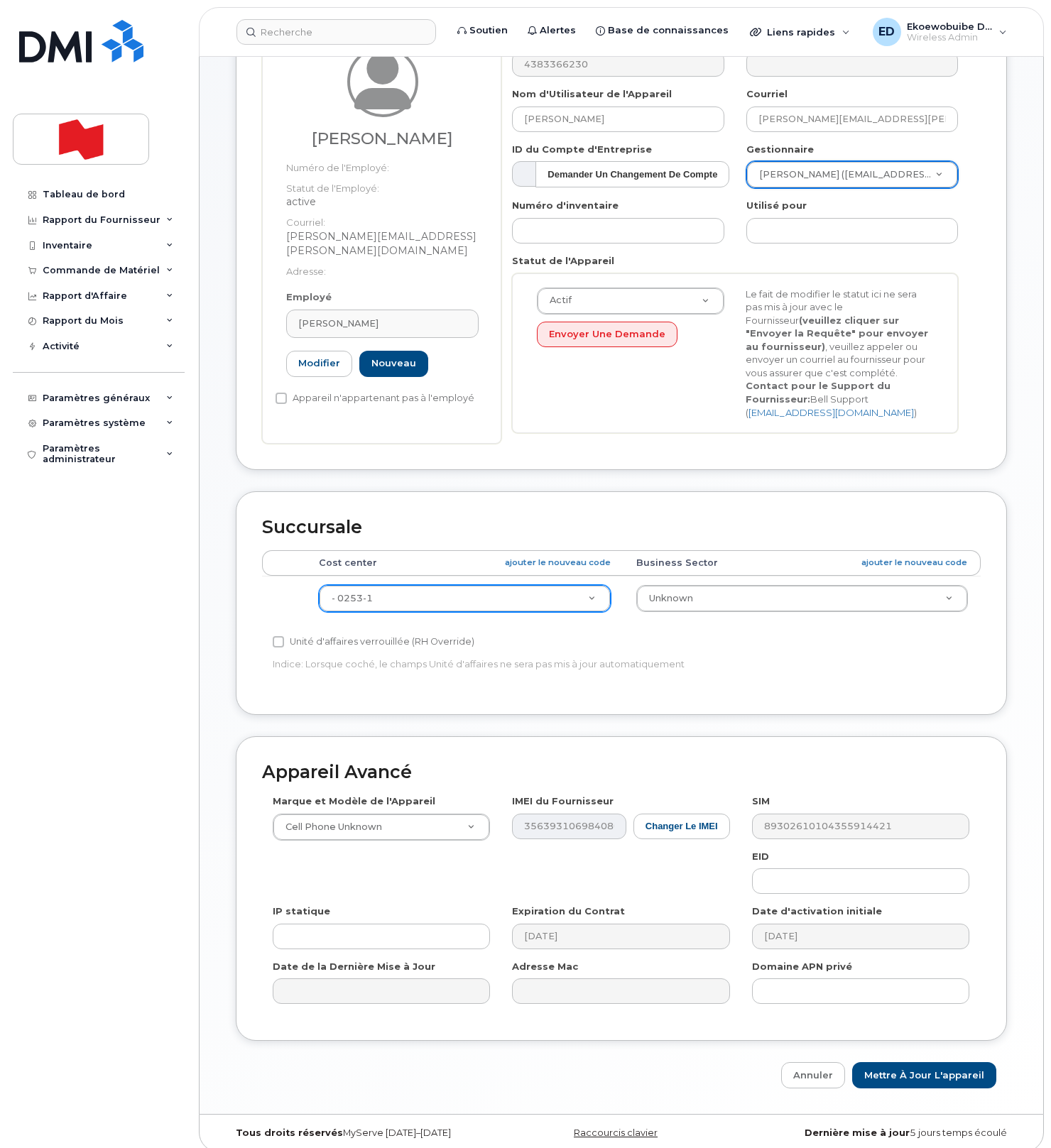
scroll to position [170, 0]
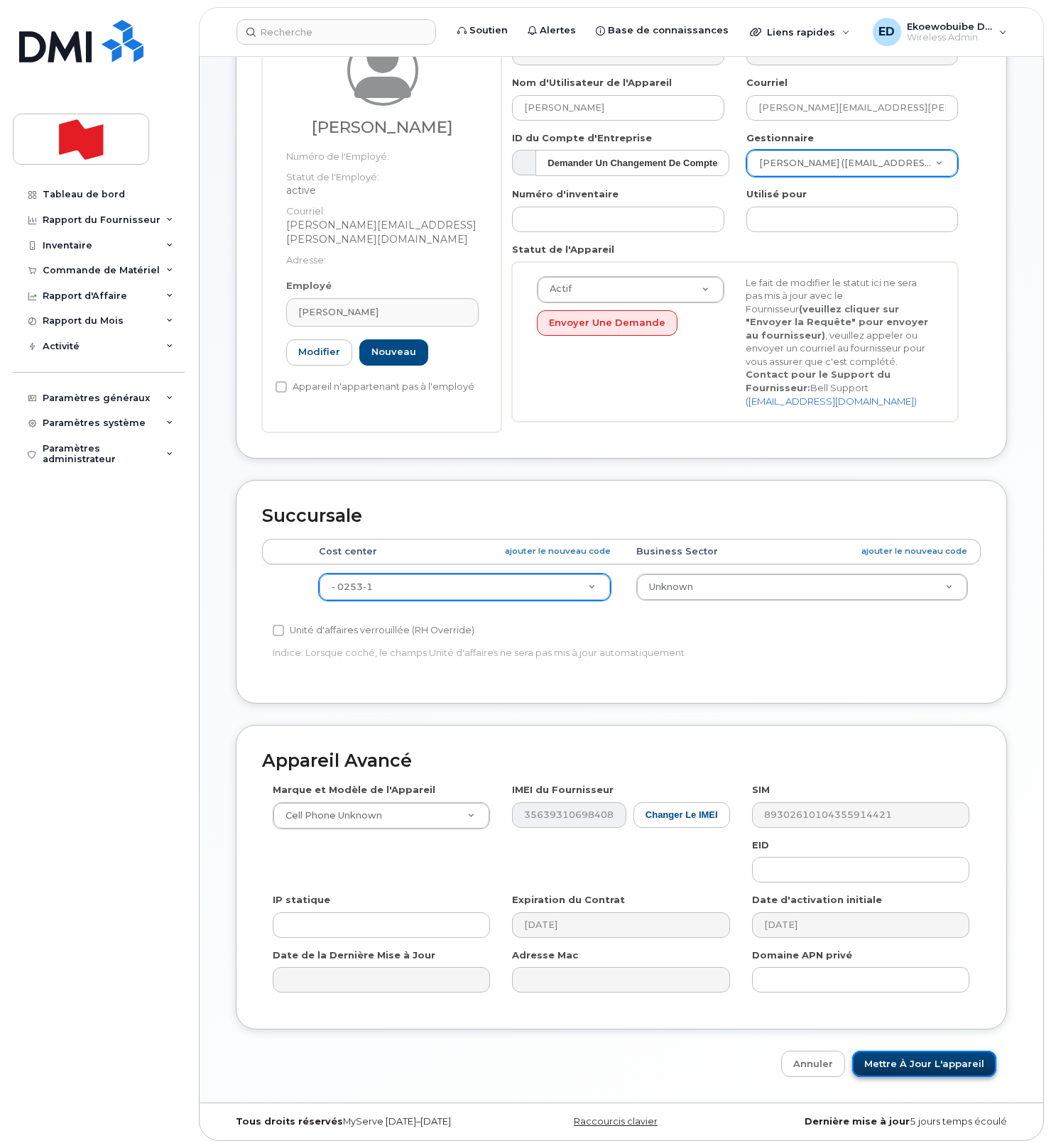
click at [890, 1071] on input "Mettre à jour l'appareil" at bounding box center [924, 1063] width 144 height 26
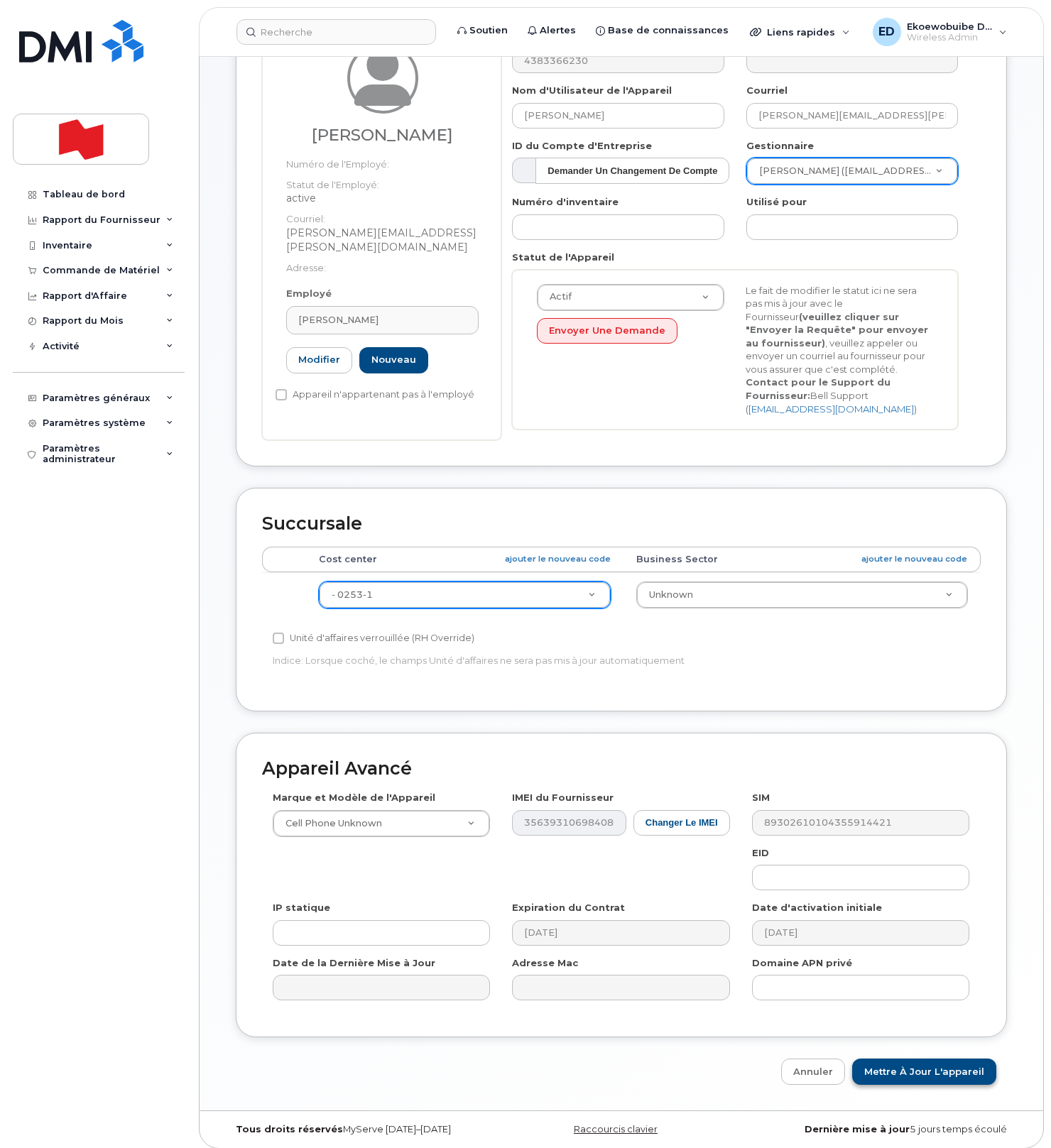
type input "Sauvegarde..."
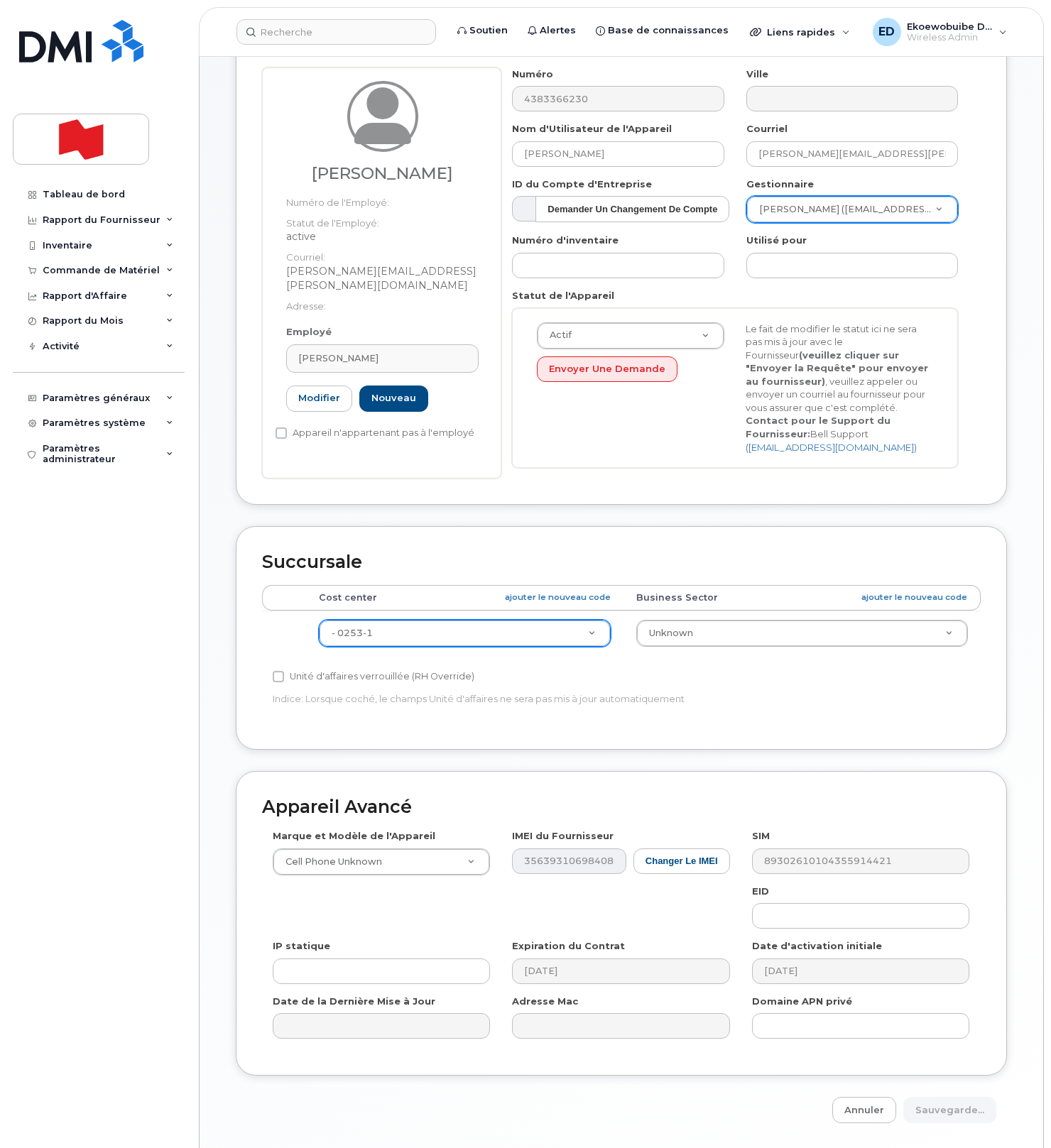
scroll to position [119, 0]
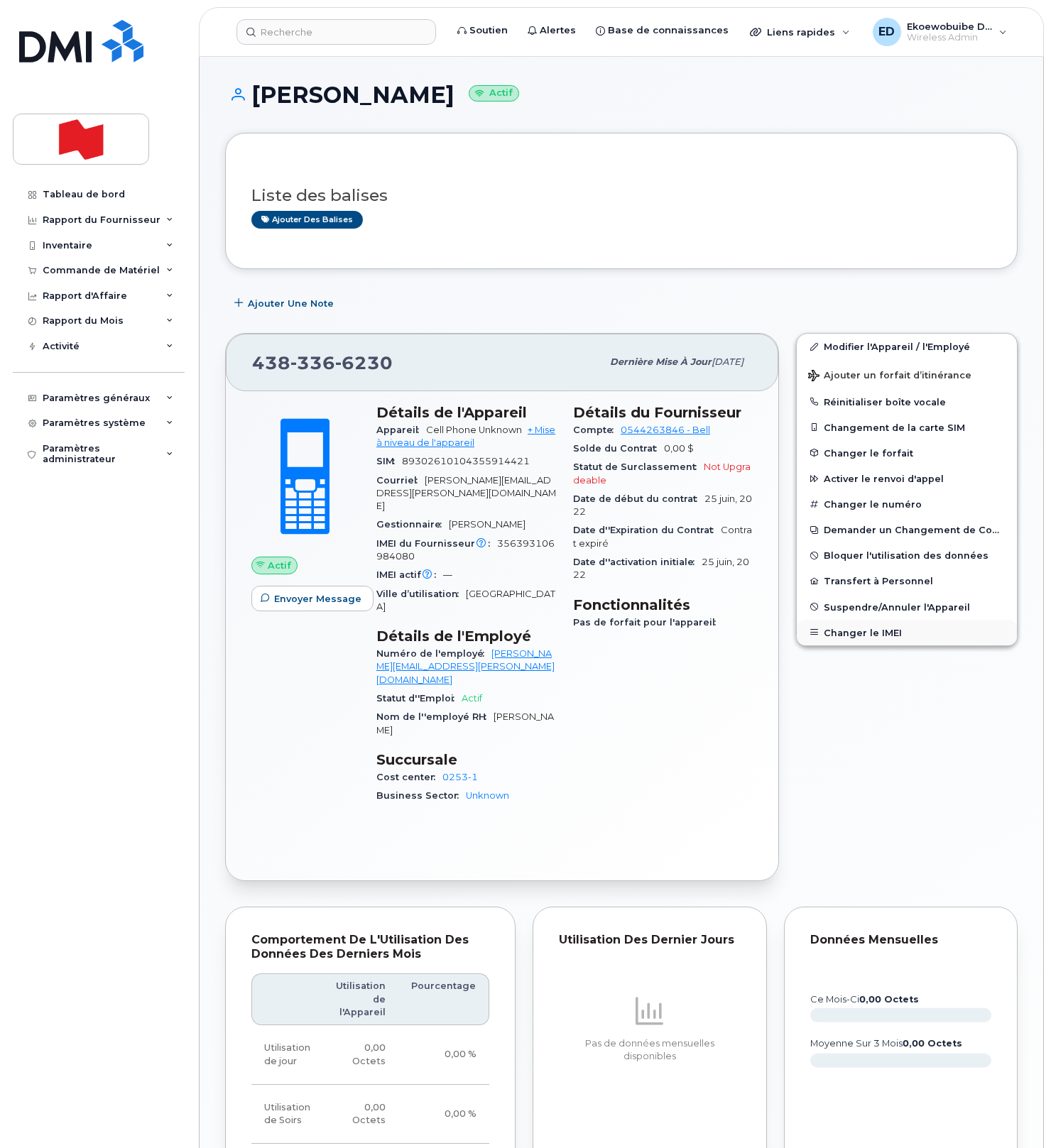
click at [847, 631] on button "Changer le IMEI" at bounding box center [907, 632] width 220 height 26
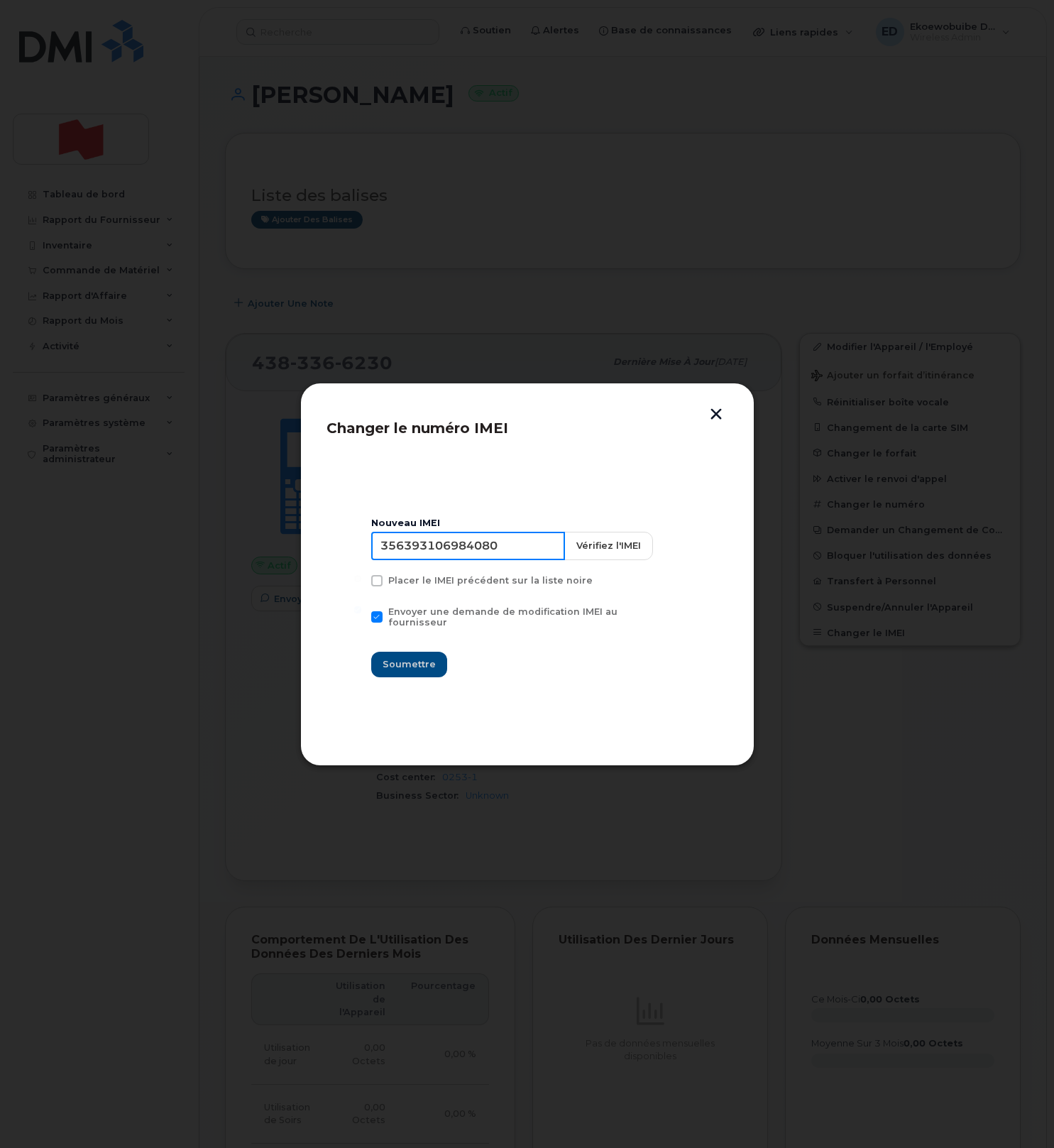
click at [471, 557] on input "356393106984080" at bounding box center [468, 546] width 194 height 29
type input "354216331073878"
click at [427, 657] on span "Soumettre" at bounding box center [410, 664] width 53 height 13
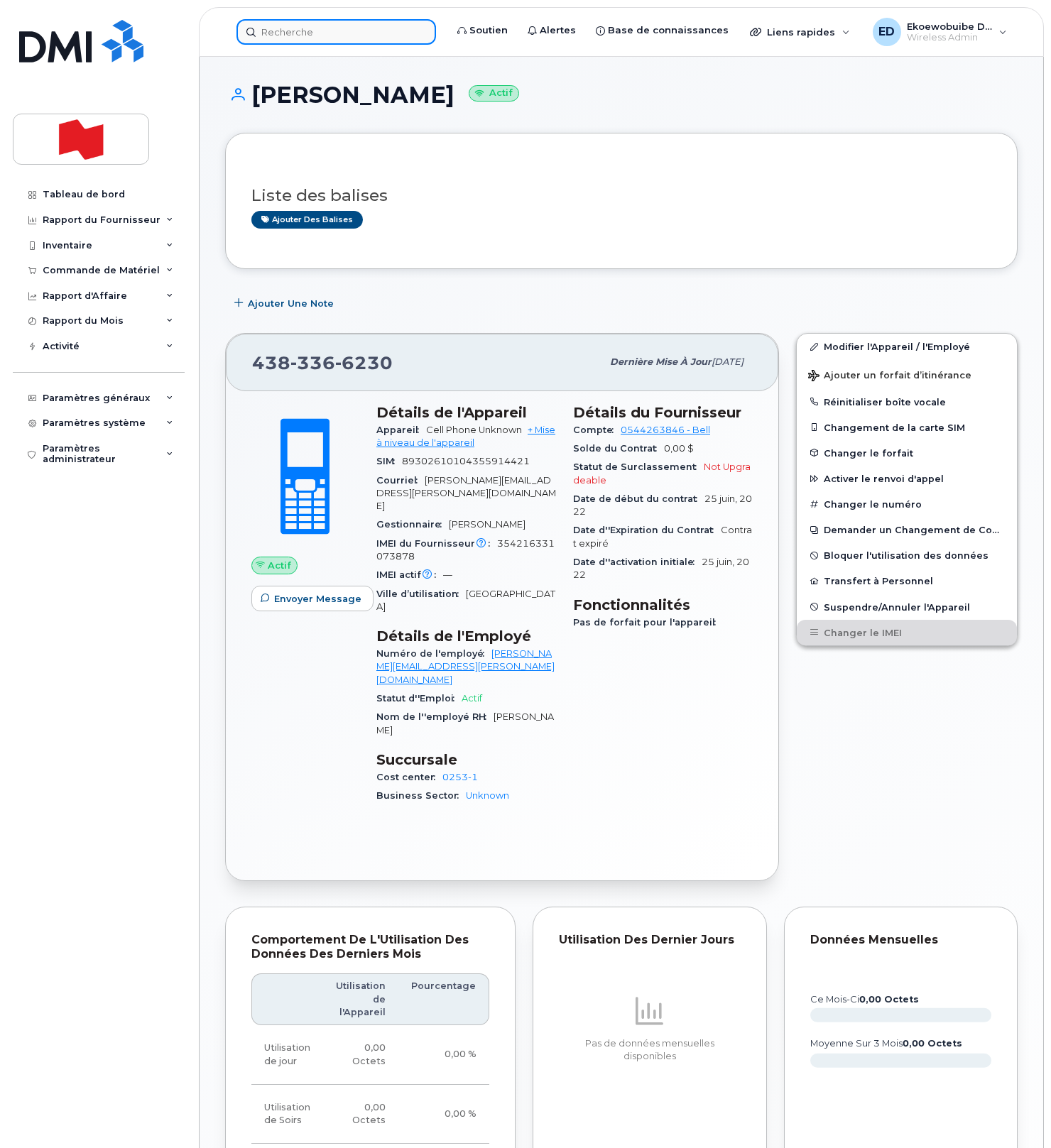
click at [298, 37] on input at bounding box center [335, 32] width 200 height 26
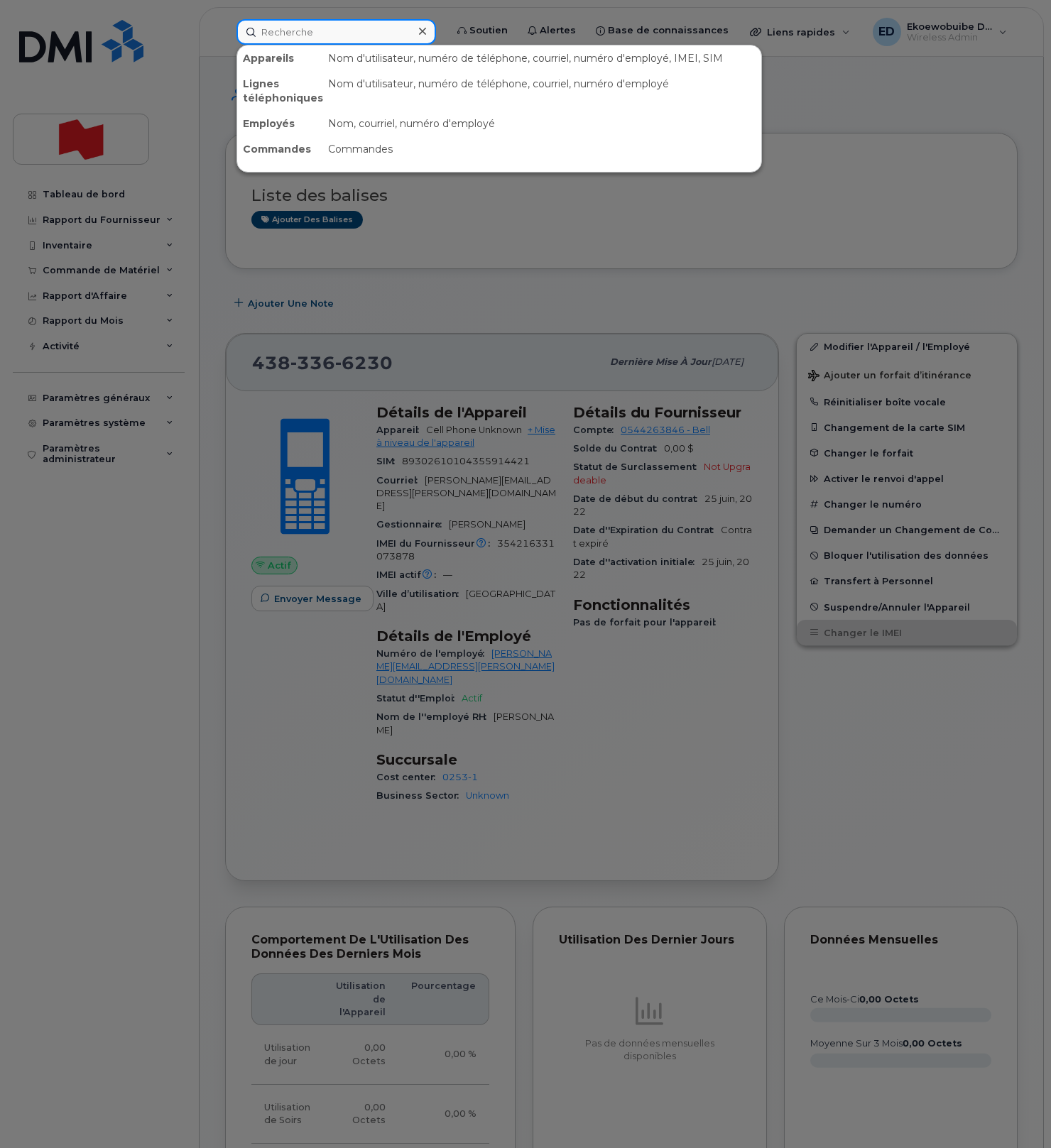
paste input "89302610207416984265"
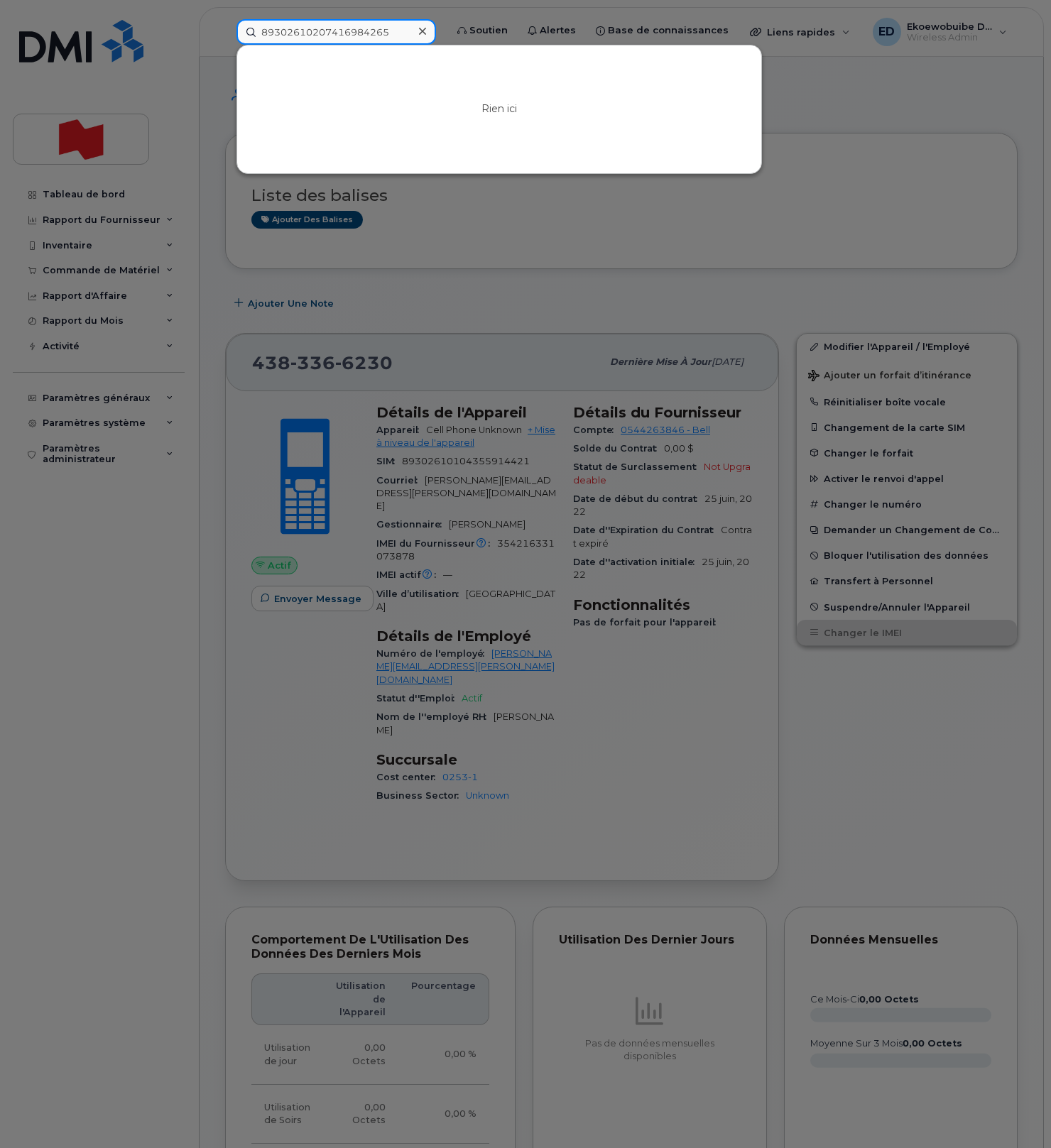
click at [393, 34] on input "89302610207416984265" at bounding box center [335, 32] width 200 height 26
drag, startPoint x: 404, startPoint y: 32, endPoint x: 242, endPoint y: 32, distance: 162.0
click at [242, 32] on input "89302610207416984265" at bounding box center [335, 32] width 200 height 26
paste input "[PERSON_NAME]"
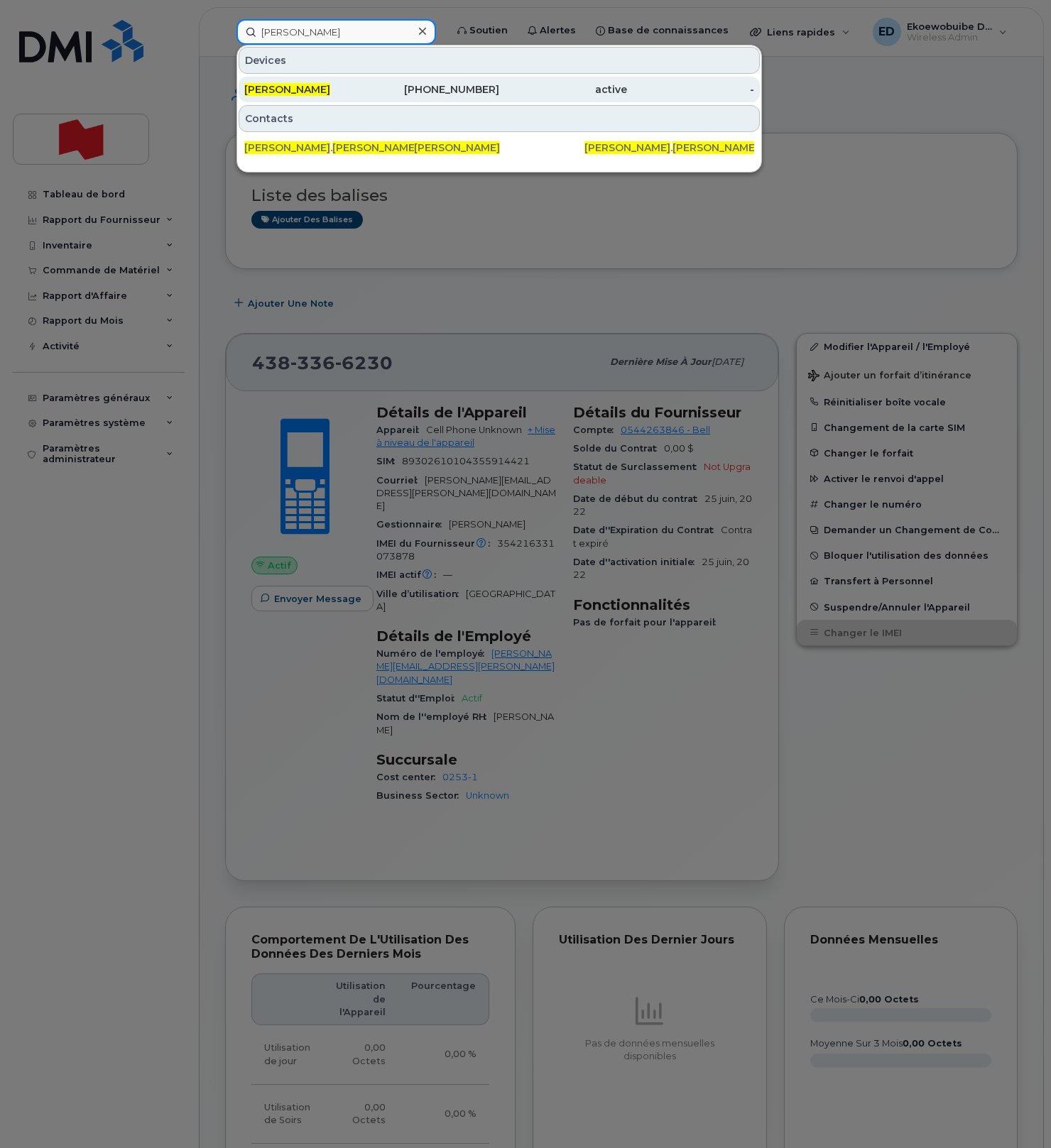
type input "[PERSON_NAME]"
click at [325, 90] on span "[PERSON_NAME]" at bounding box center [288, 89] width 86 height 12
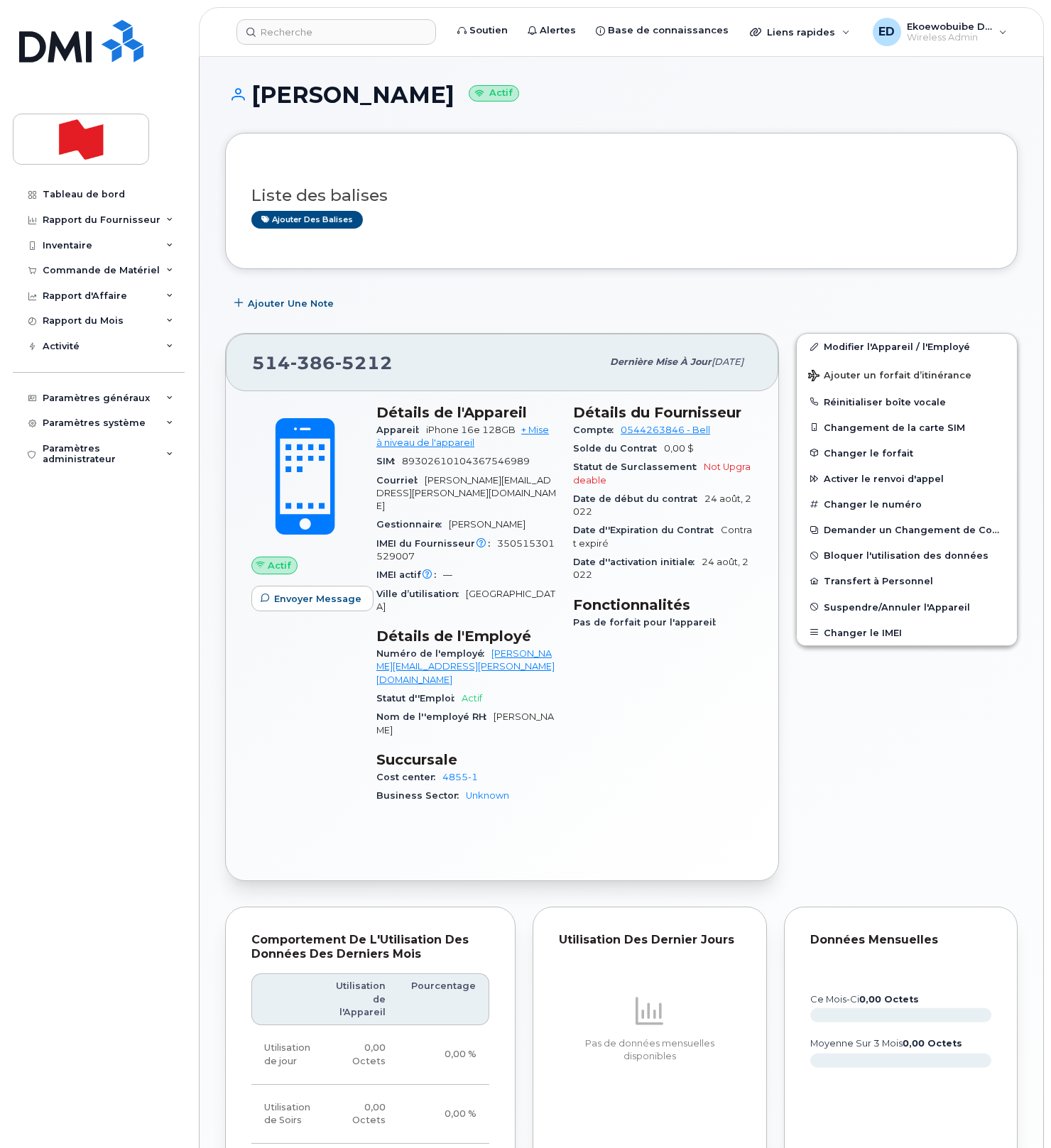
click at [395, 367] on div "[PHONE_NUMBER]" at bounding box center [427, 361] width 350 height 30
drag, startPoint x: 397, startPoint y: 368, endPoint x: 255, endPoint y: 371, distance: 142.0
click at [255, 371] on div "[PHONE_NUMBER]" at bounding box center [427, 361] width 350 height 30
copy span "[PHONE_NUMBER]"
drag, startPoint x: 516, startPoint y: 164, endPoint x: 313, endPoint y: 243, distance: 217.8
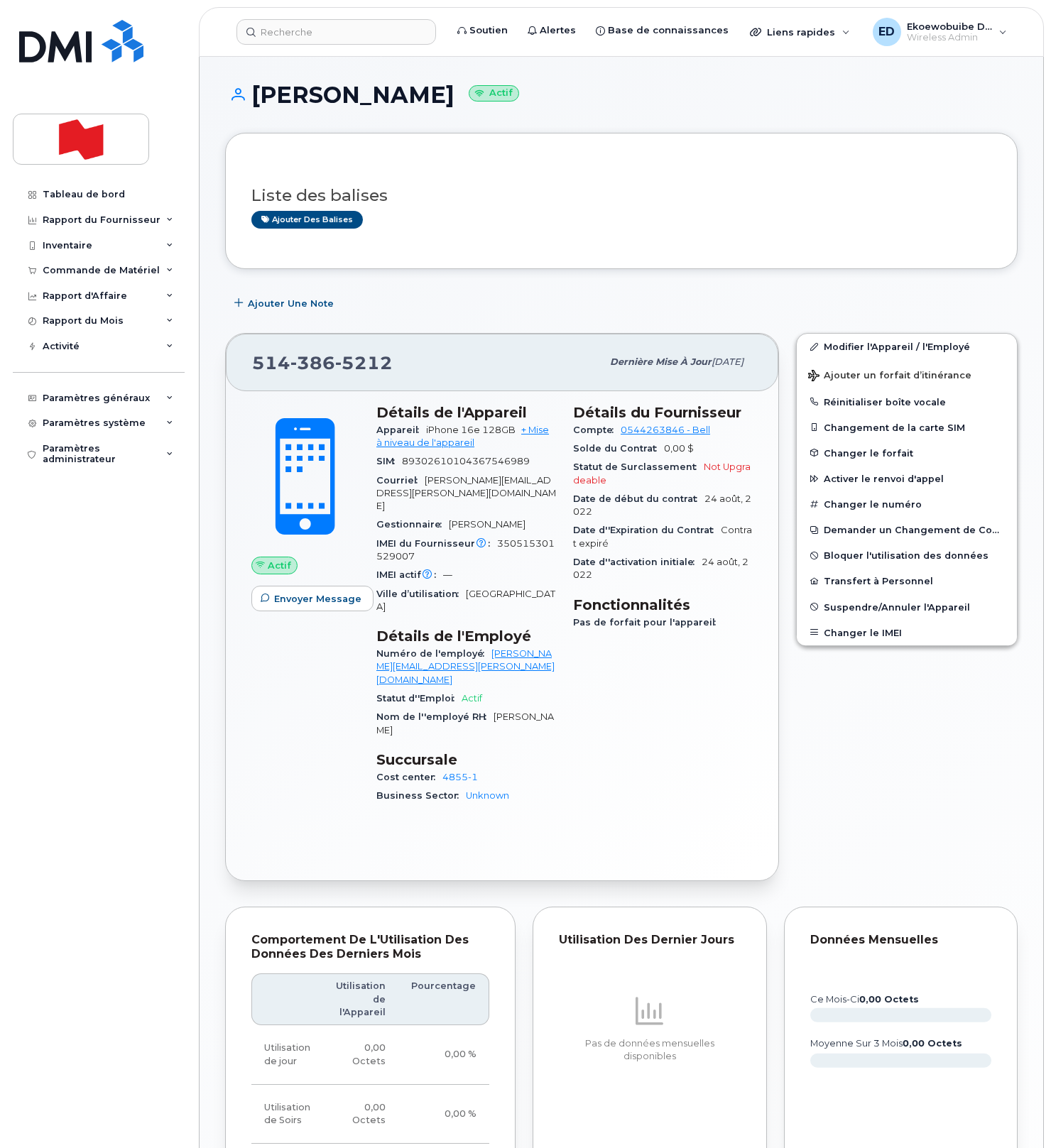
click at [516, 165] on div "Liste des balises Ajouter des balises" at bounding box center [621, 201] width 740 height 84
click at [304, 27] on input at bounding box center [335, 32] width 200 height 26
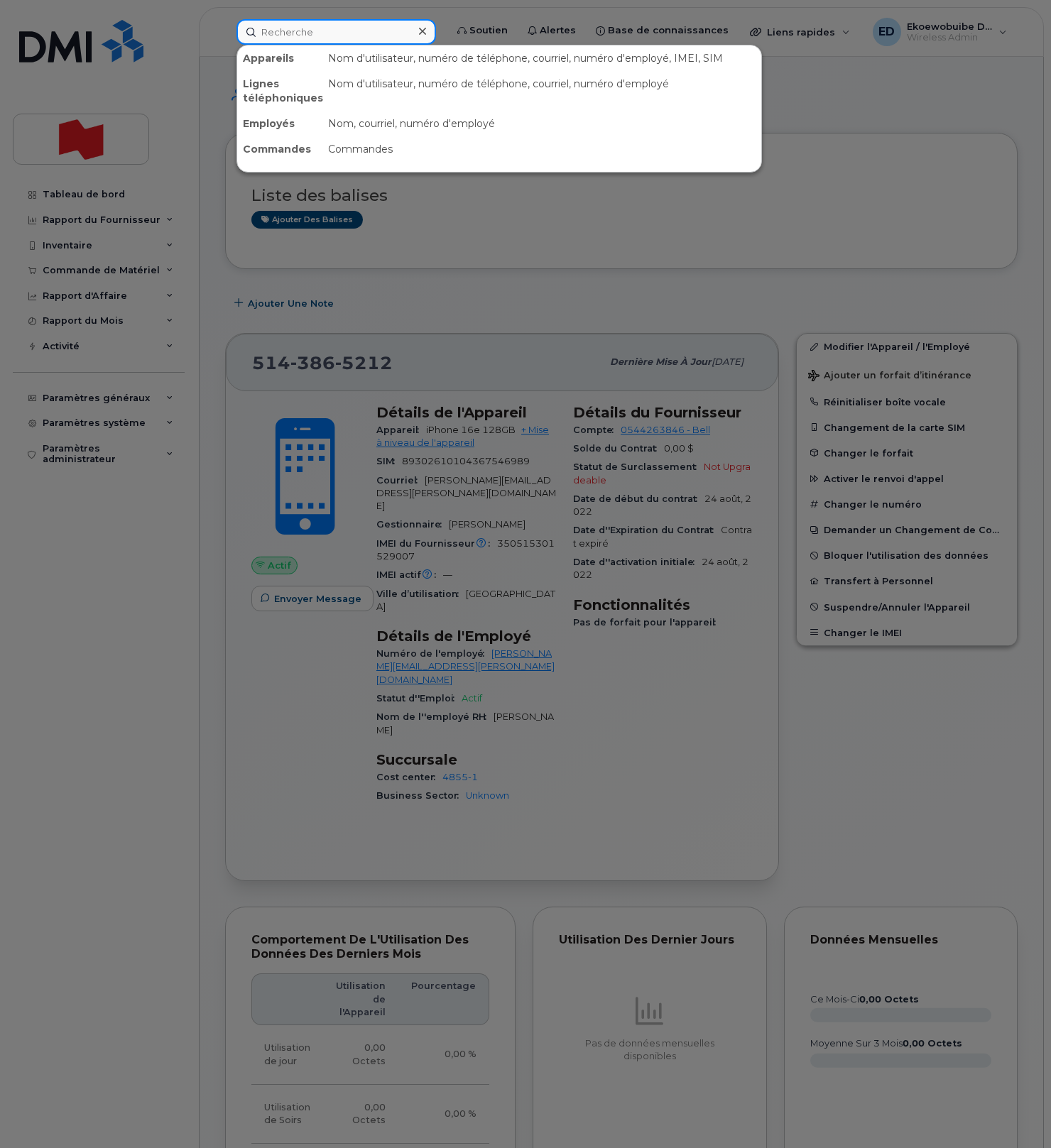
paste input "Rosanna.DAlessio@bnc.ca"
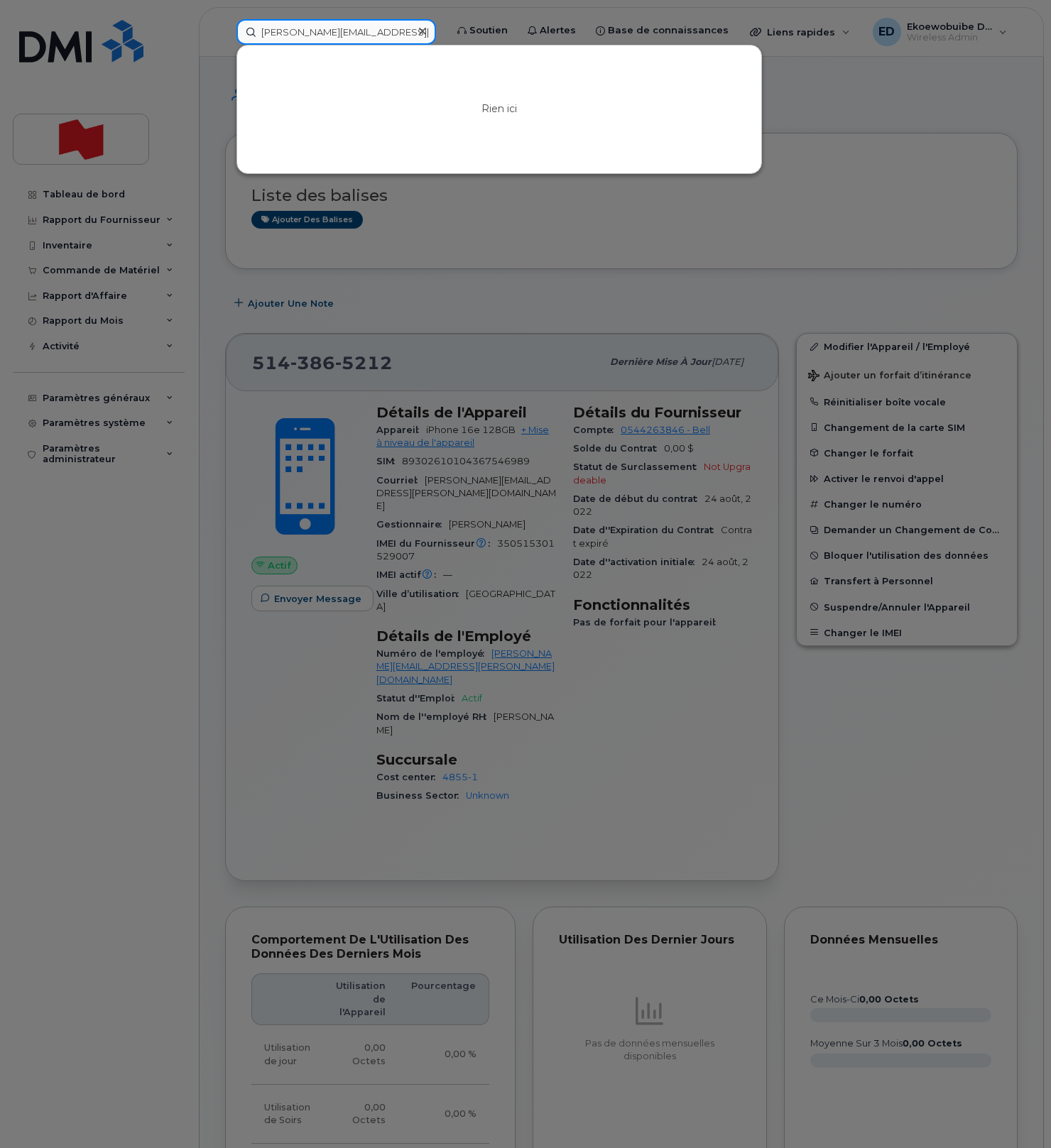
drag, startPoint x: 399, startPoint y: 31, endPoint x: 204, endPoint y: 29, distance: 195.0
click at [225, 29] on div "Rosanna.DAlessio@bnc.ca Rien ici" at bounding box center [336, 32] width 223 height 26
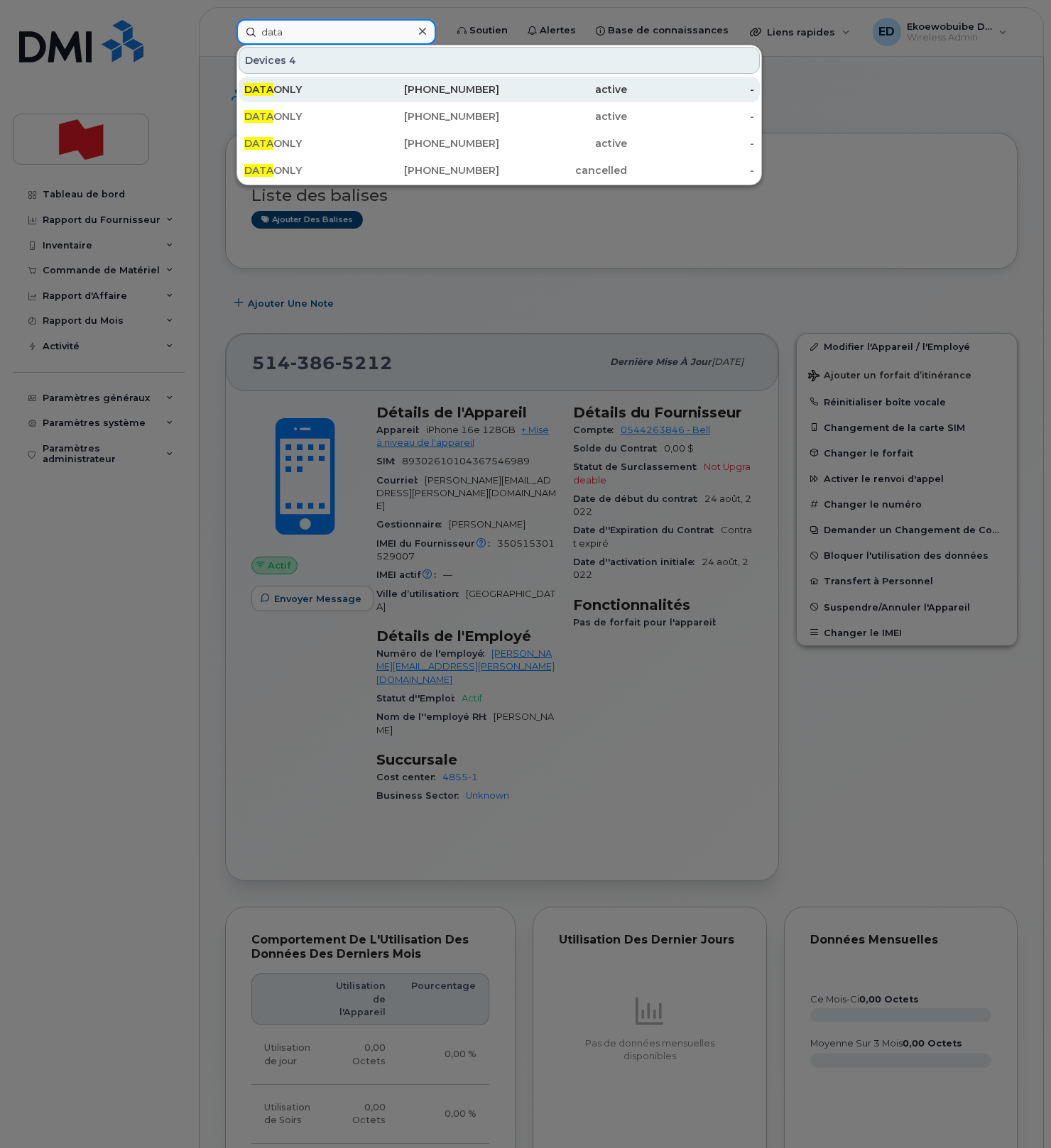
type input "data"
click at [311, 87] on div "DATA ONLY" at bounding box center [309, 89] width 128 height 14
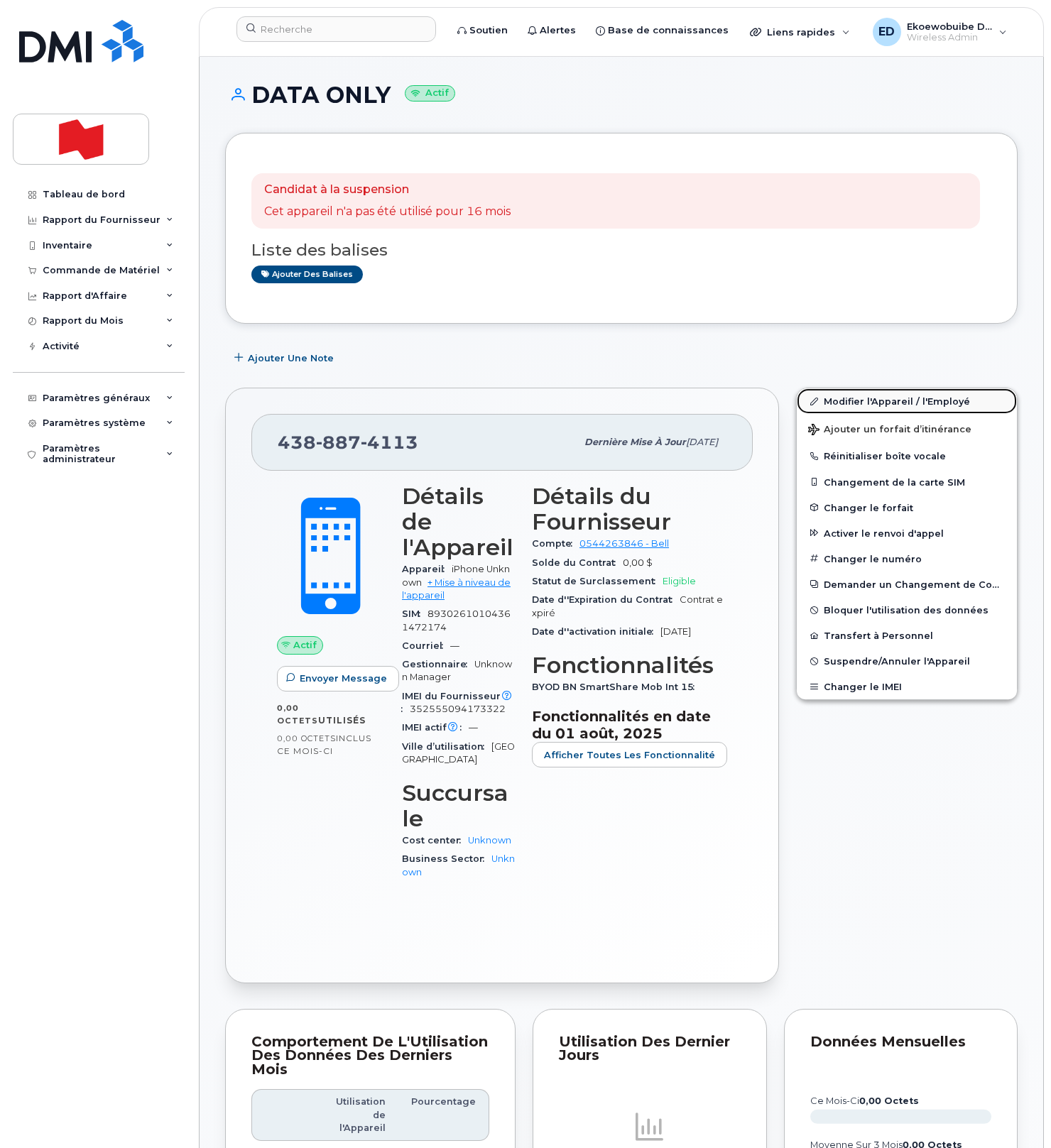
click at [842, 405] on link "Modifier l'Appareil / l'Employé" at bounding box center [907, 401] width 220 height 26
drag, startPoint x: 831, startPoint y: 401, endPoint x: 845, endPoint y: 406, distance: 14.9
click at [831, 402] on link "Modifier l'Appareil / l'Employé" at bounding box center [907, 401] width 220 height 26
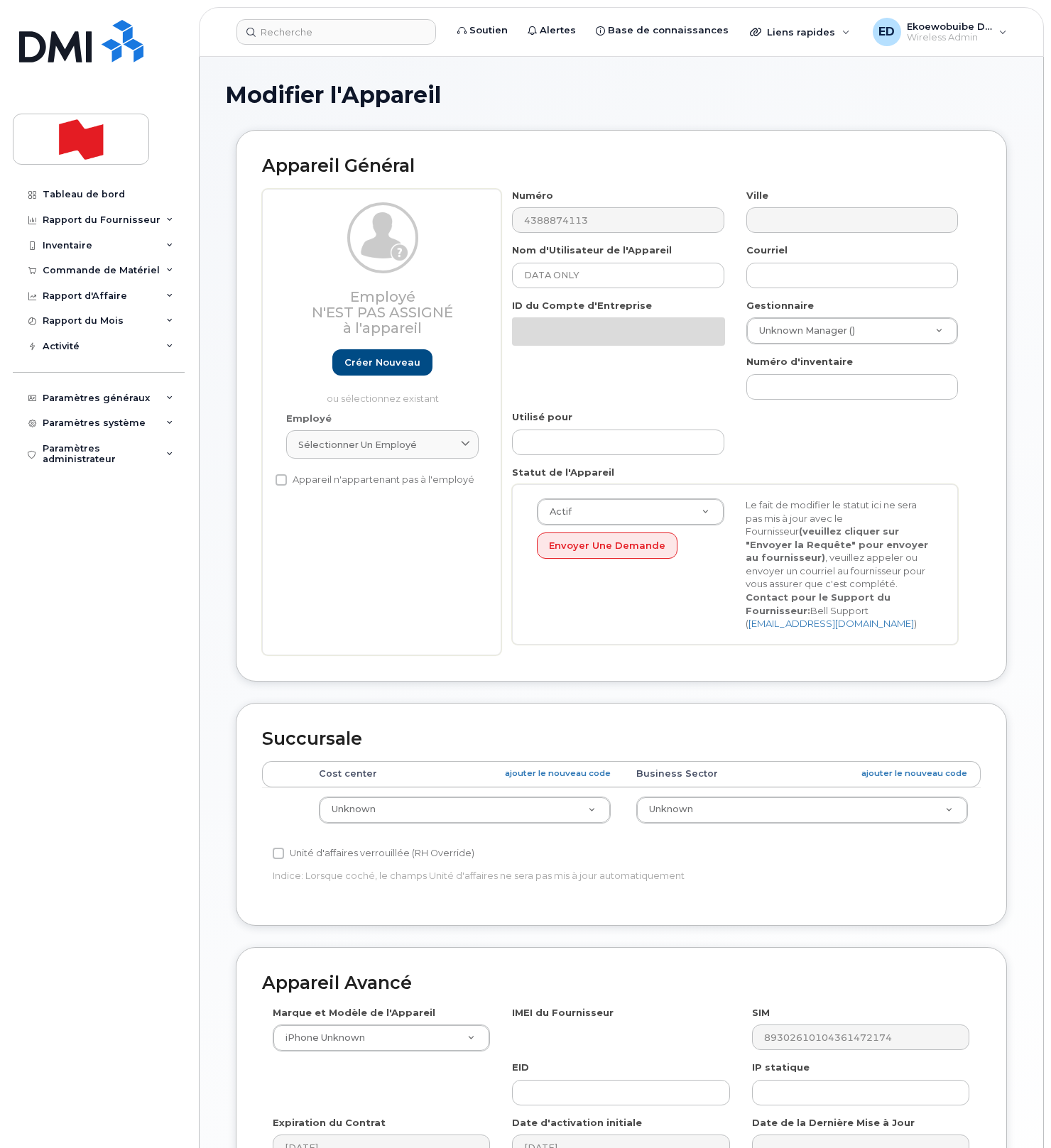
select select "22916206"
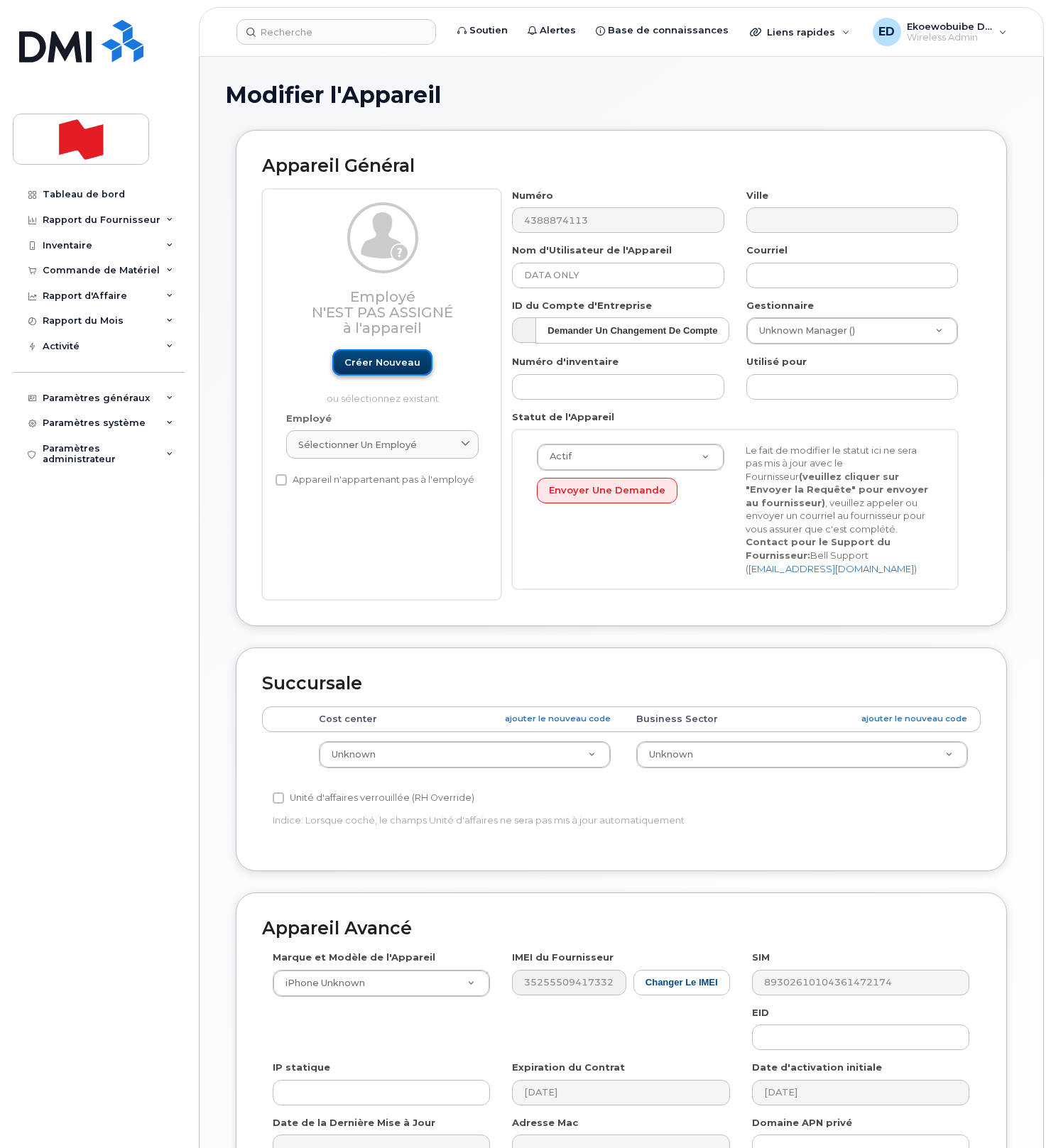
click at [395, 375] on link "Créer nouveau" at bounding box center [382, 362] width 100 height 26
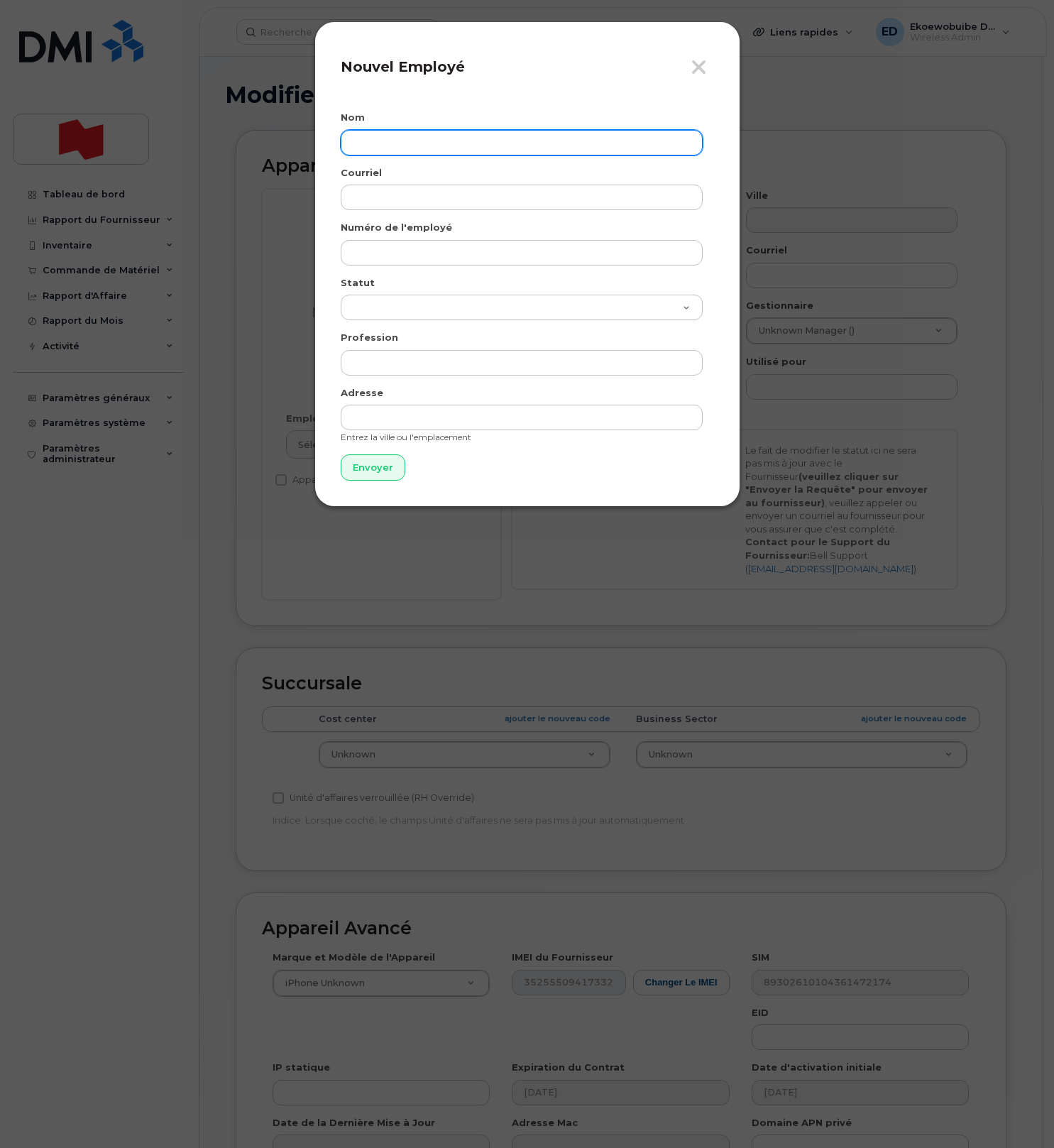
click at [415, 145] on input "text" at bounding box center [521, 142] width 362 height 26
paste input "[PERSON_NAME]"
type input "[PERSON_NAME]"
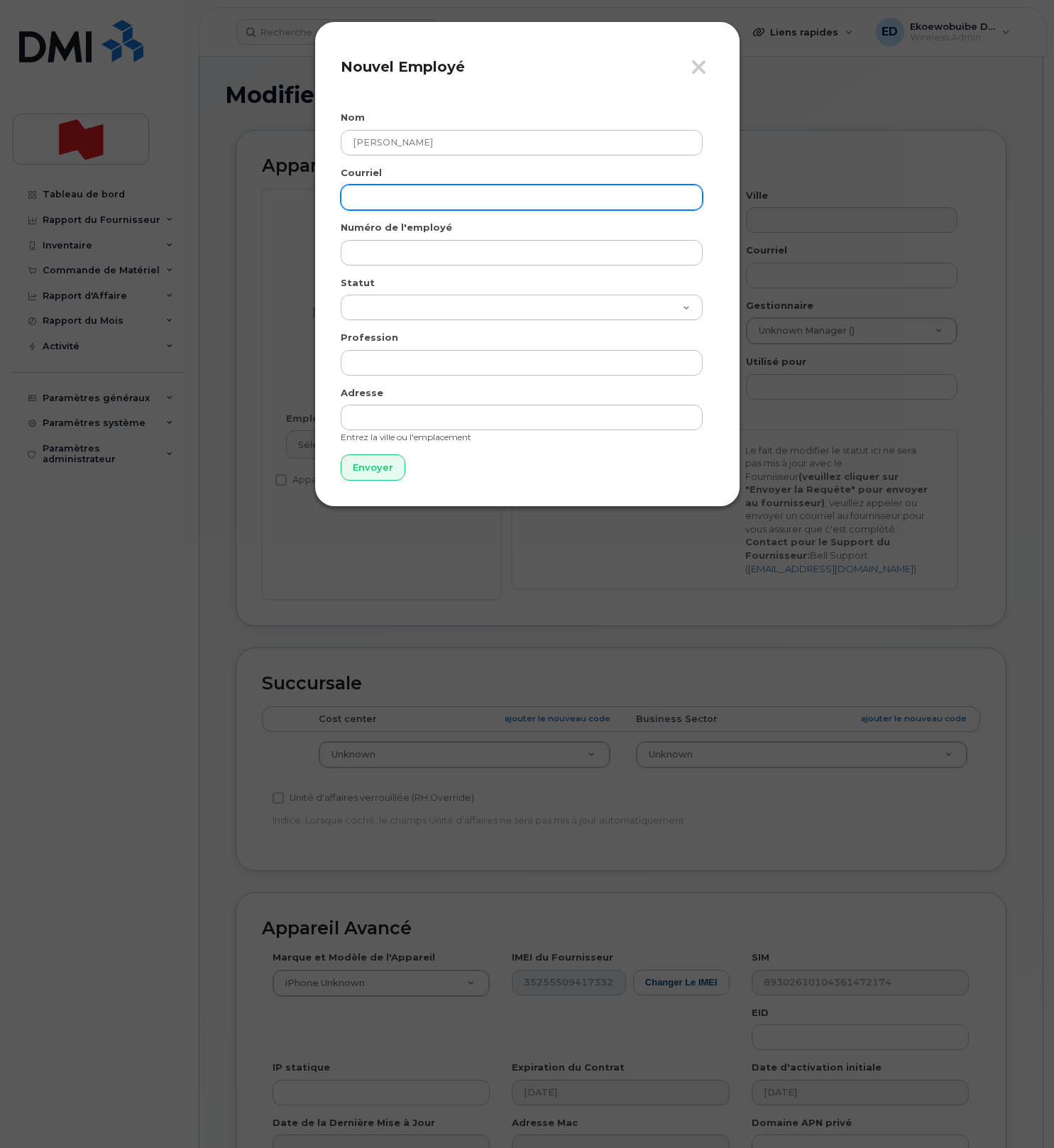
click at [386, 197] on input "email" at bounding box center [521, 197] width 362 height 26
paste input "[PERSON_NAME][EMAIL_ADDRESS][PERSON_NAME][DOMAIN_NAME]"
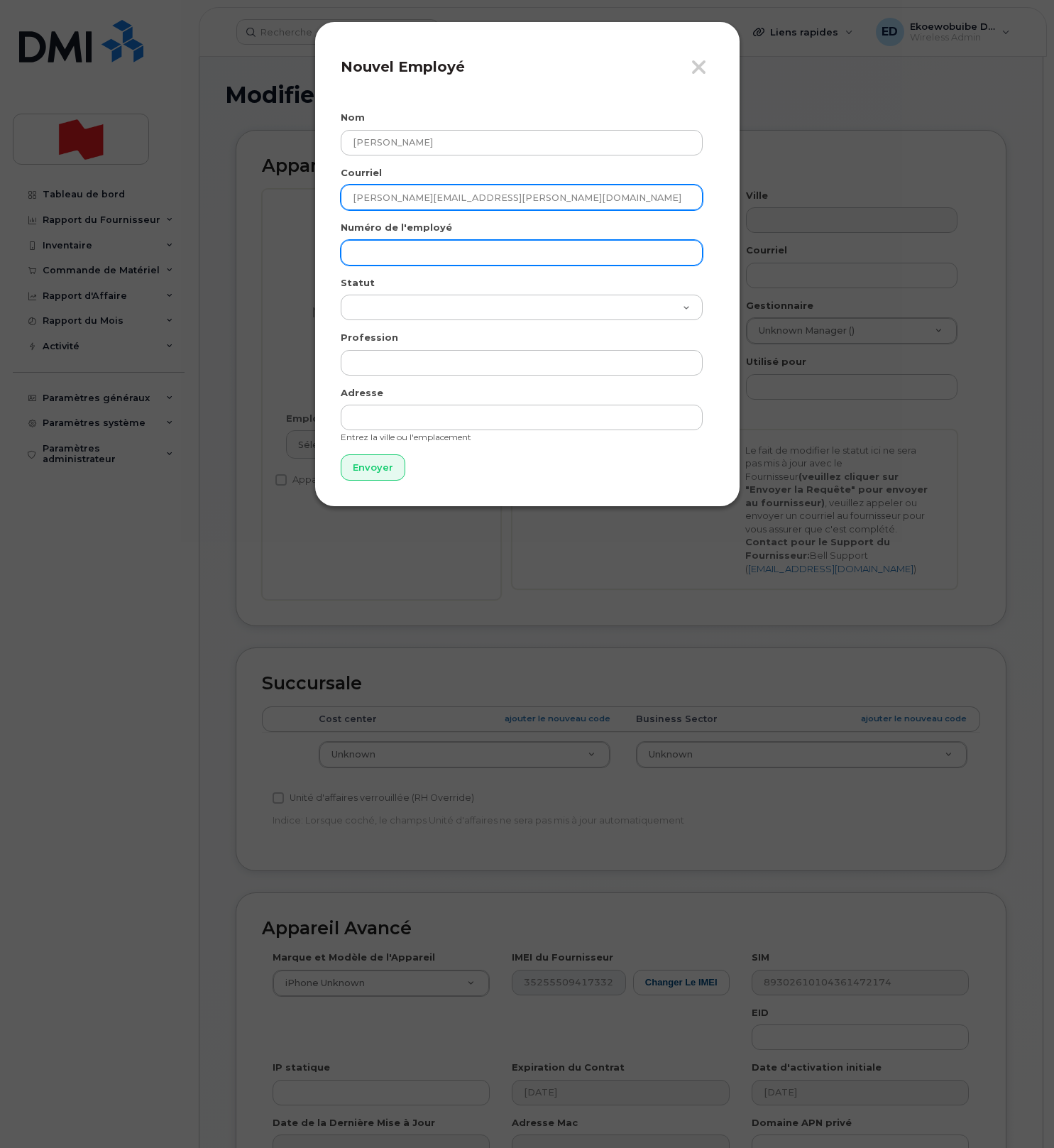
type input "[PERSON_NAME][EMAIL_ADDRESS][PERSON_NAME][DOMAIN_NAME]"
click at [377, 255] on input "text" at bounding box center [521, 252] width 362 height 26
paste input "[PERSON_NAME][EMAIL_ADDRESS][PERSON_NAME][DOMAIN_NAME]"
type input "[PERSON_NAME][EMAIL_ADDRESS][PERSON_NAME][DOMAIN_NAME]"
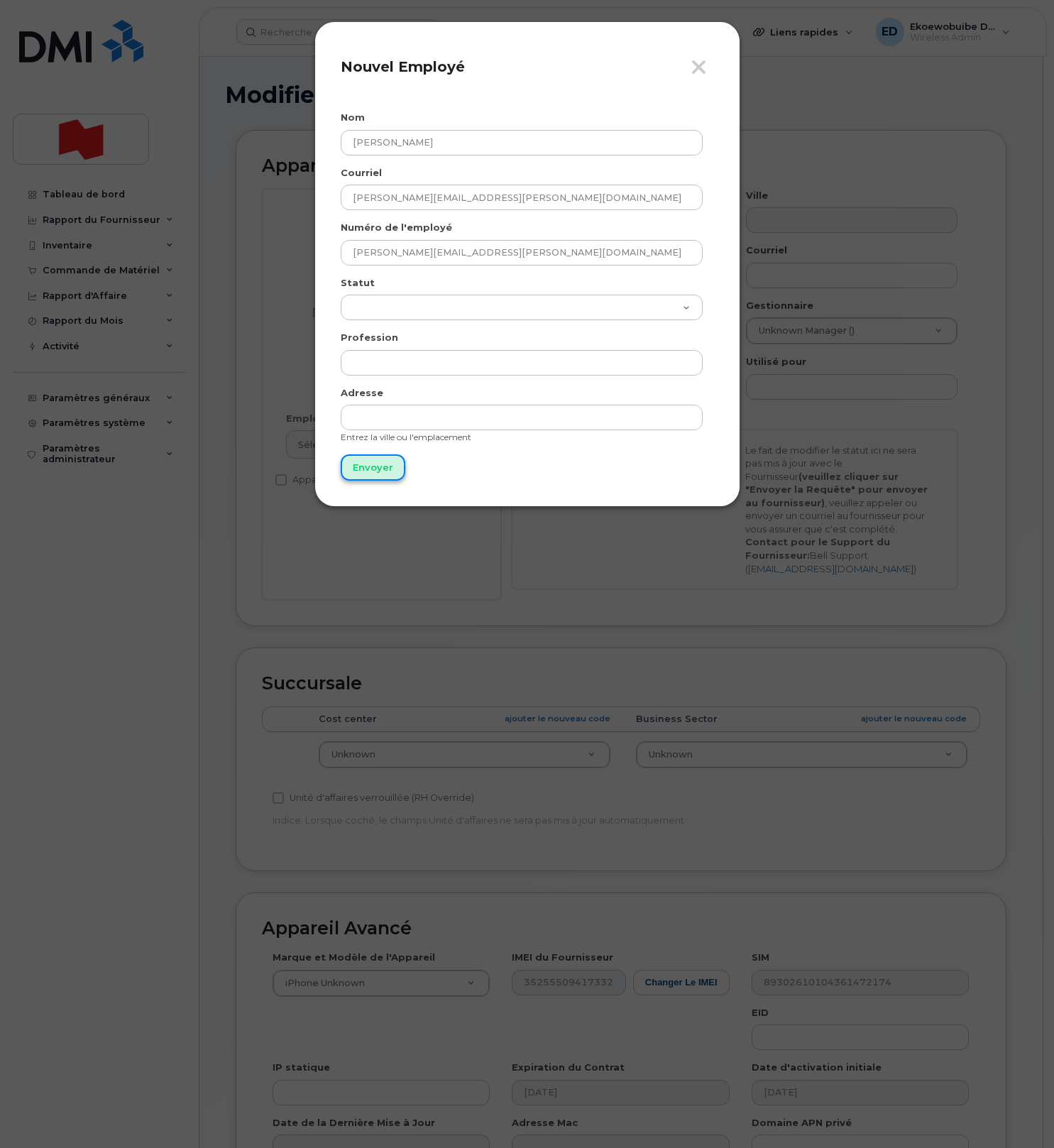
click at [378, 460] on input "Envoyer" at bounding box center [373, 467] width 65 height 26
type input "Envoyer"
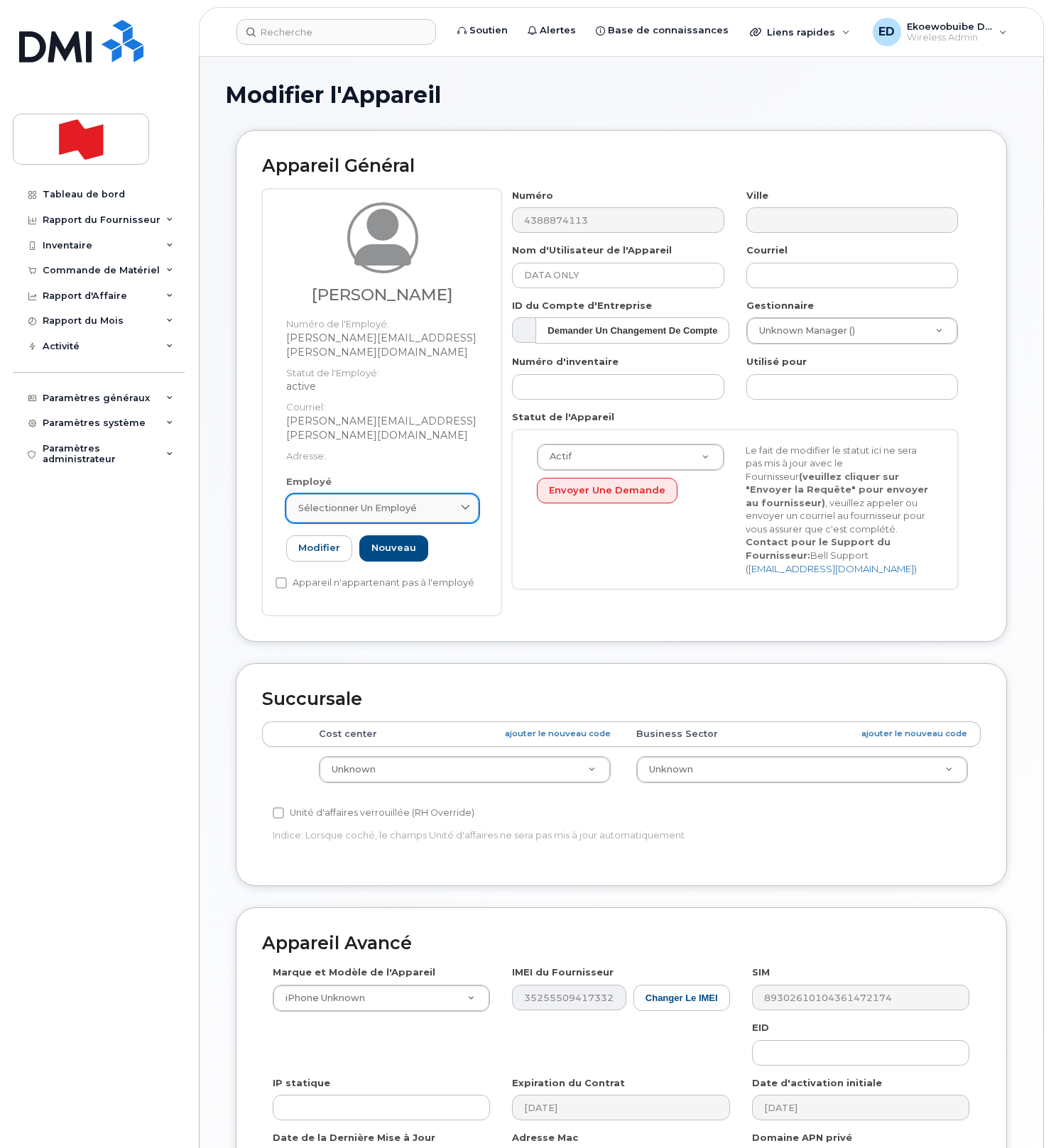
click at [402, 501] on span "Sélectionner un employé" at bounding box center [357, 508] width 118 height 13
paste input "[PERSON_NAME][EMAIL_ADDRESS][PERSON_NAME][DOMAIN_NAME]"
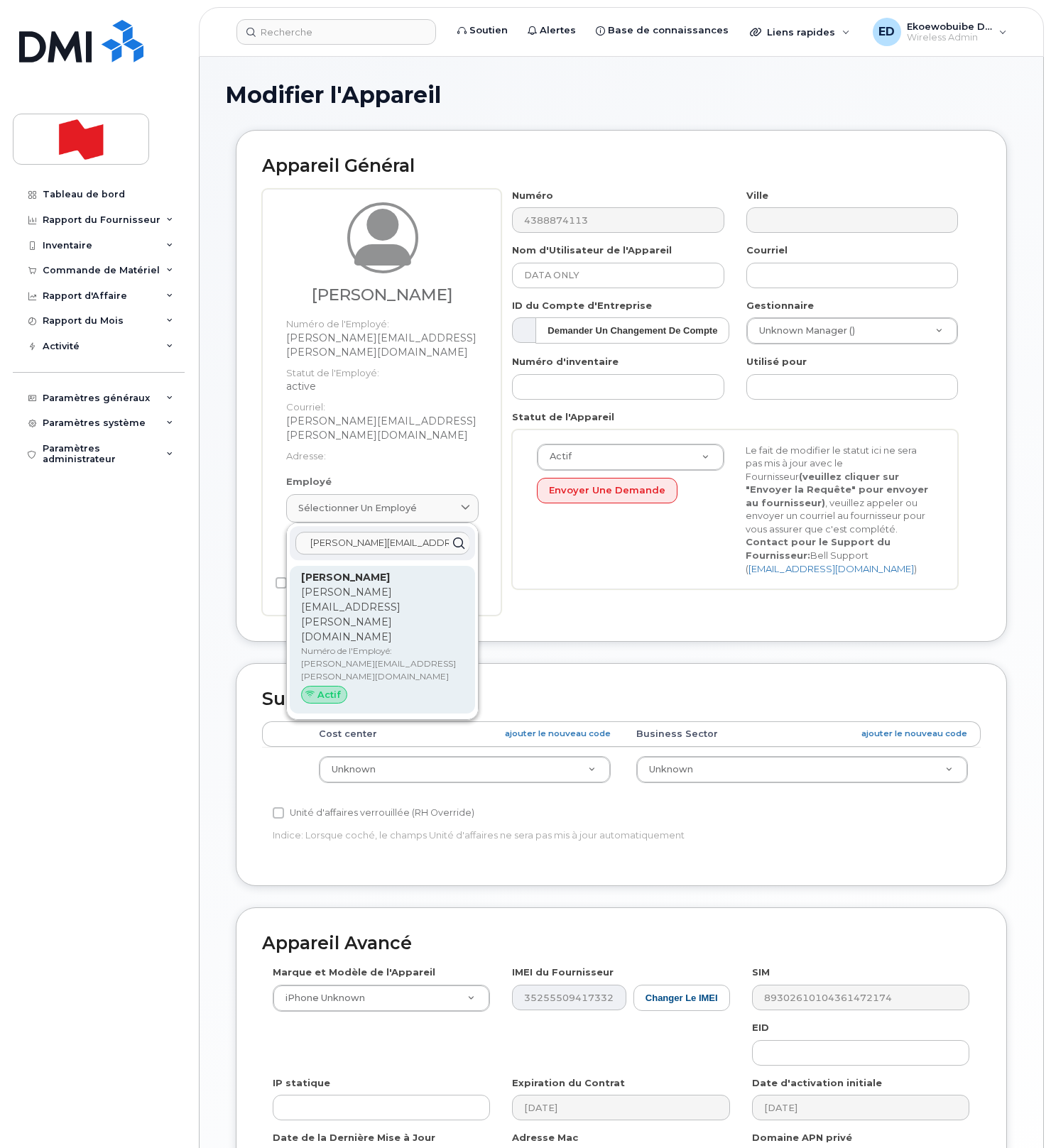
type input "[PERSON_NAME][EMAIL_ADDRESS][PERSON_NAME][DOMAIN_NAME]"
click at [343, 645] on p "Numéro de l'Employé: Rosanna.DAlessio@bnc.ca" at bounding box center [382, 664] width 162 height 38
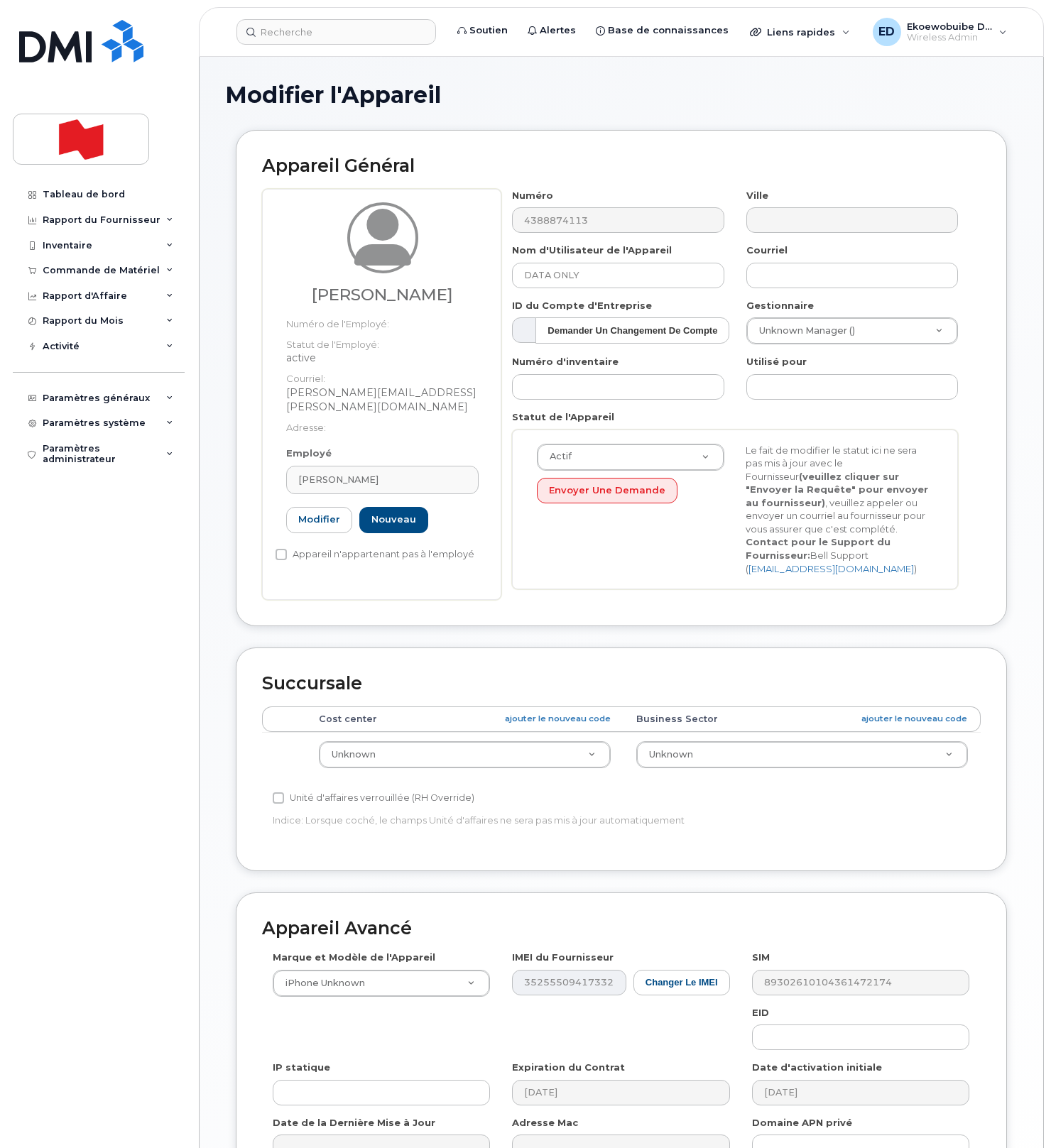
type input "[PERSON_NAME][EMAIL_ADDRESS][PERSON_NAME][DOMAIN_NAME]"
type input "[PERSON_NAME]"
type input "[PERSON_NAME][EMAIL_ADDRESS][PERSON_NAME][DOMAIN_NAME]"
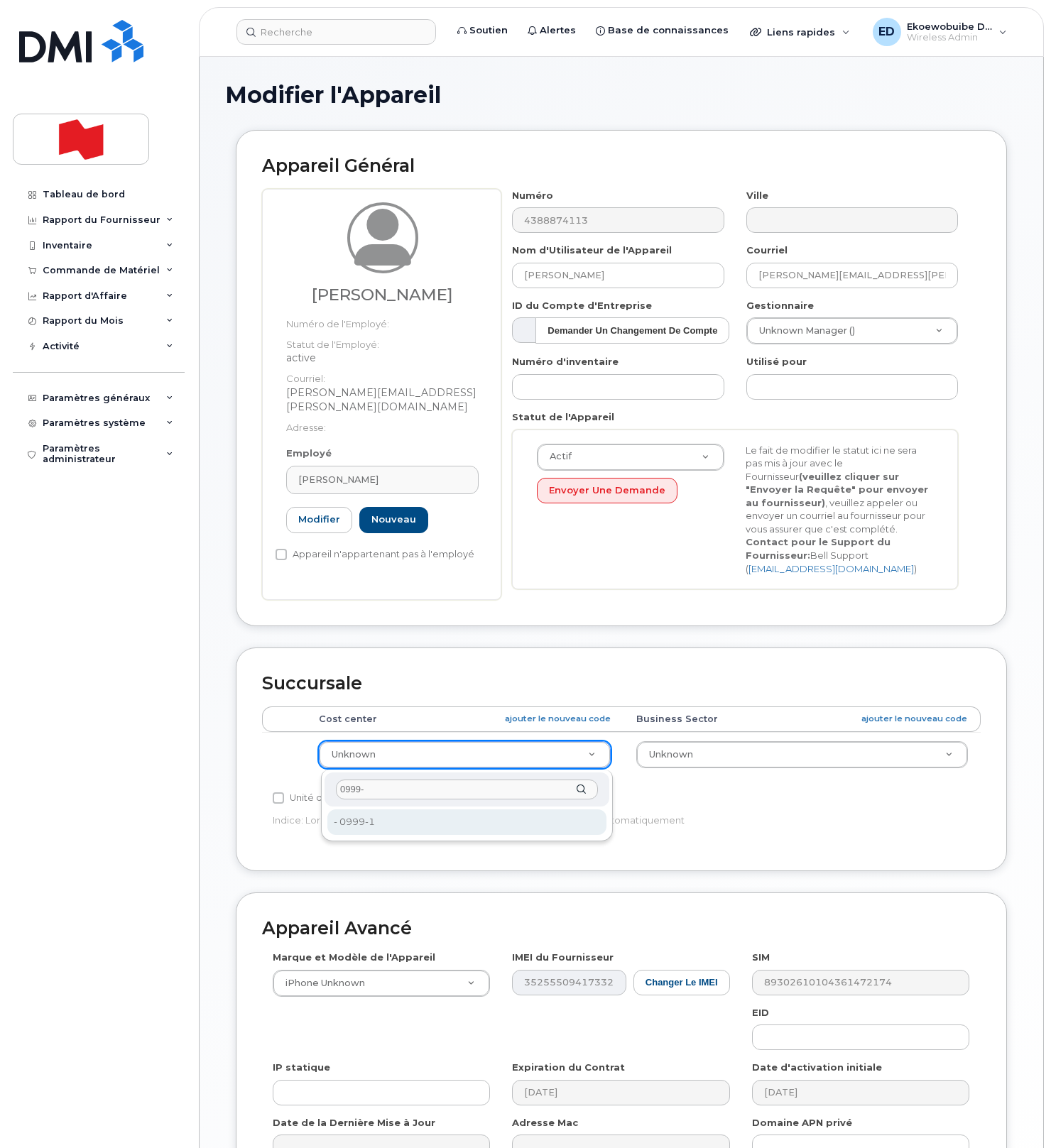
type input "0999-"
drag, startPoint x: 355, startPoint y: 828, endPoint x: 364, endPoint y: 832, distance: 9.8
type input "22916643"
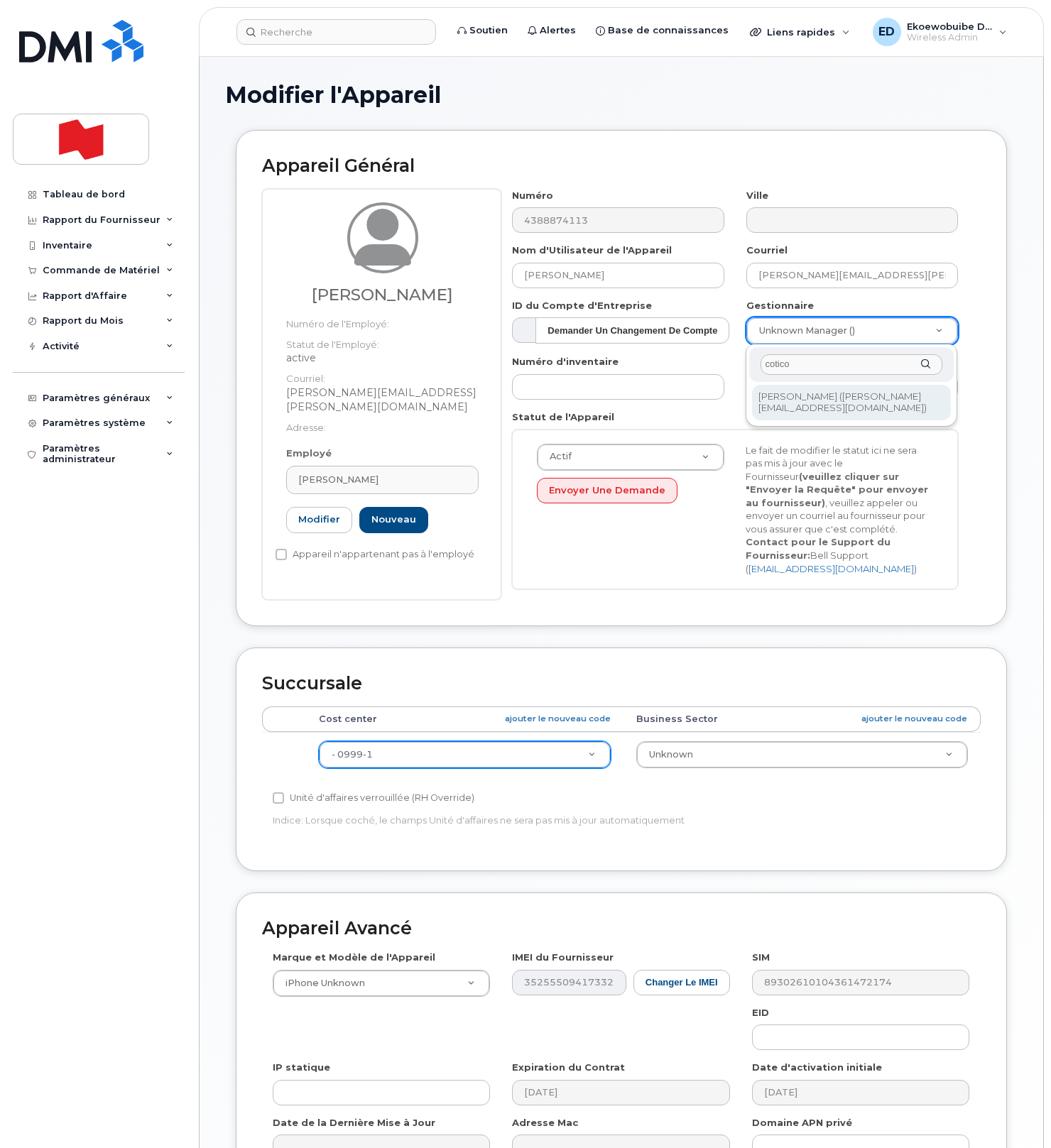
type input "cotico"
type input "1920288"
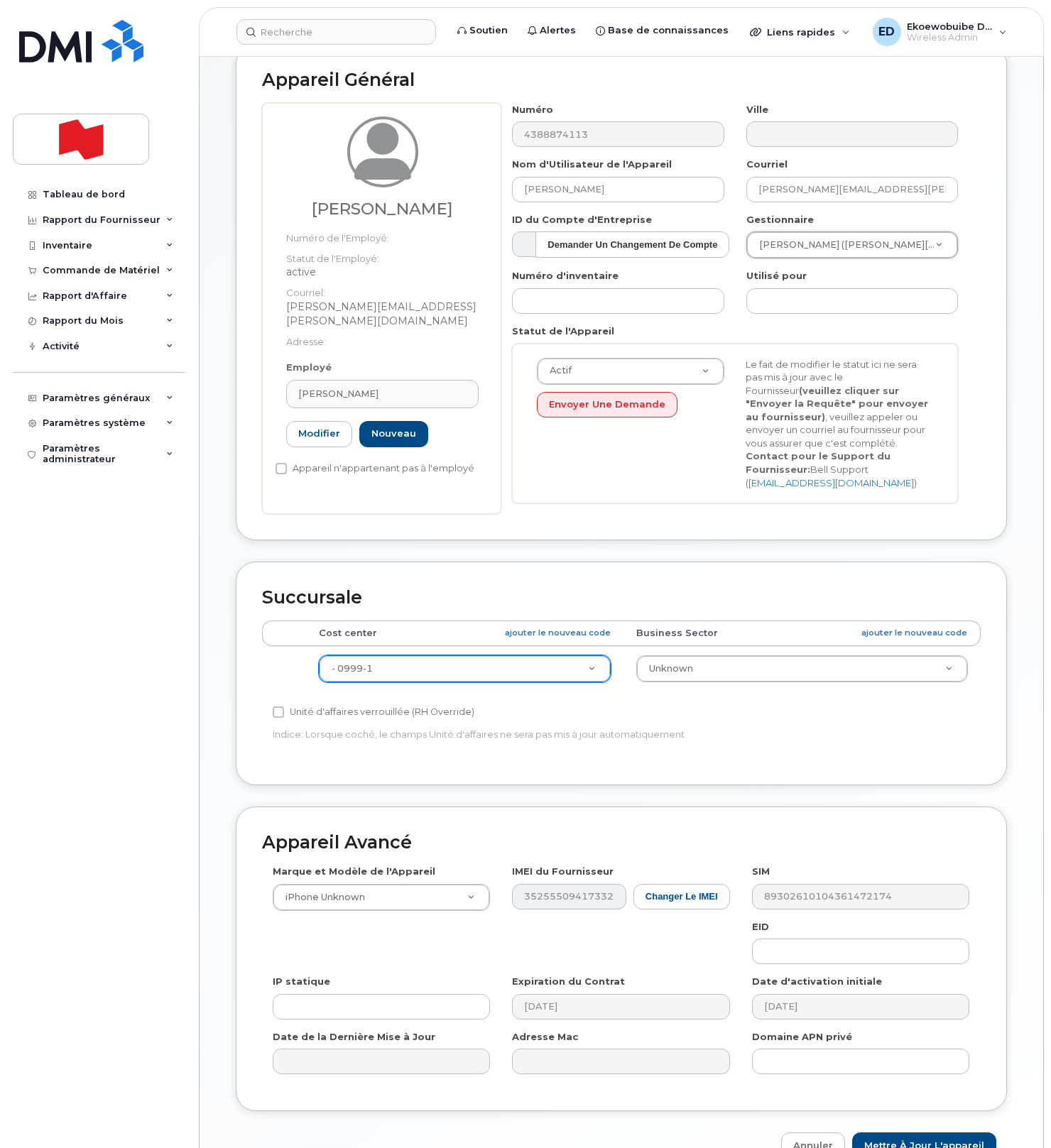
scroll to position [170, 0]
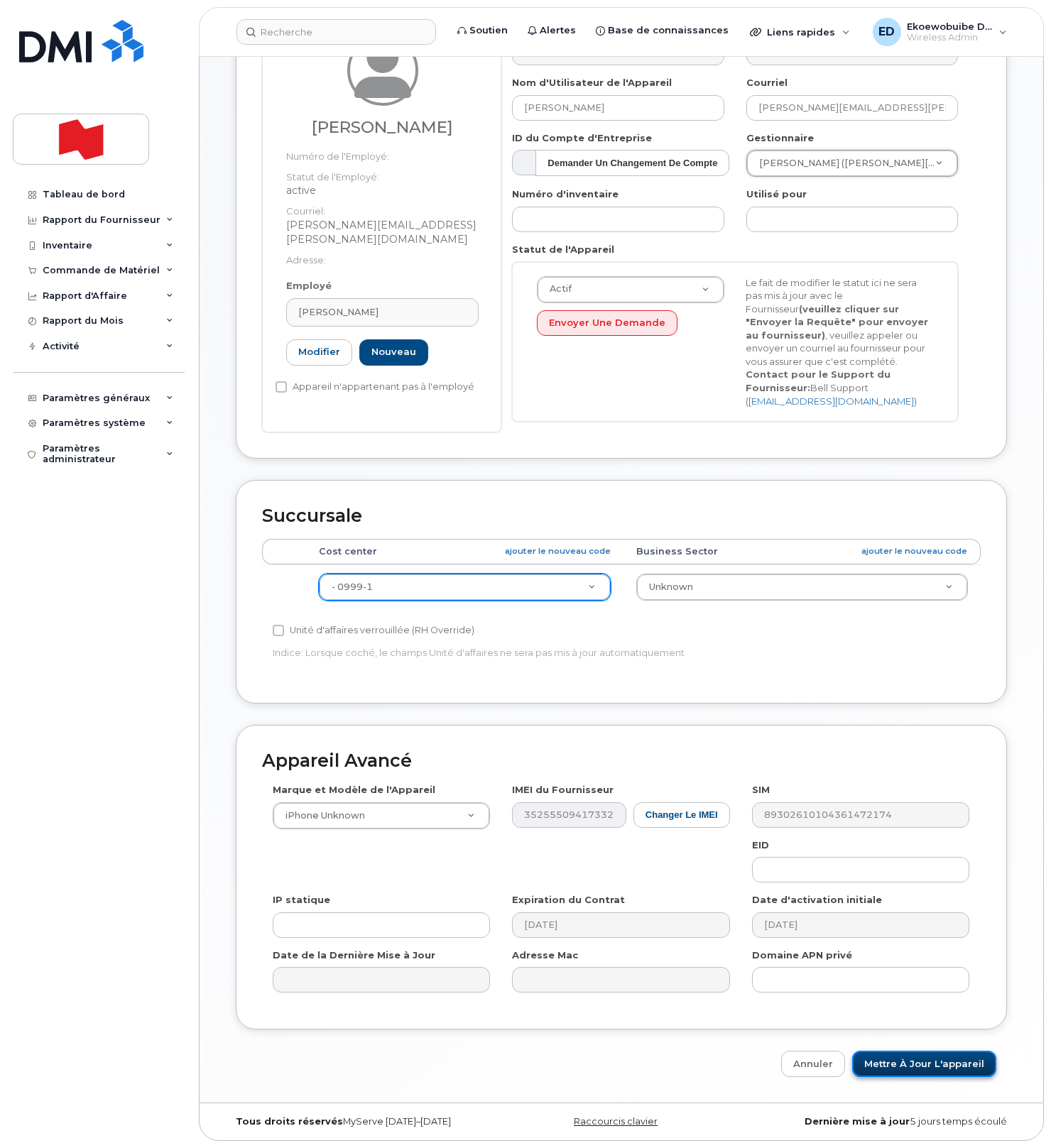
click at [893, 1071] on input "Mettre à jour l'appareil" at bounding box center [924, 1063] width 144 height 26
type input "Sauvegarde..."
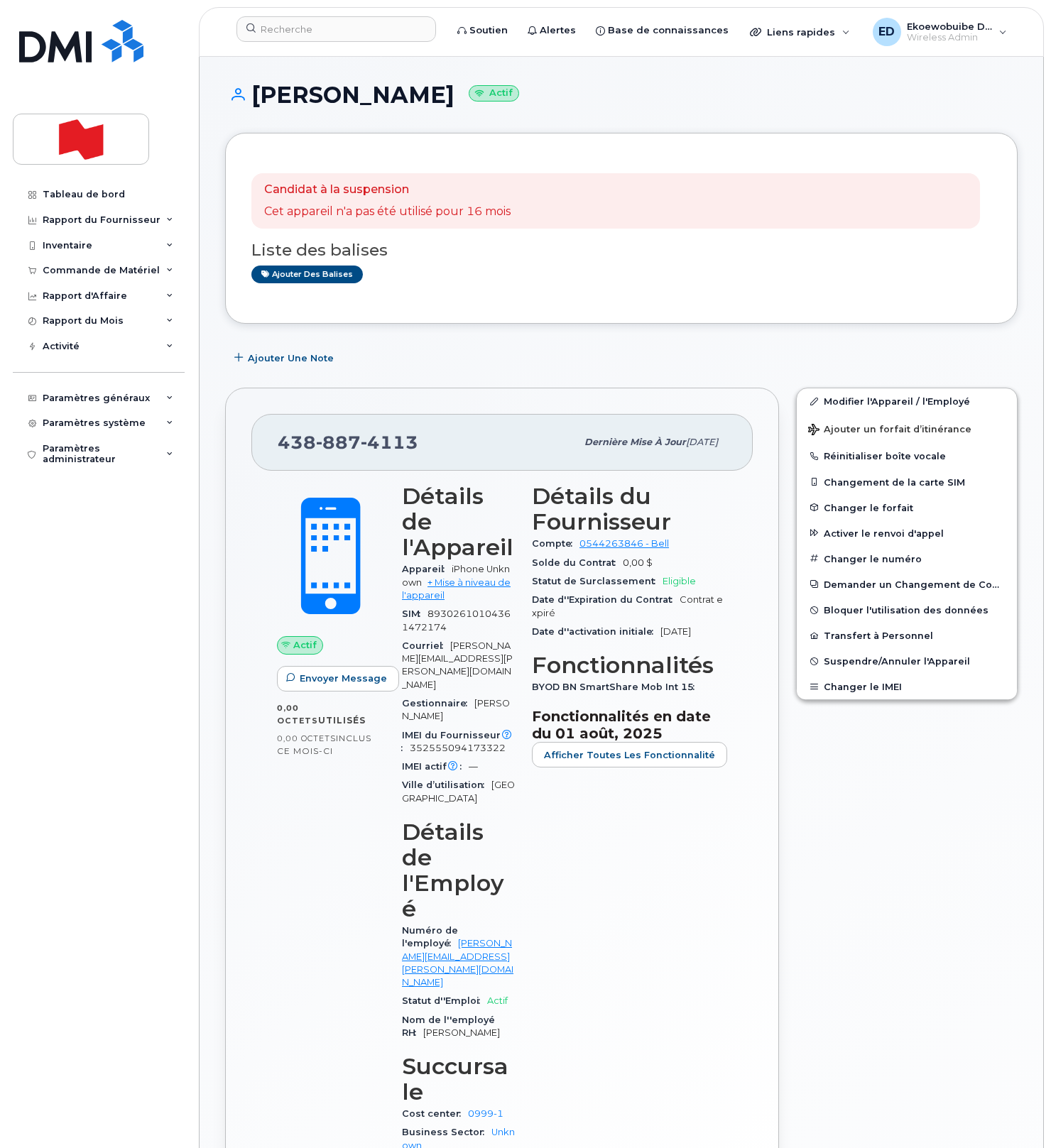
drag, startPoint x: 439, startPoint y: 445, endPoint x: 409, endPoint y: 452, distance: 30.8
click at [432, 446] on div "[PHONE_NUMBER]" at bounding box center [427, 441] width 298 height 30
drag, startPoint x: 427, startPoint y: 446, endPoint x: 303, endPoint y: 446, distance: 124.0
click at [281, 446] on div "[PHONE_NUMBER]" at bounding box center [427, 441] width 298 height 30
copy span "[PHONE_NUMBER]"
